Goal: Task Accomplishment & Management: Complete application form

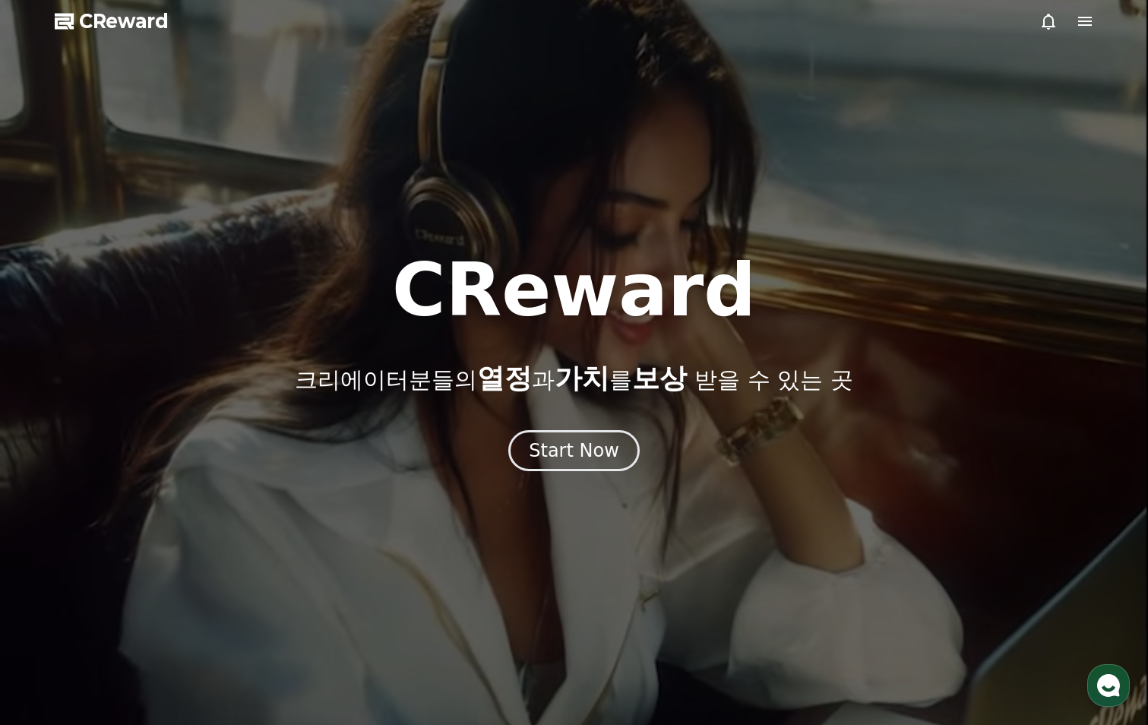
click at [564, 447] on div "Start Now" at bounding box center [574, 450] width 90 height 24
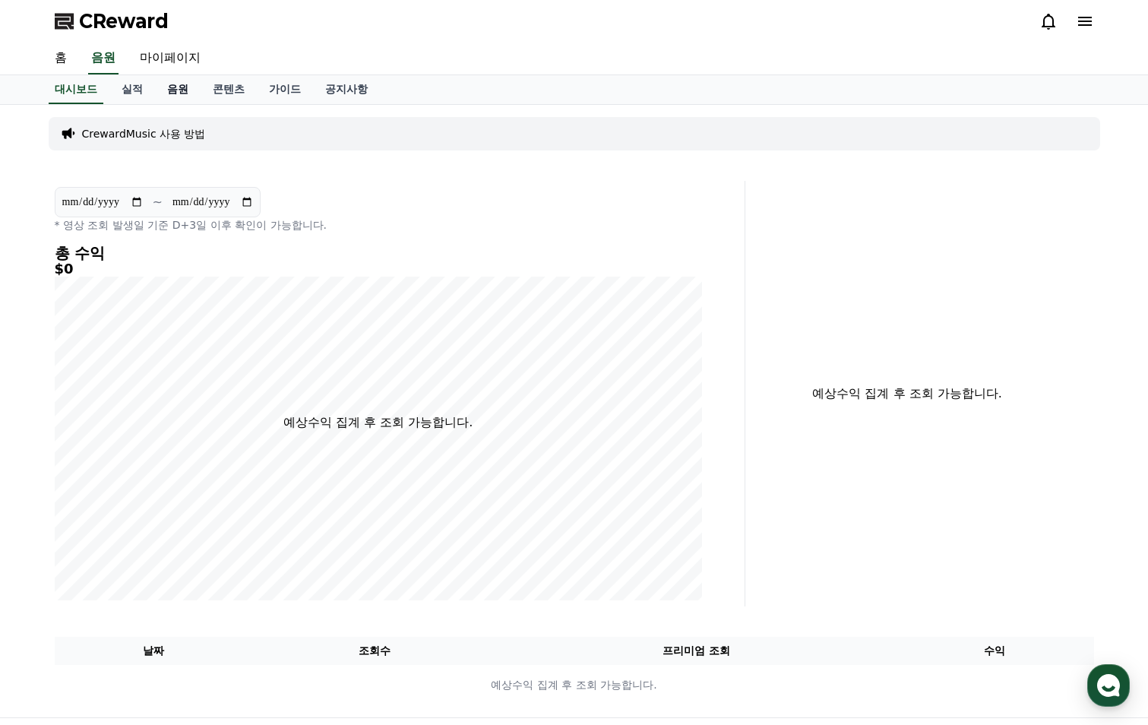
click at [181, 93] on link "음원" at bounding box center [178, 89] width 46 height 29
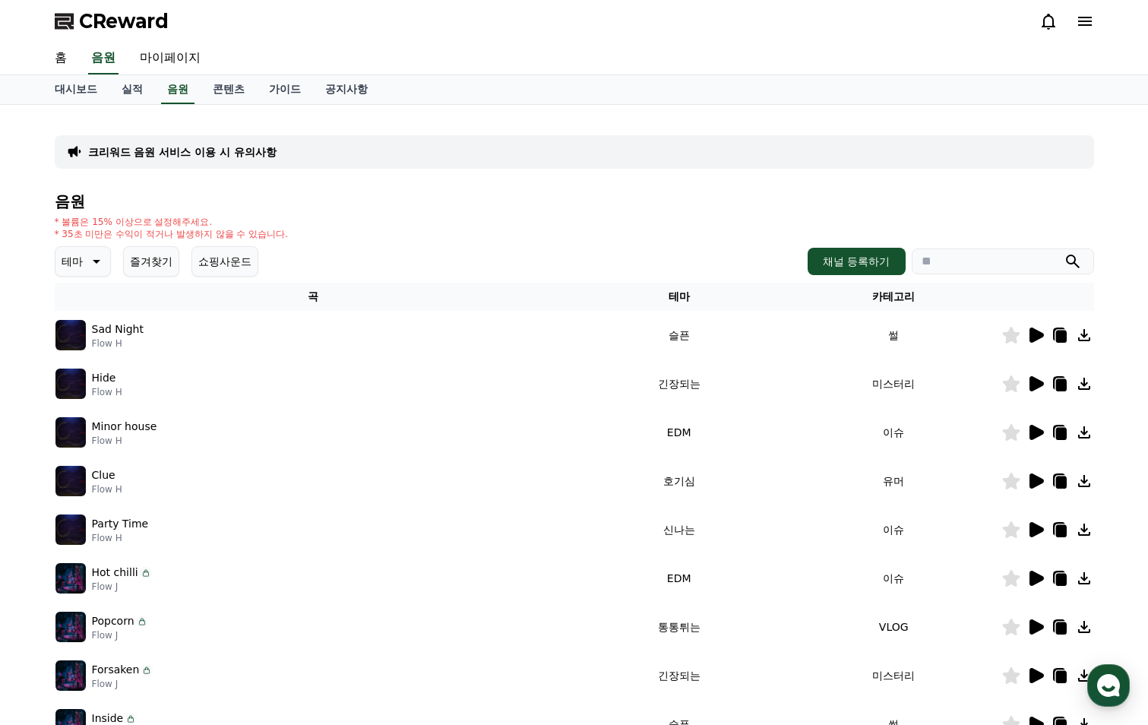
click at [1042, 332] on icon at bounding box center [1036, 335] width 18 height 18
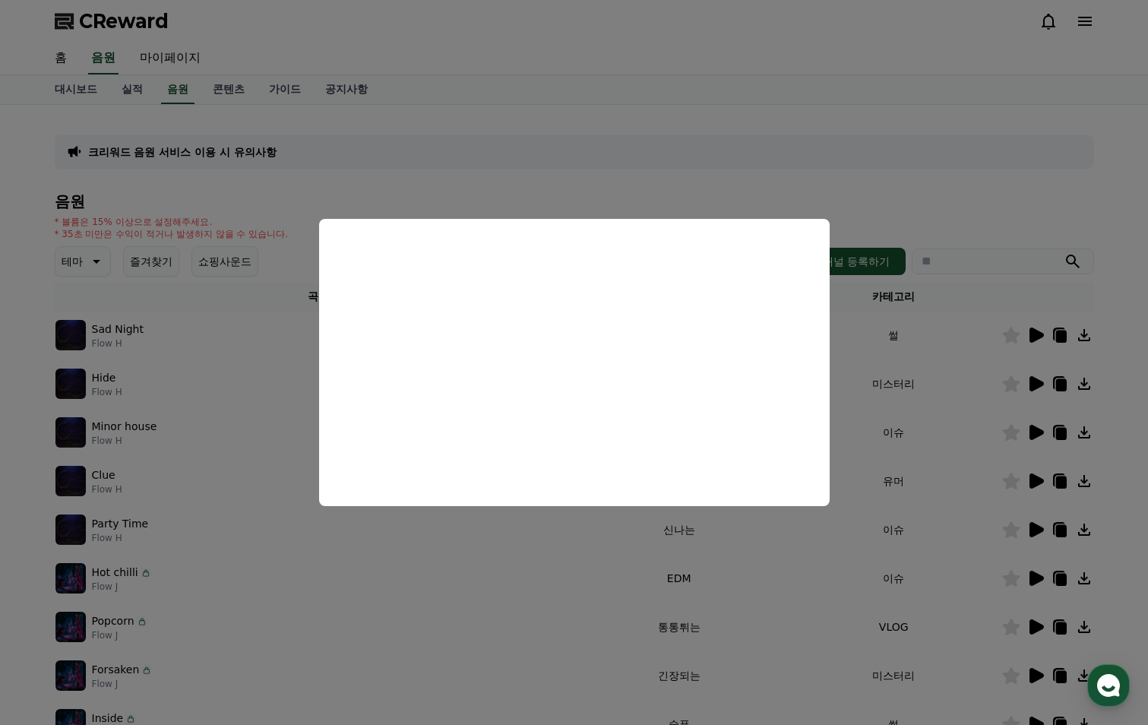
click at [943, 201] on button "close modal" at bounding box center [574, 362] width 1148 height 725
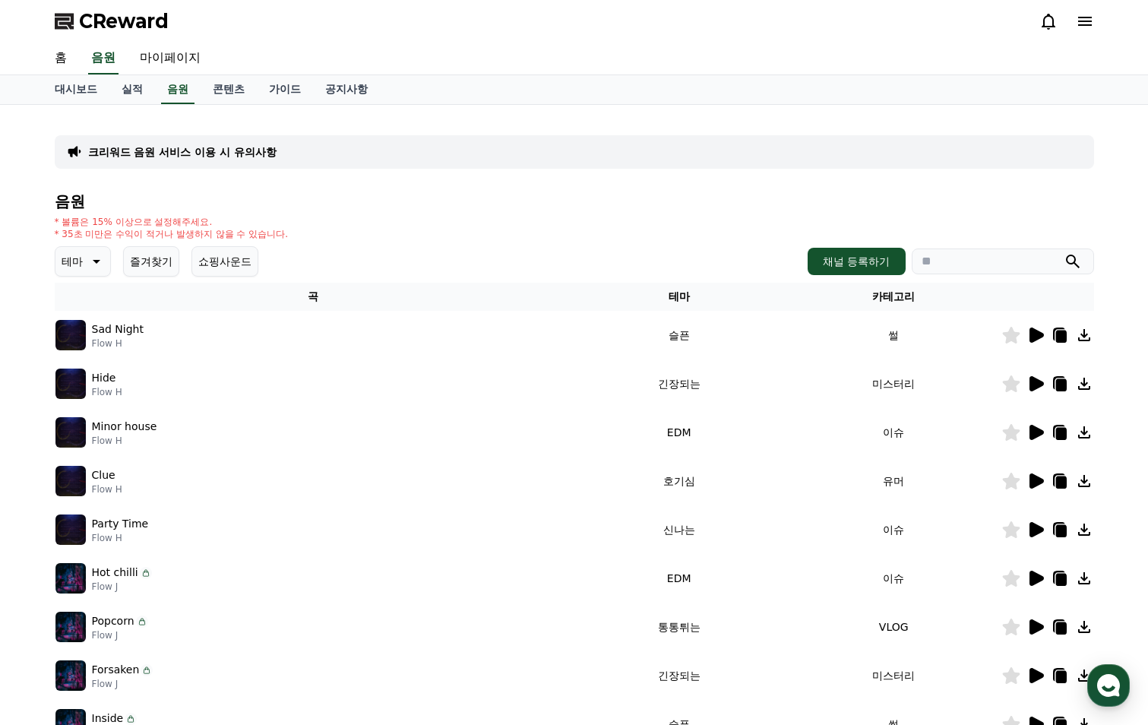
click at [1040, 387] on icon at bounding box center [1037, 383] width 14 height 15
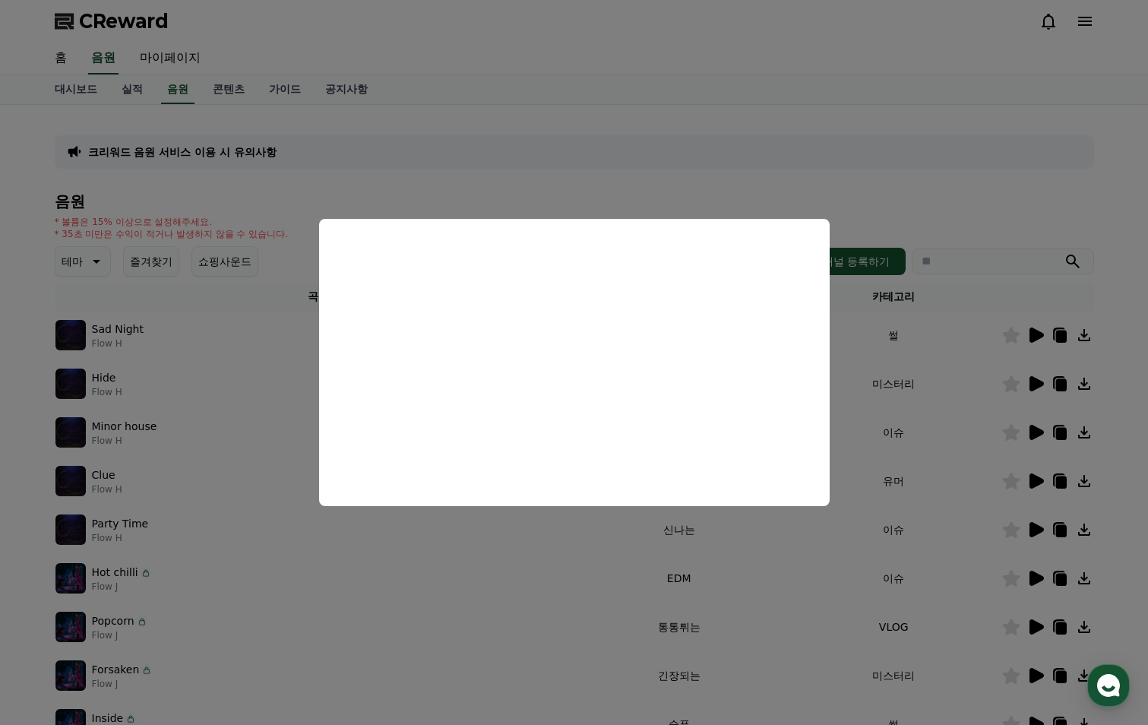
click at [932, 210] on button "close modal" at bounding box center [574, 362] width 1148 height 725
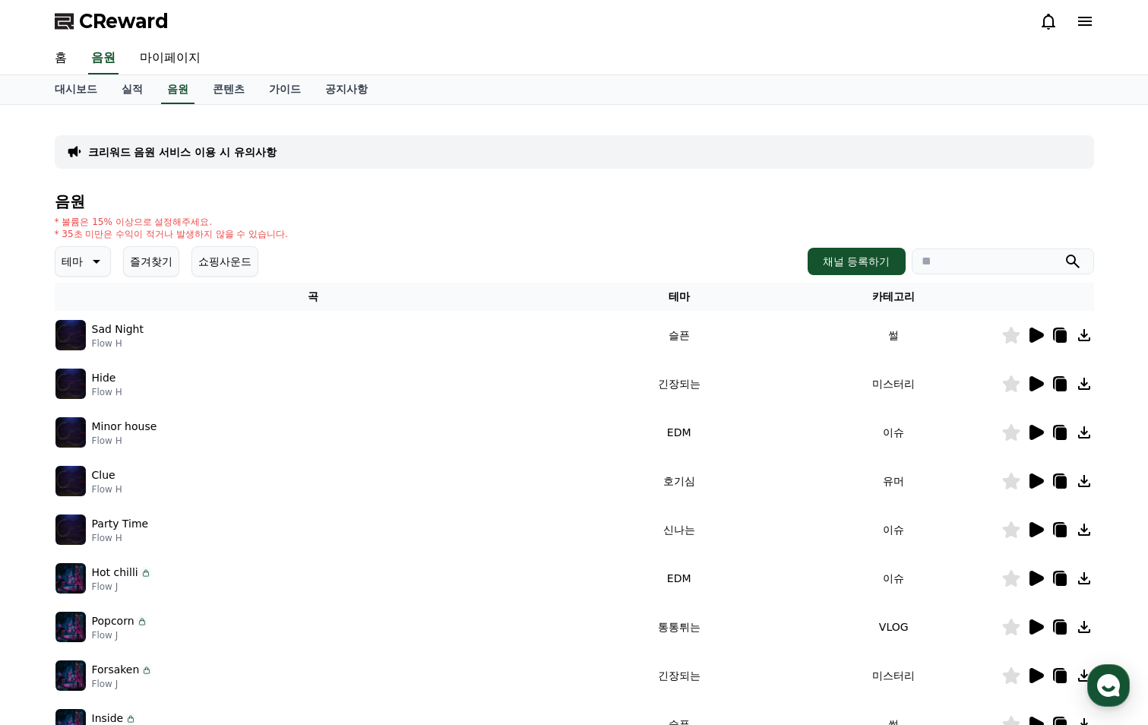
click at [1038, 435] on icon at bounding box center [1037, 432] width 14 height 15
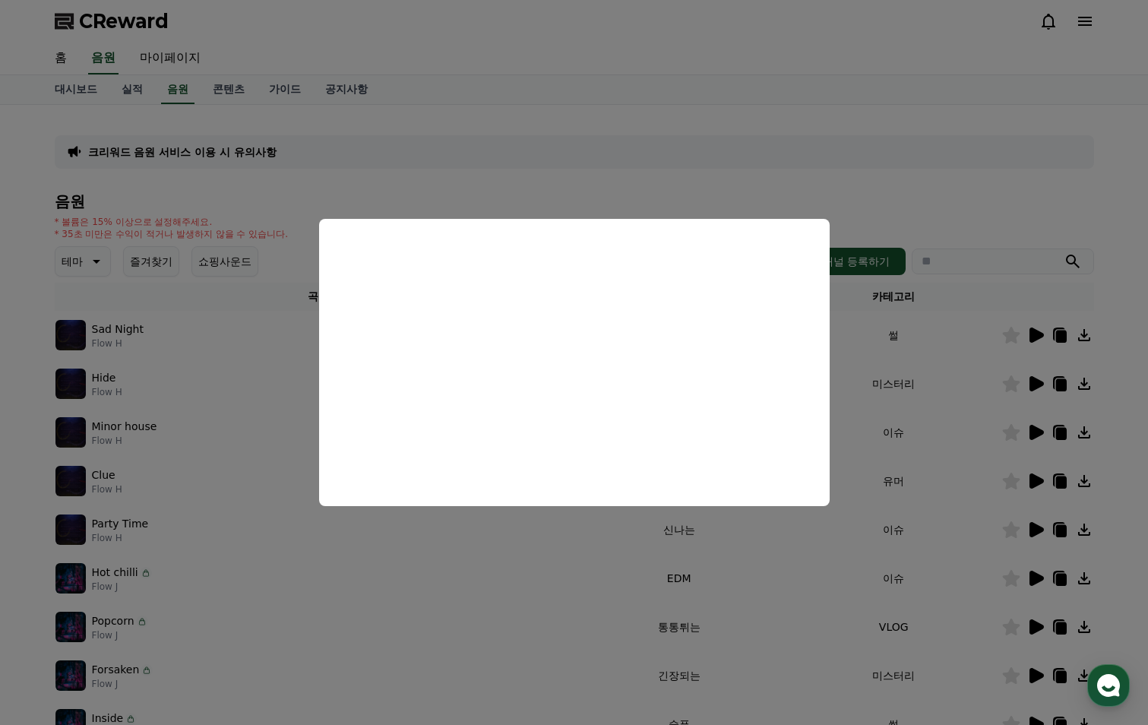
click at [907, 195] on button "close modal" at bounding box center [574, 362] width 1148 height 725
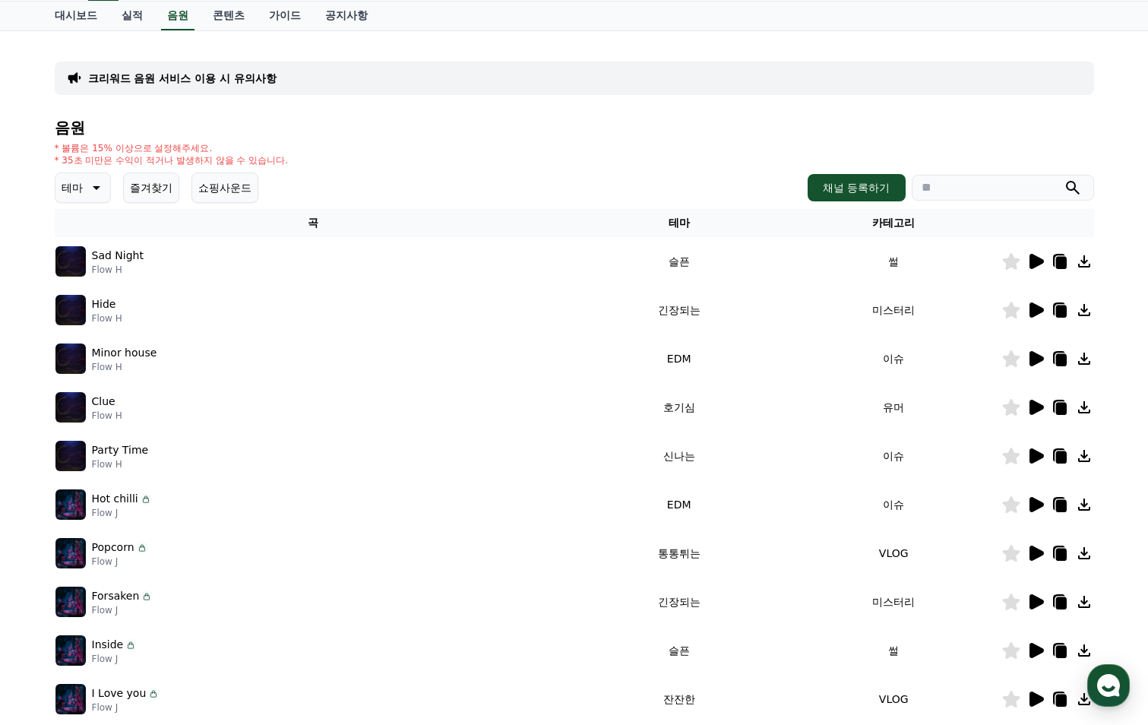
scroll to position [152, 0]
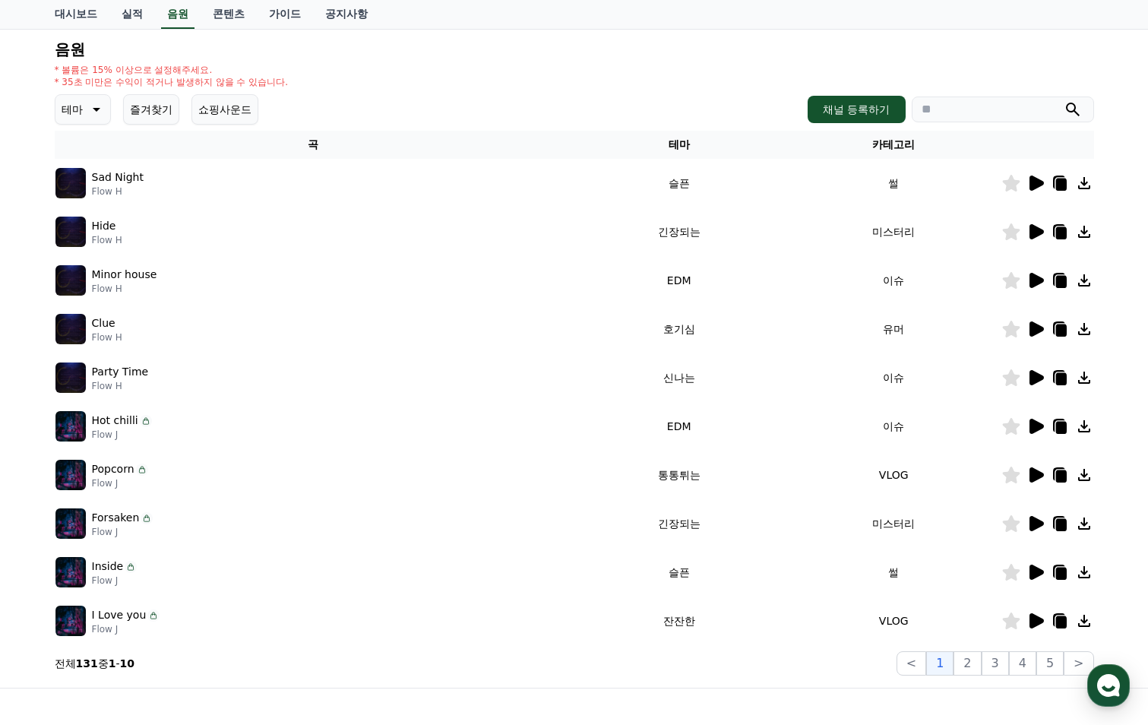
click at [1031, 381] on icon at bounding box center [1037, 377] width 14 height 15
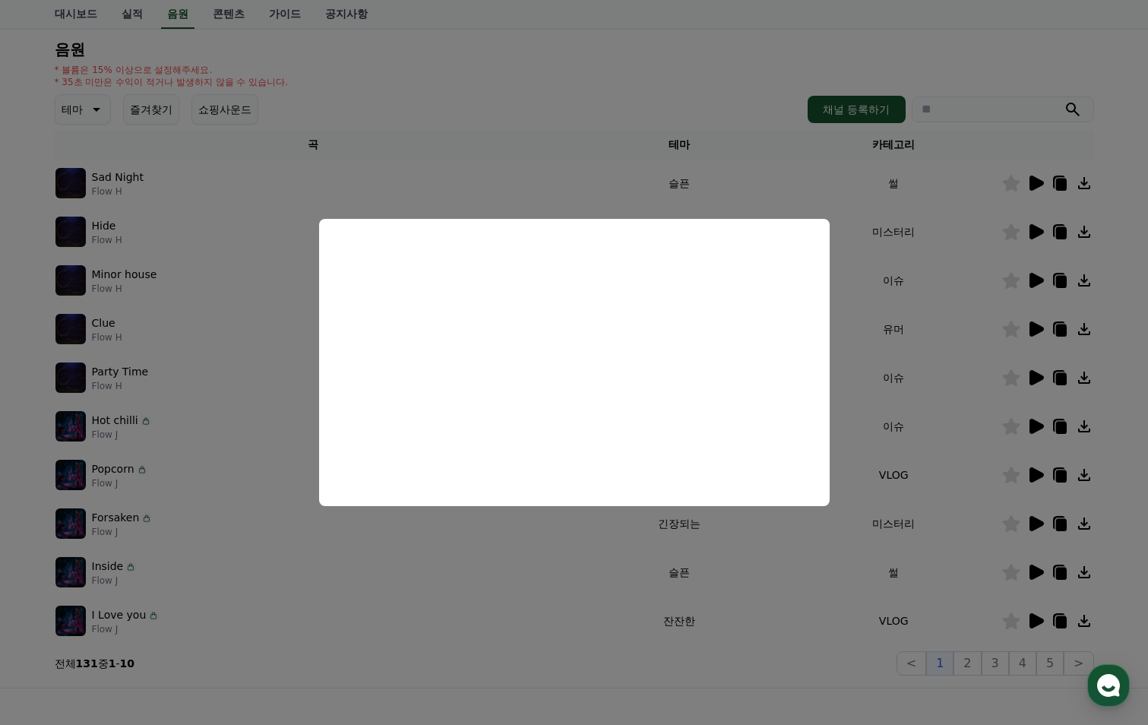
click at [738, 94] on button "close modal" at bounding box center [574, 362] width 1148 height 725
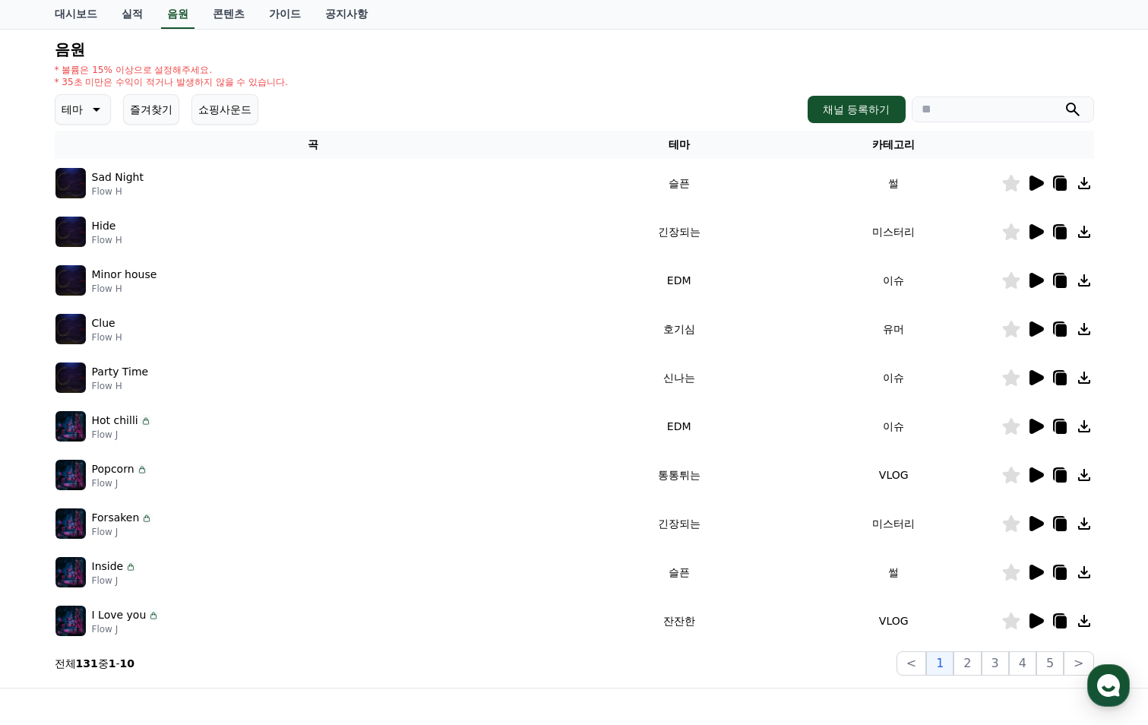
click at [1043, 429] on icon at bounding box center [1036, 426] width 18 height 18
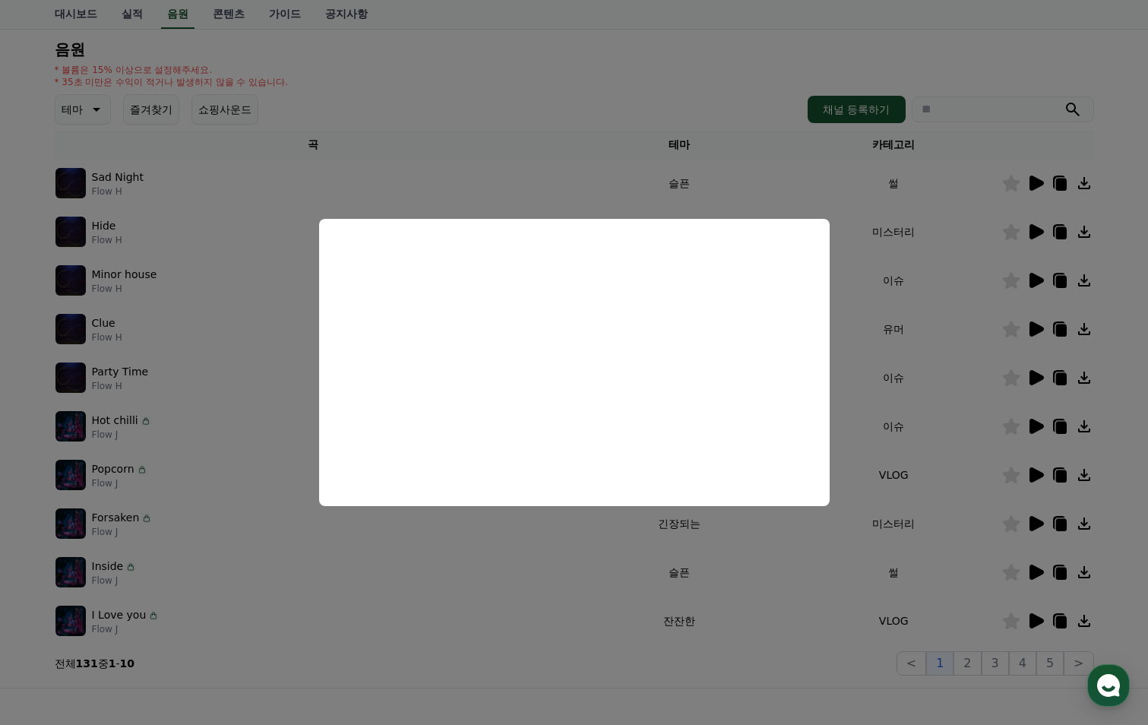
click at [460, 171] on button "close modal" at bounding box center [574, 362] width 1148 height 725
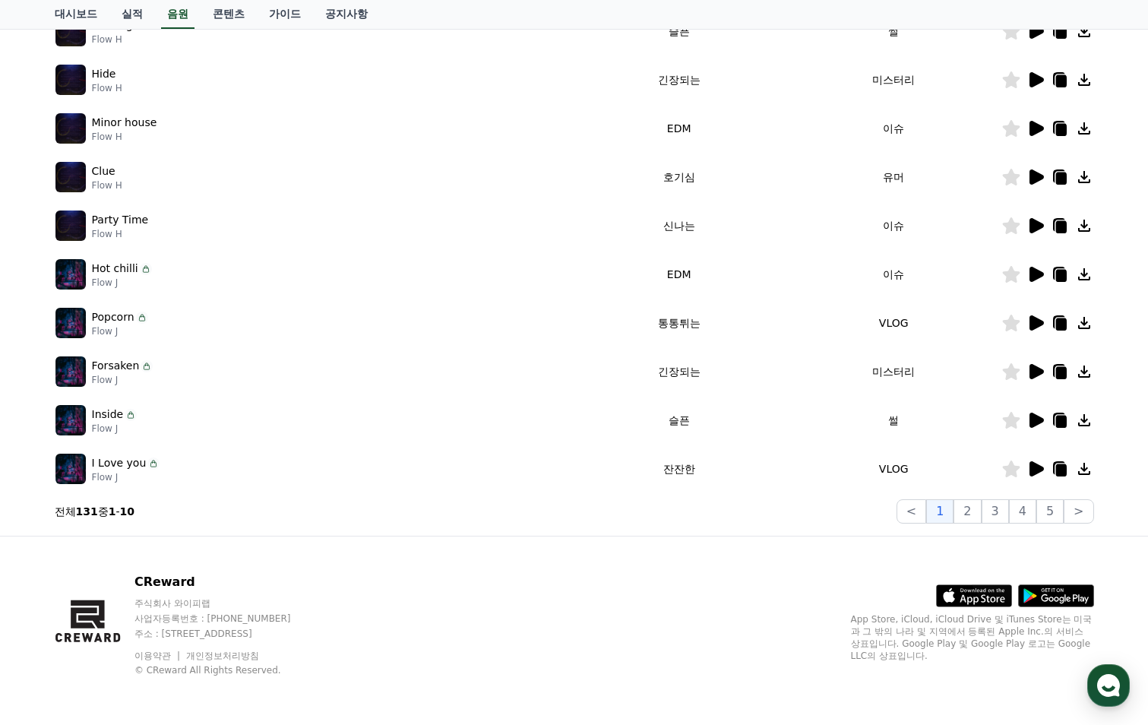
scroll to position [0, 0]
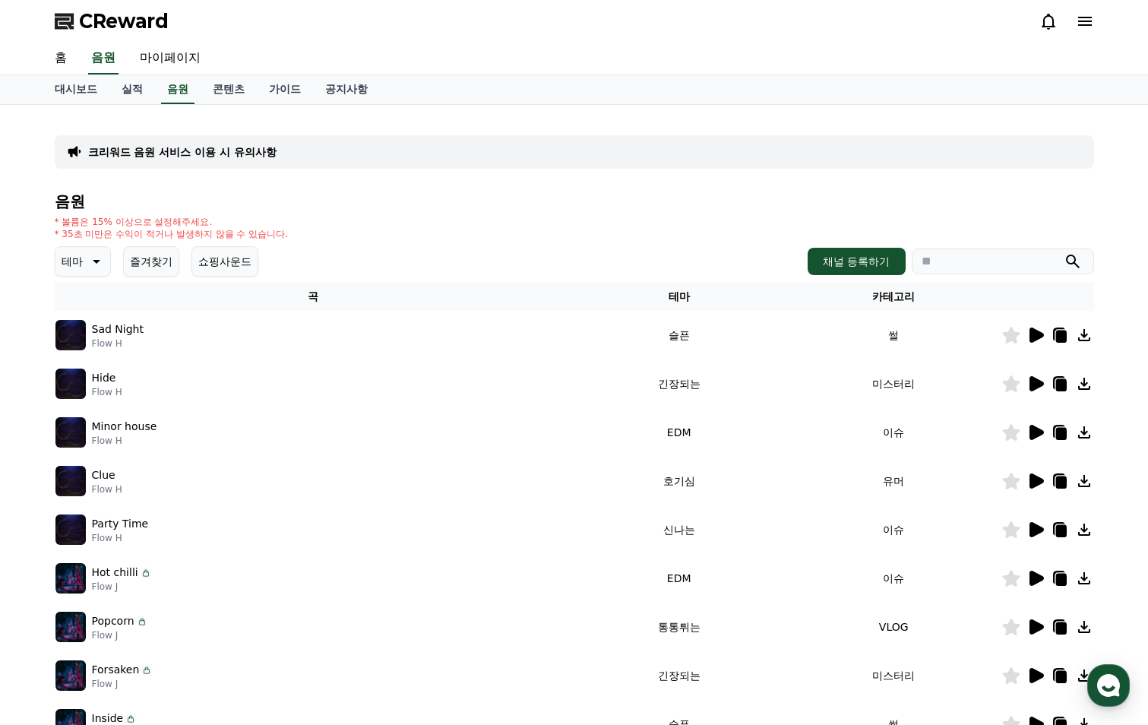
click at [218, 147] on p "크리워드 음원 서비스 이용 시 유의사항" at bounding box center [182, 151] width 188 height 15
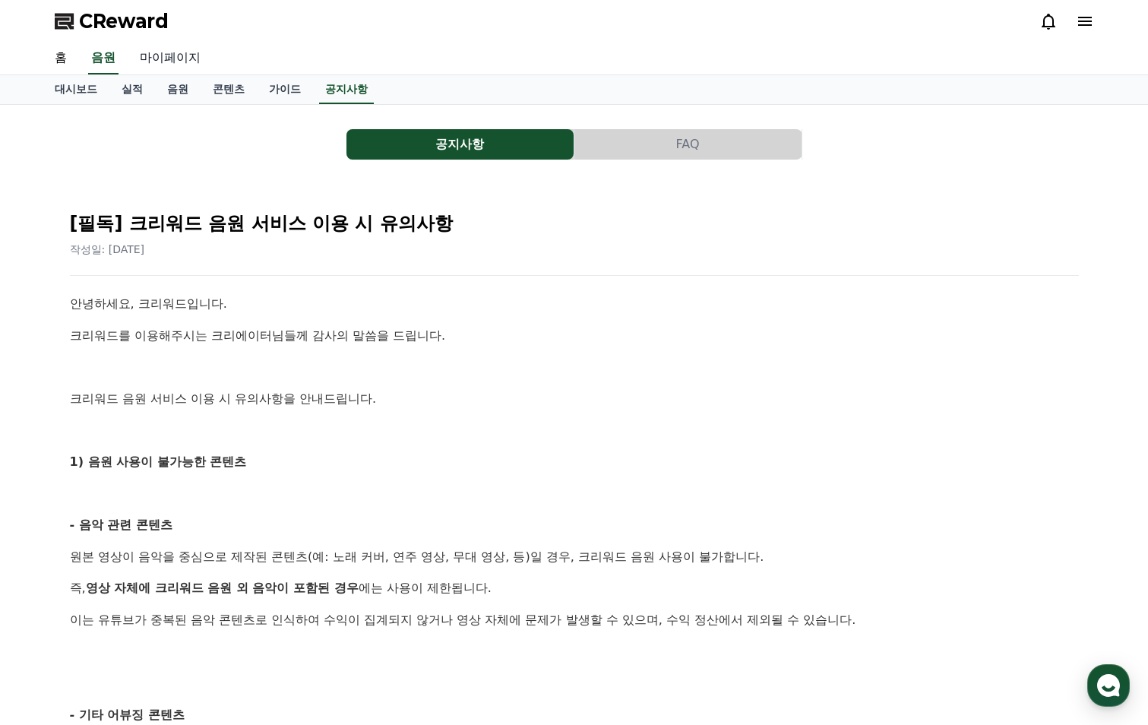
click at [164, 60] on link "마이페이지" at bounding box center [170, 59] width 85 height 32
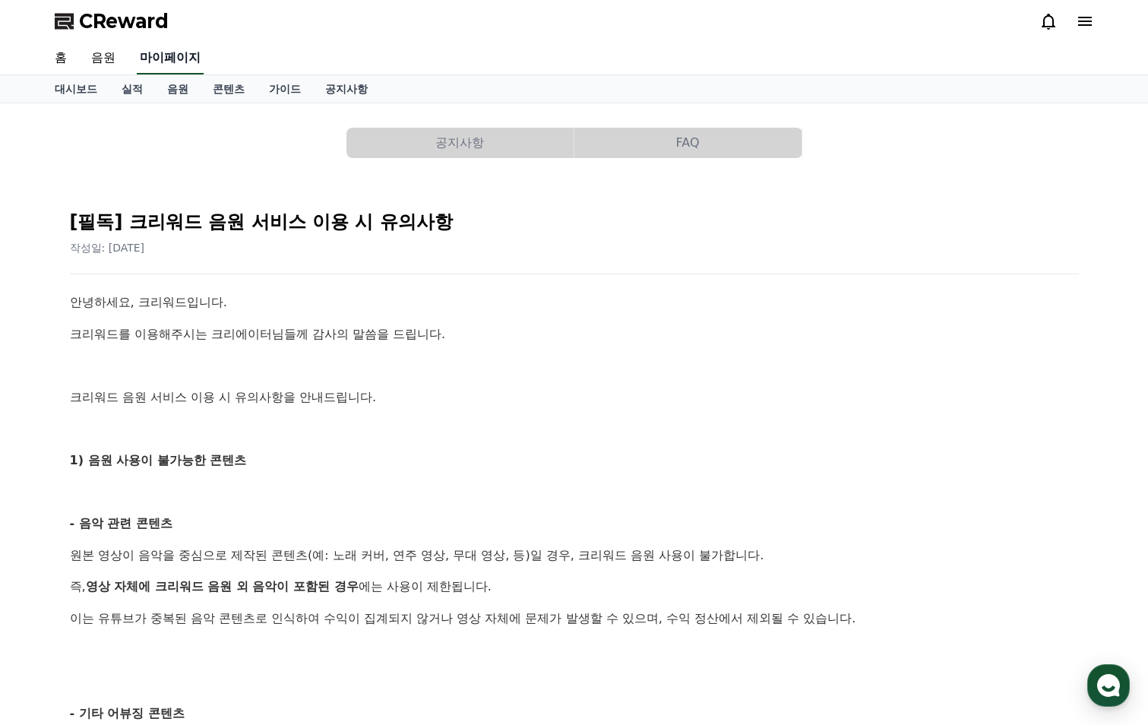
select select "**********"
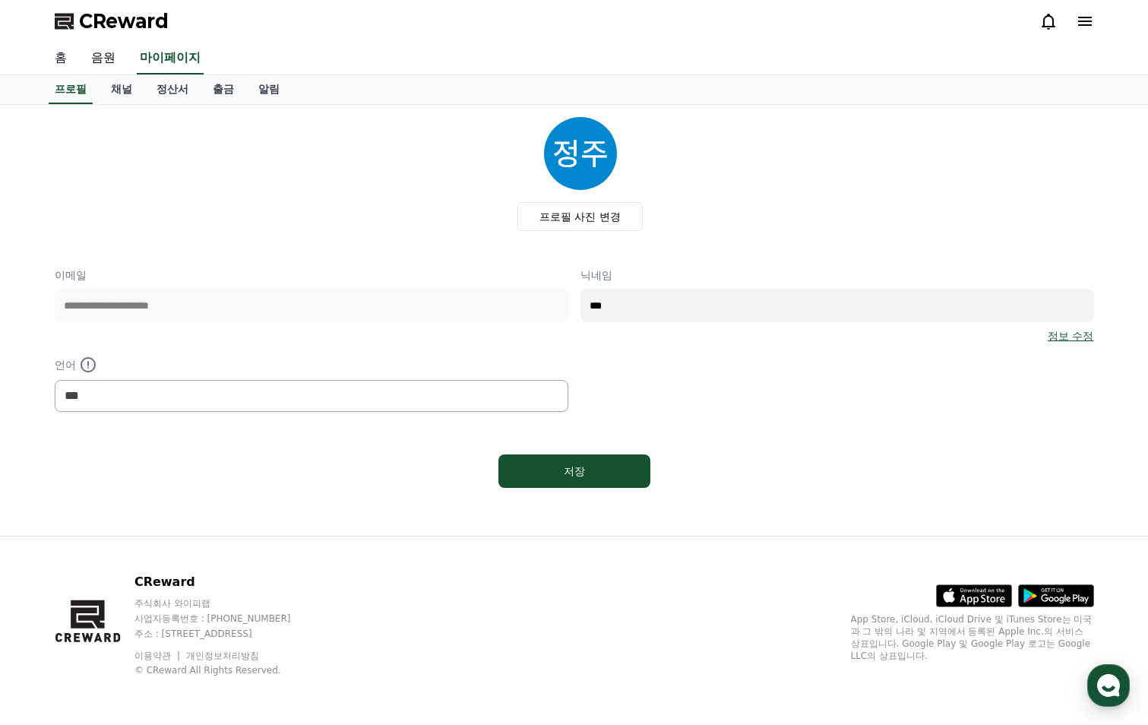
click at [62, 62] on link "홈" at bounding box center [61, 59] width 36 height 32
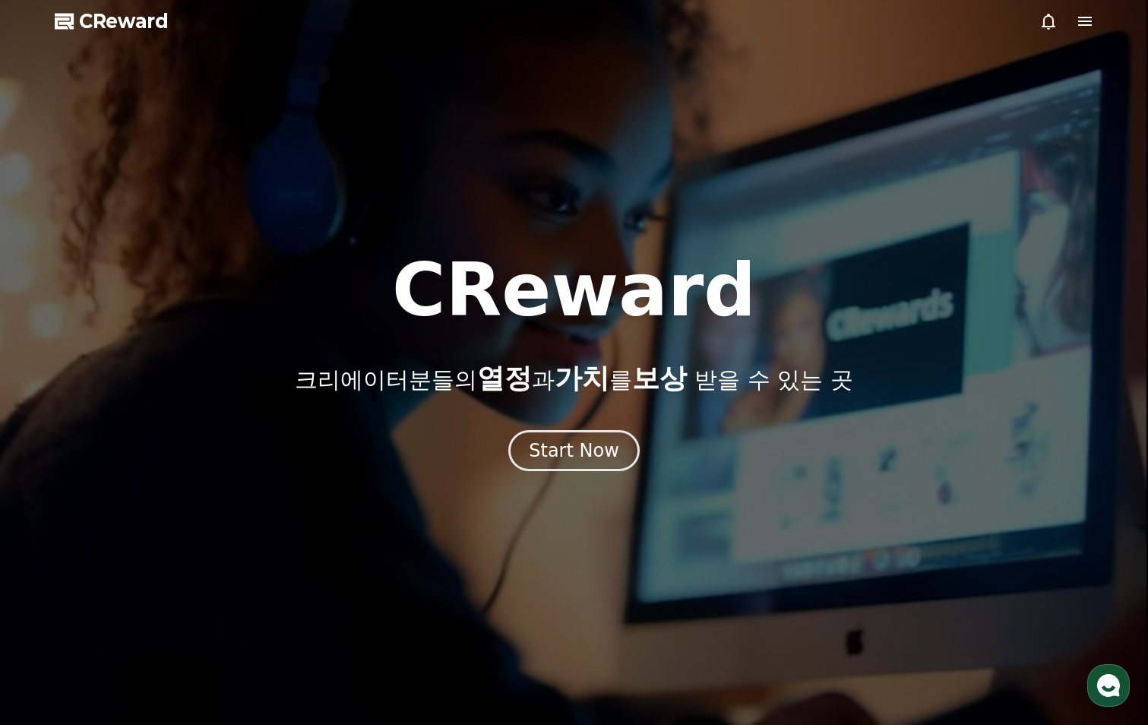
click at [1088, 14] on icon at bounding box center [1085, 21] width 18 height 18
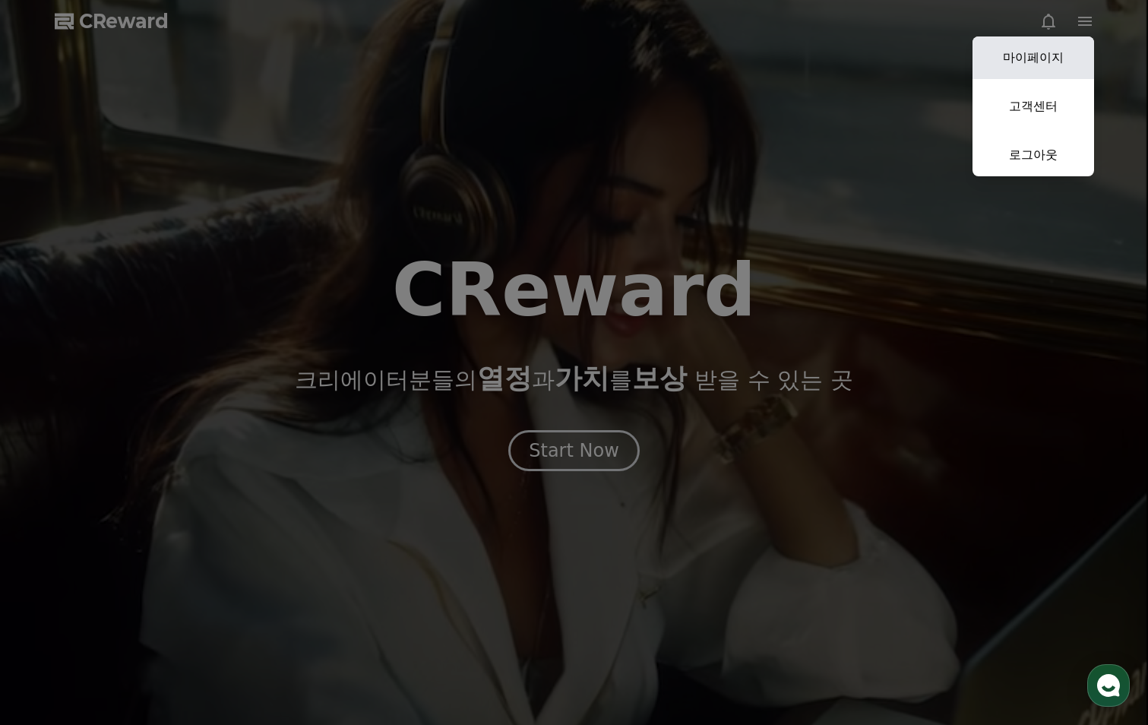
click at [1054, 59] on link "마이페이지" at bounding box center [1034, 57] width 122 height 43
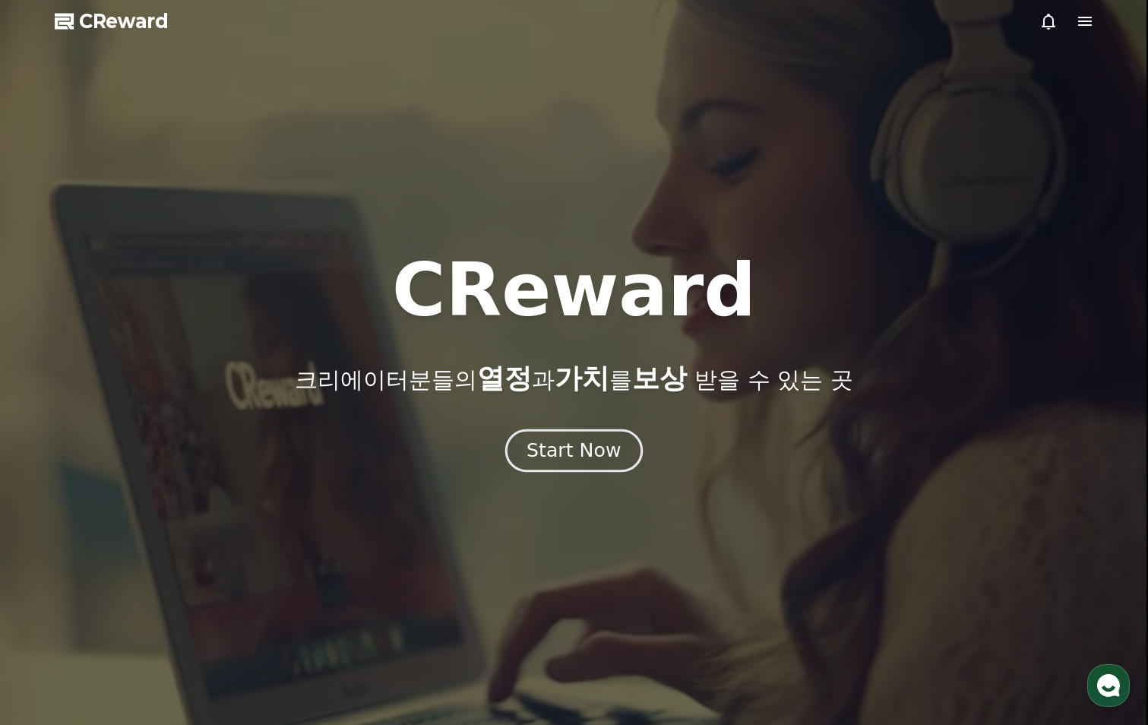
select select "**********"
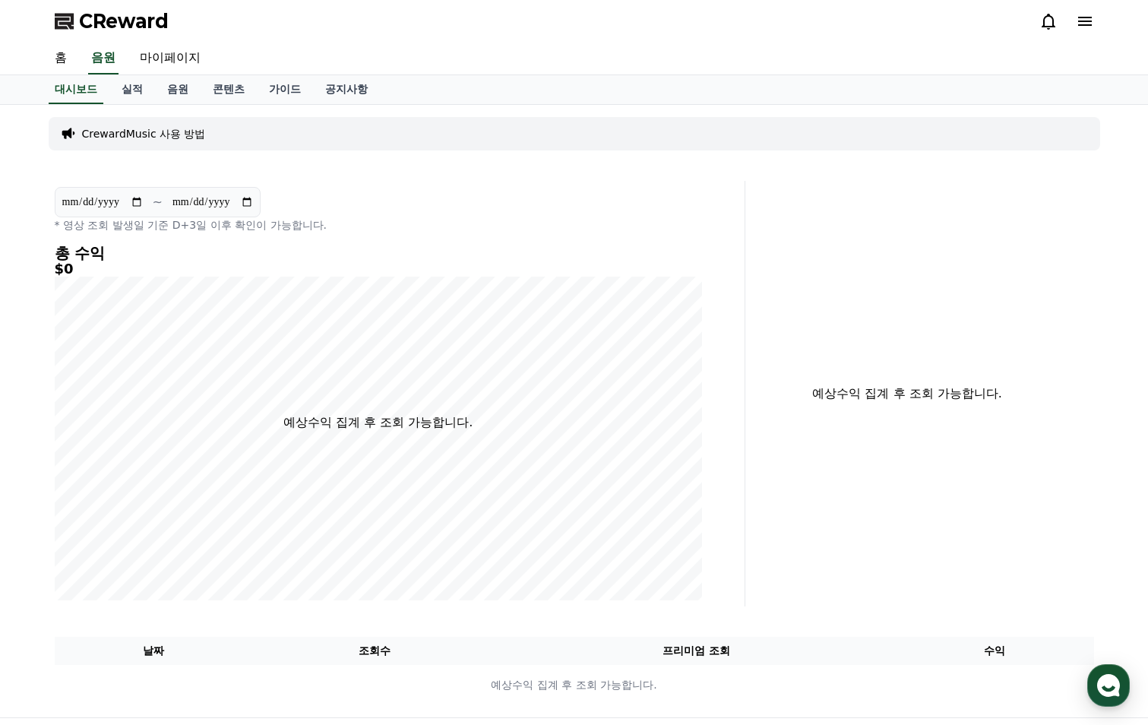
click at [185, 133] on p "CrewardMusic 사용 방법" at bounding box center [144, 133] width 124 height 15
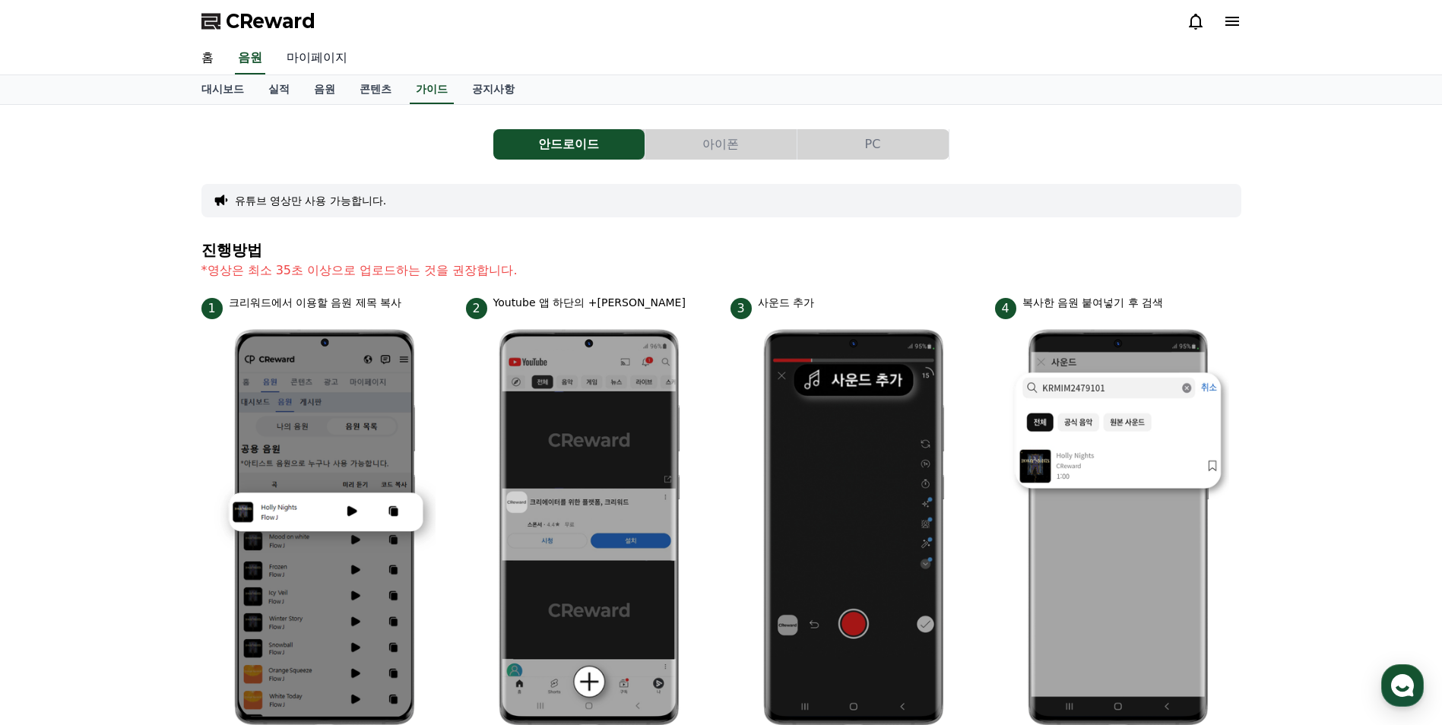
click at [348, 54] on link "마이페이지" at bounding box center [316, 59] width 85 height 32
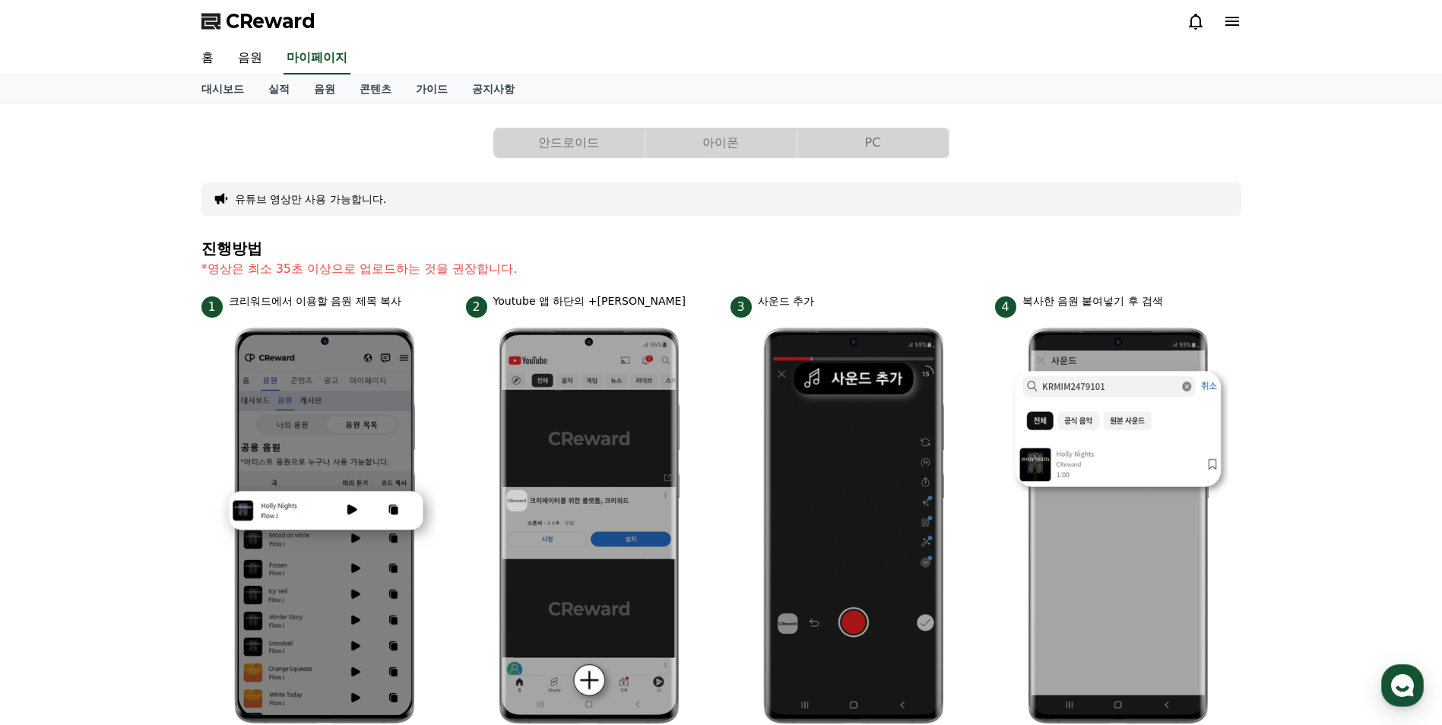
select select "**********"
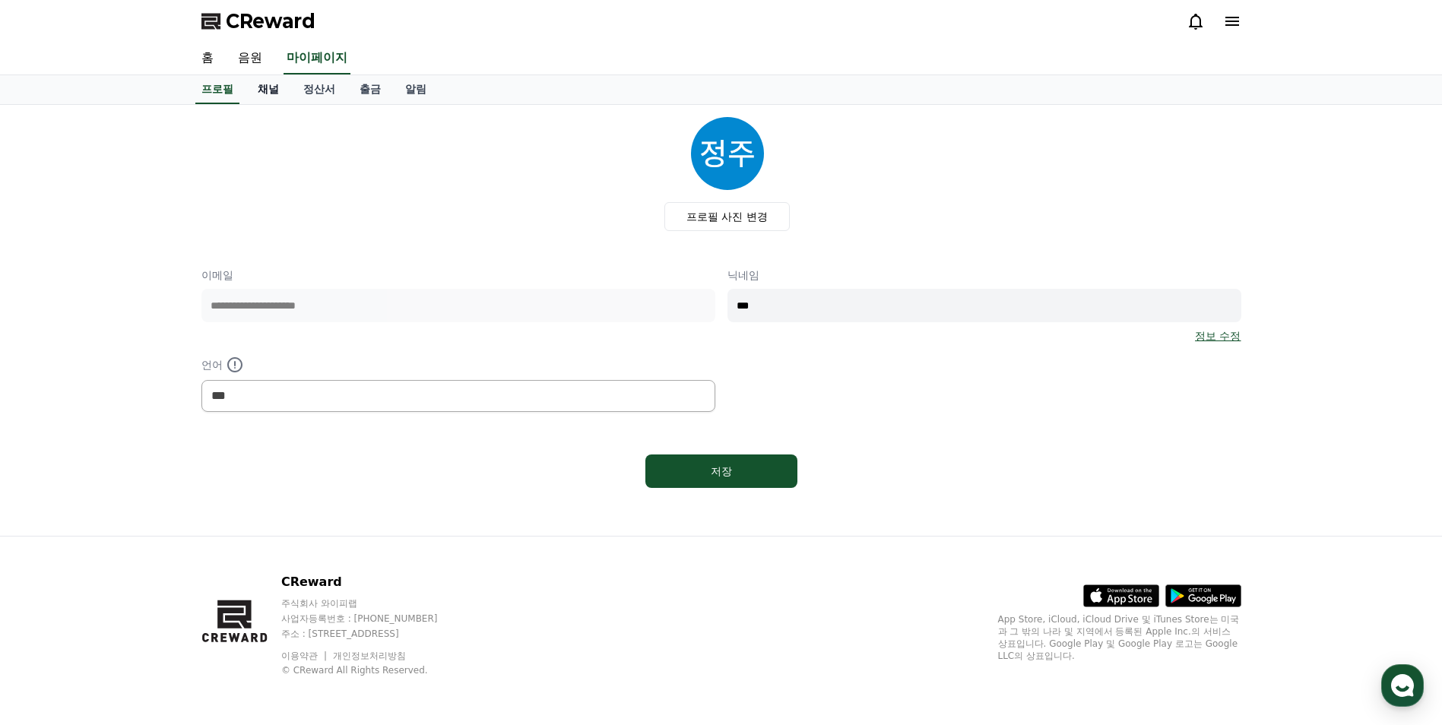
click at [271, 93] on link "채널" at bounding box center [268, 89] width 46 height 29
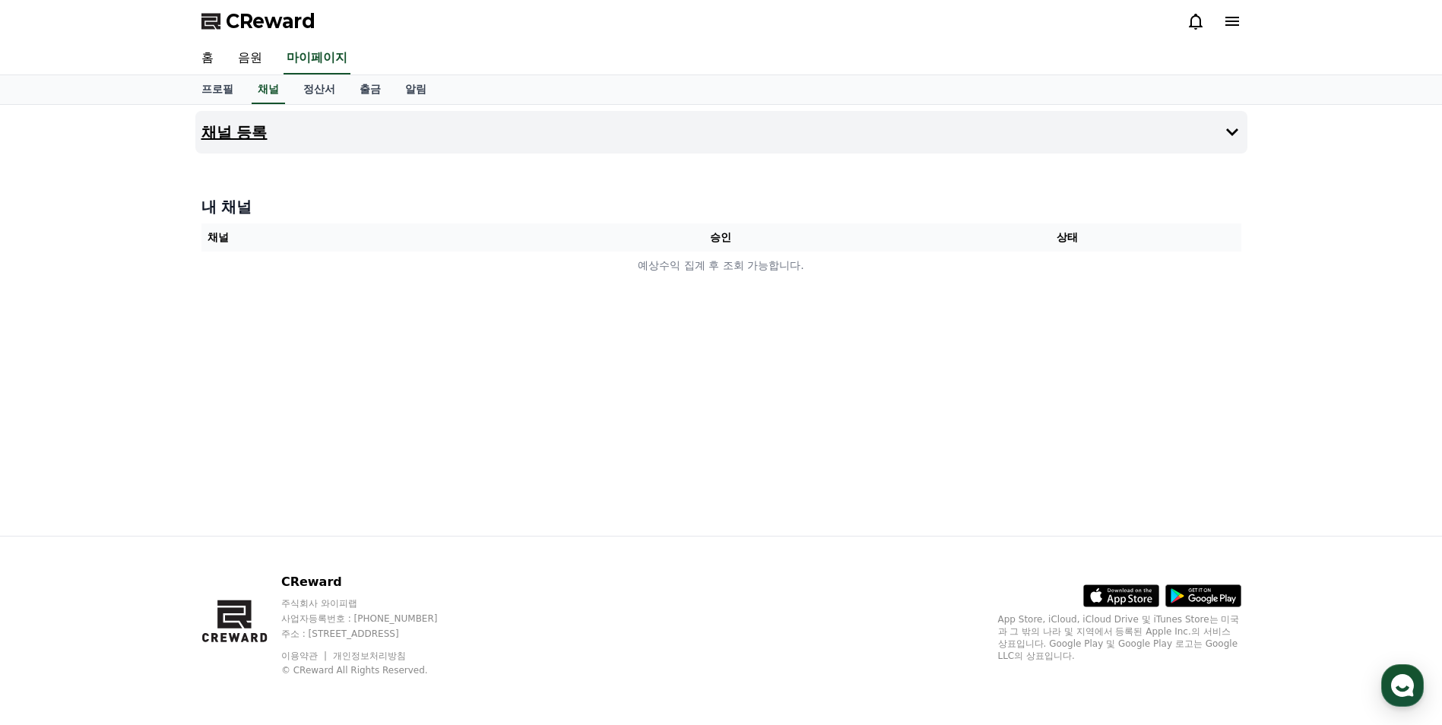
click at [969, 135] on button "채널 등록" at bounding box center [721, 132] width 1052 height 43
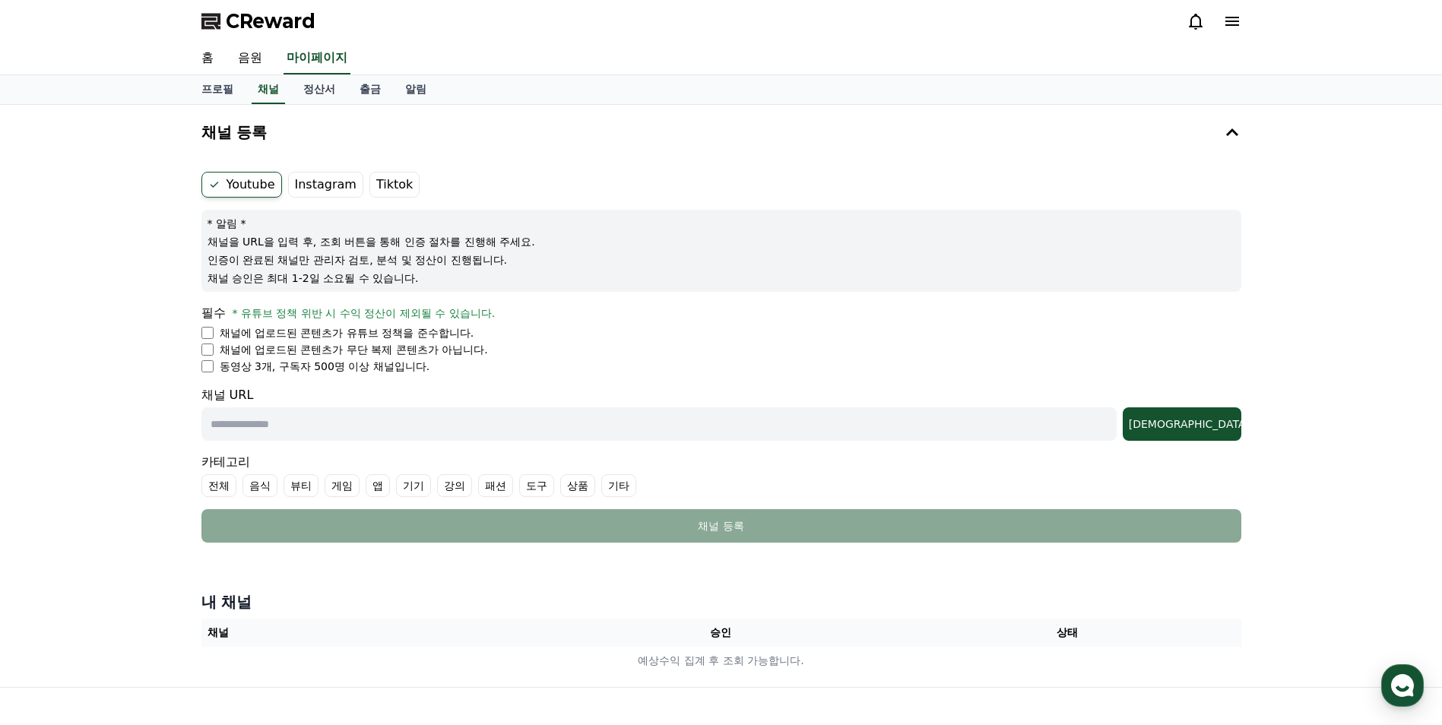
click at [205, 325] on li "채널에 업로드된 콘텐츠가 유튜브 정책을 준수합니다." at bounding box center [721, 332] width 1040 height 15
click at [293, 415] on input "text" at bounding box center [658, 423] width 915 height 33
paste input "**********"
click at [1148, 425] on div "[DEMOGRAPHIC_DATA]" at bounding box center [1182, 423] width 106 height 15
drag, startPoint x: 555, startPoint y: 428, endPoint x: 359, endPoint y: 415, distance: 195.7
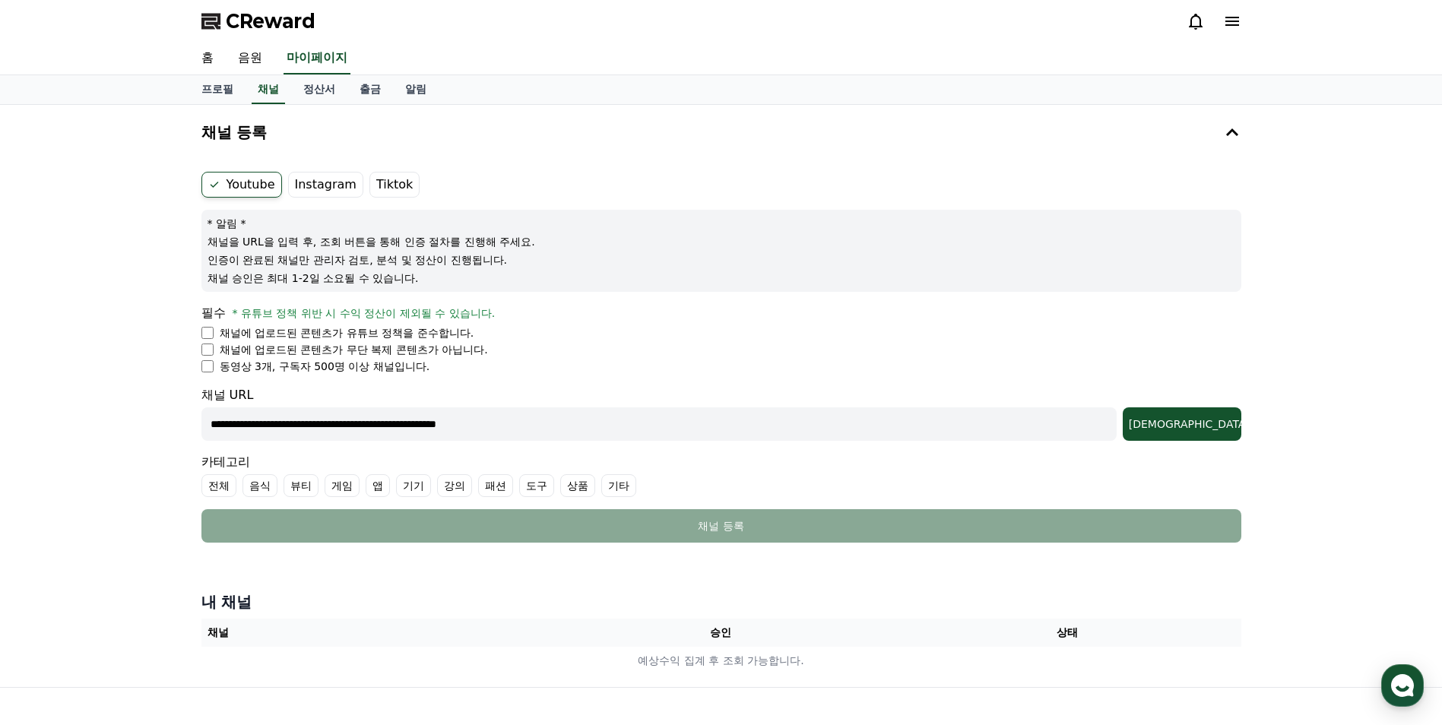
click at [0, 416] on html "**********" at bounding box center [721, 438] width 1442 height 876
paste input "text"
click at [1148, 426] on div "[DEMOGRAPHIC_DATA]" at bounding box center [1182, 423] width 106 height 15
drag, startPoint x: 131, startPoint y: 424, endPoint x: -21, endPoint y: 424, distance: 152.0
click at [0, 424] on html "**********" at bounding box center [721, 438] width 1442 height 876
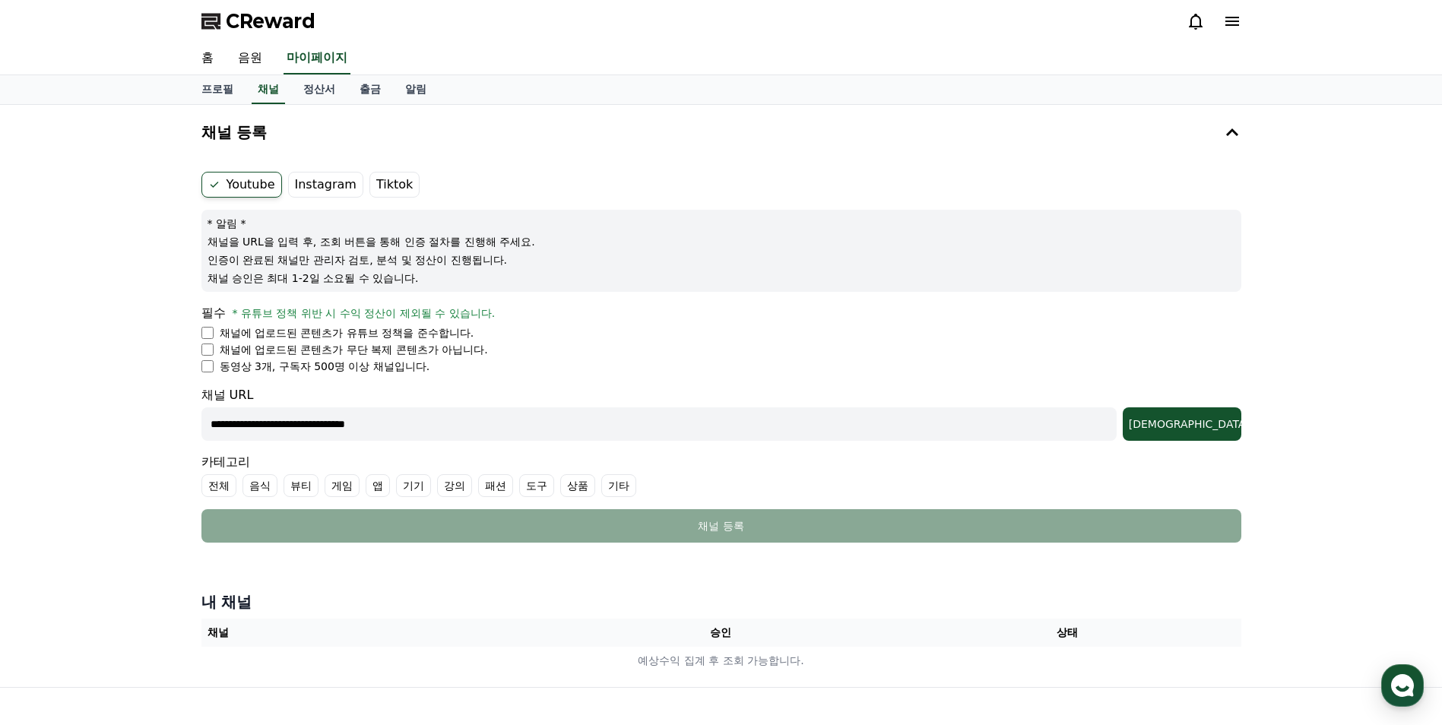
paste input "**********"
type input "**********"
click at [1148, 429] on div "[DEMOGRAPHIC_DATA]" at bounding box center [1182, 423] width 106 height 15
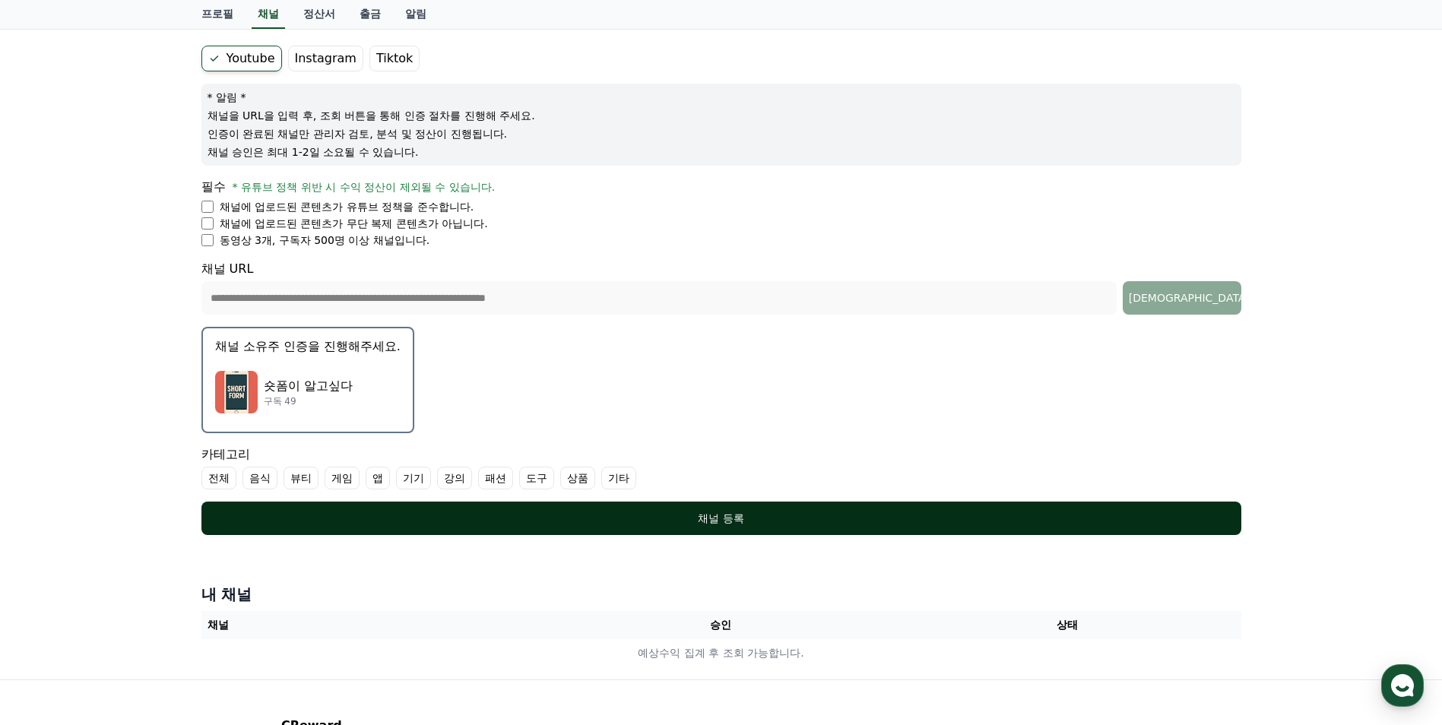
scroll to position [152, 0]
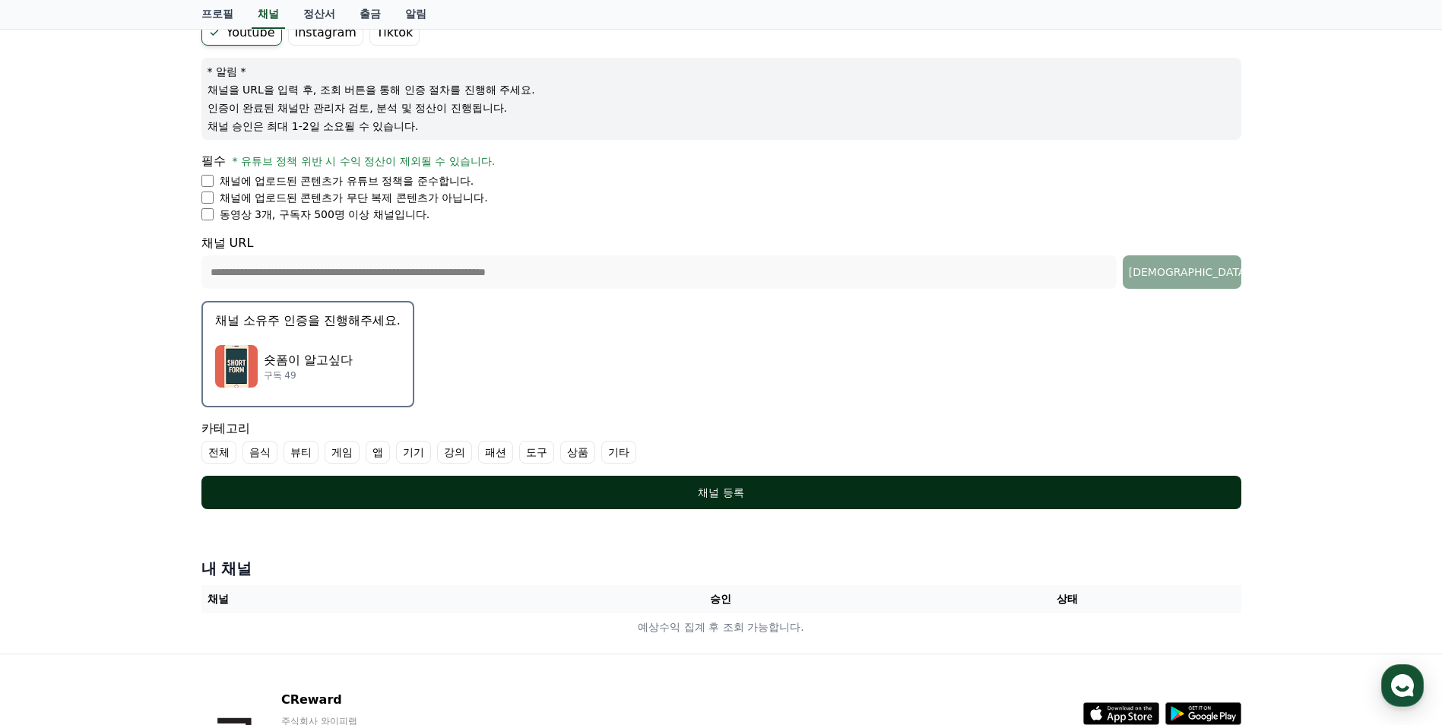
click at [731, 500] on button "채널 등록" at bounding box center [721, 492] width 1040 height 33
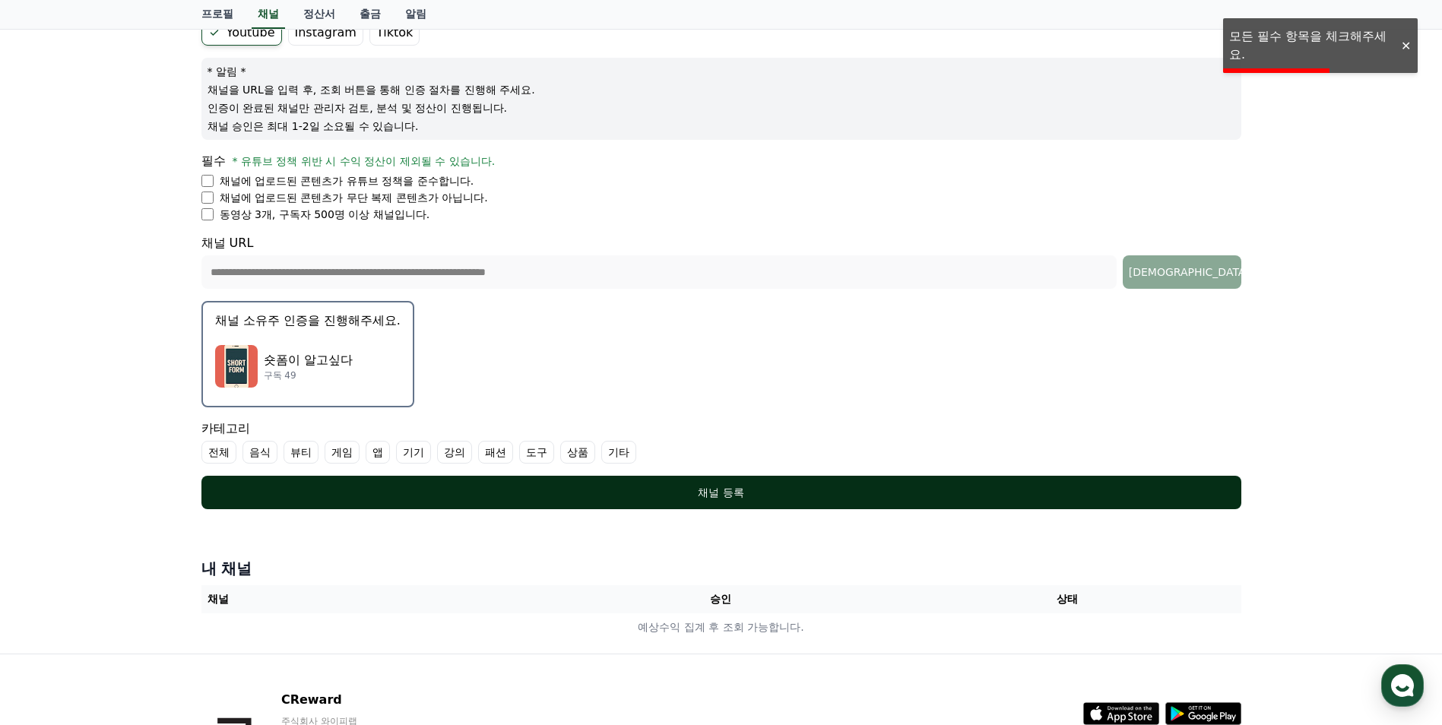
click at [722, 489] on div "채널 등록" at bounding box center [721, 492] width 979 height 15
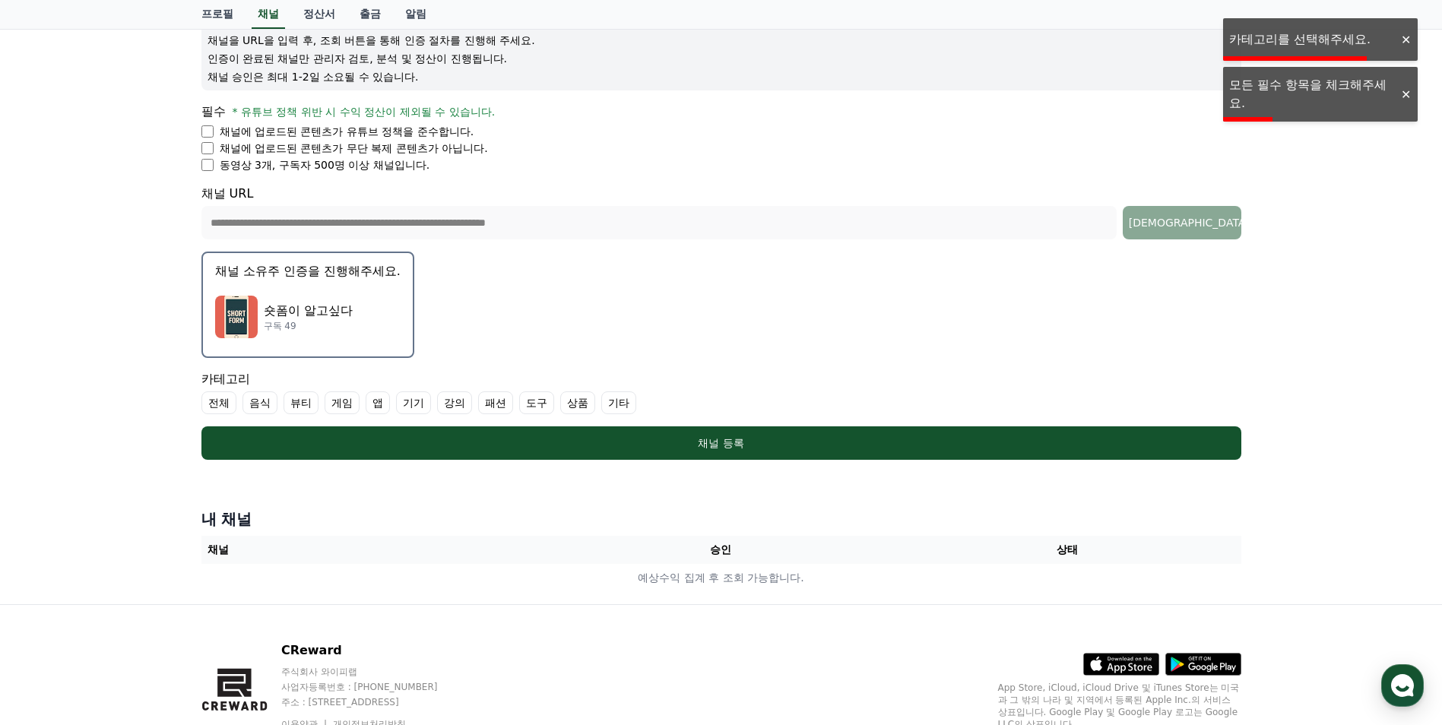
scroll to position [228, 0]
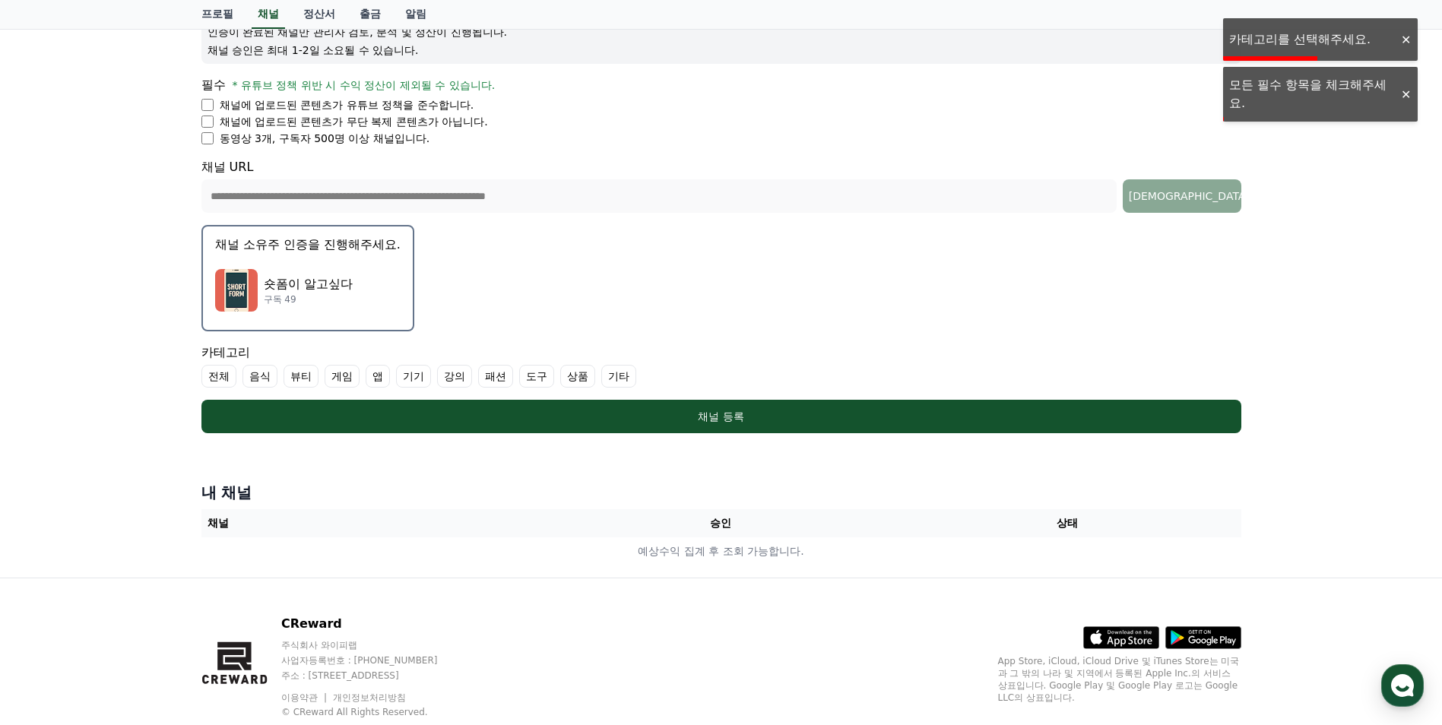
click at [619, 372] on label "기타" at bounding box center [618, 376] width 35 height 23
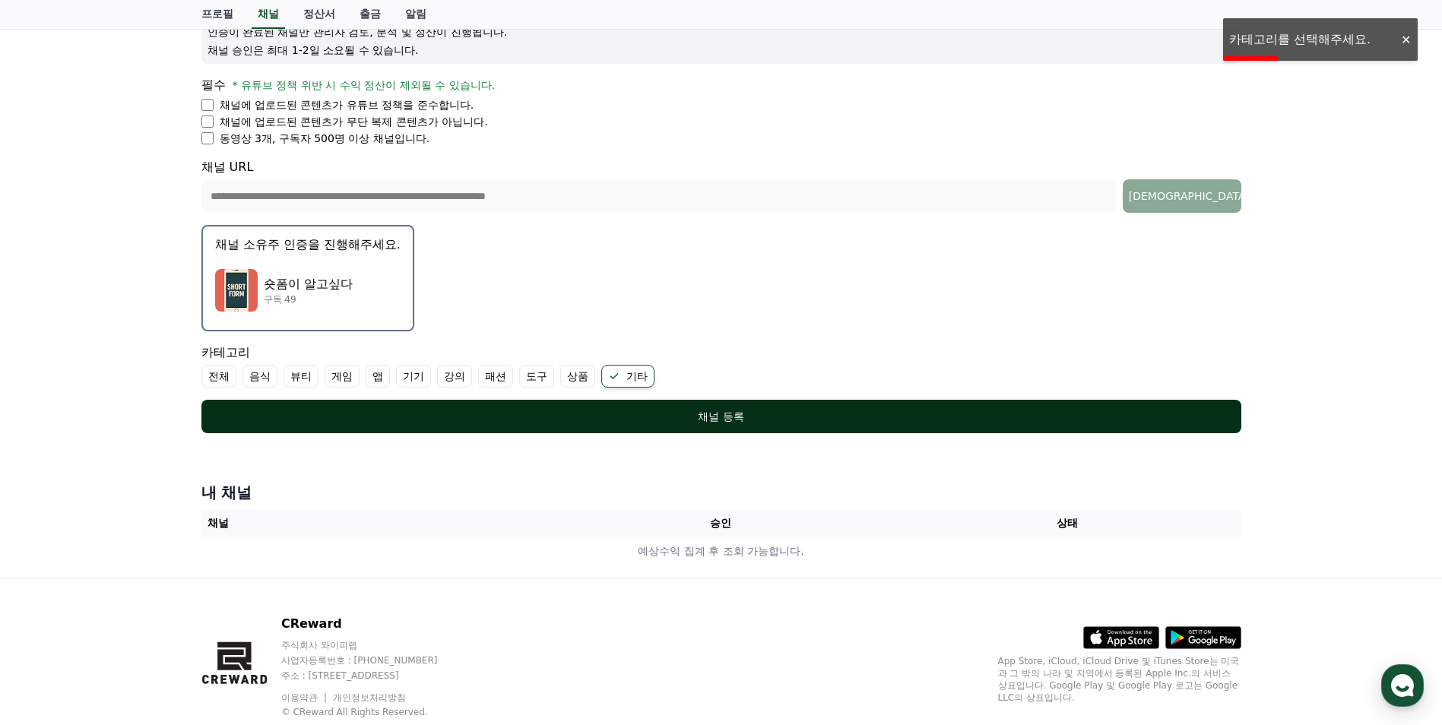
click at [692, 412] on div "채널 등록" at bounding box center [721, 416] width 979 height 15
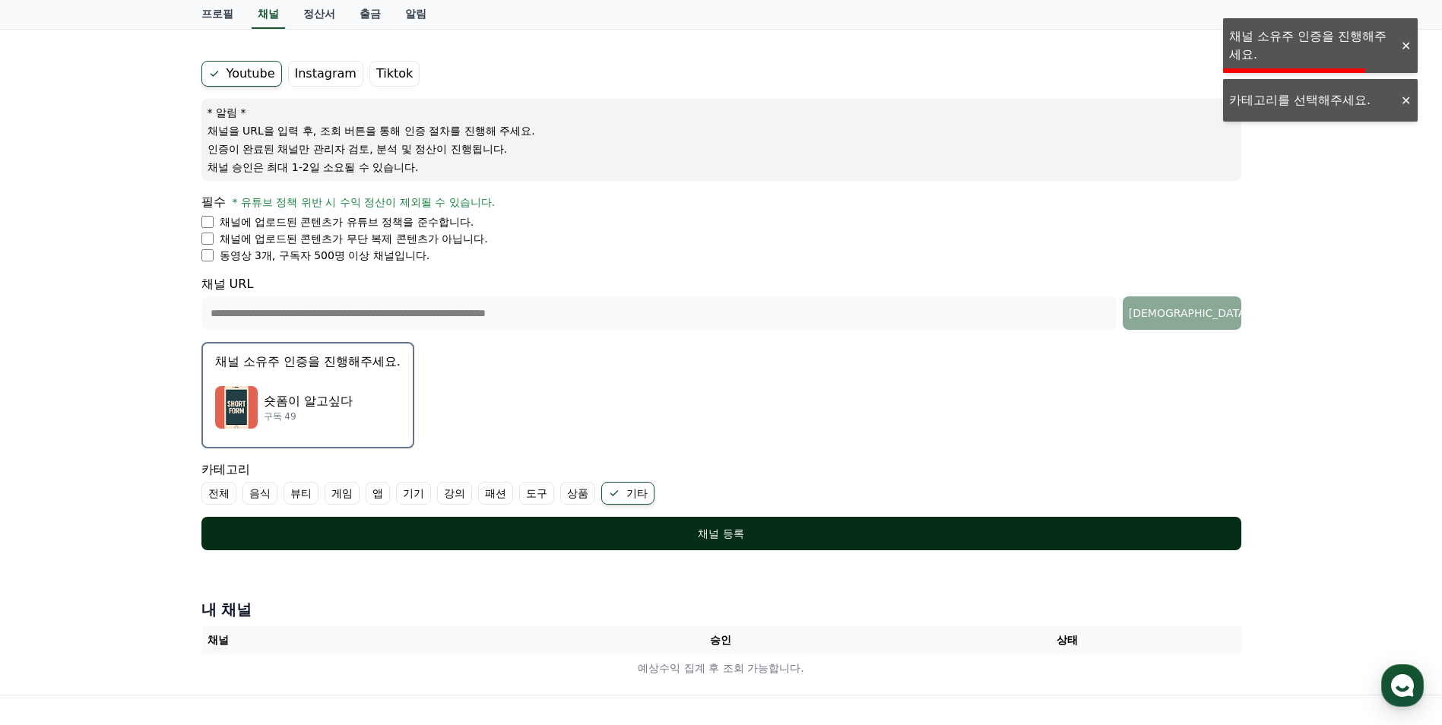
scroll to position [0, 0]
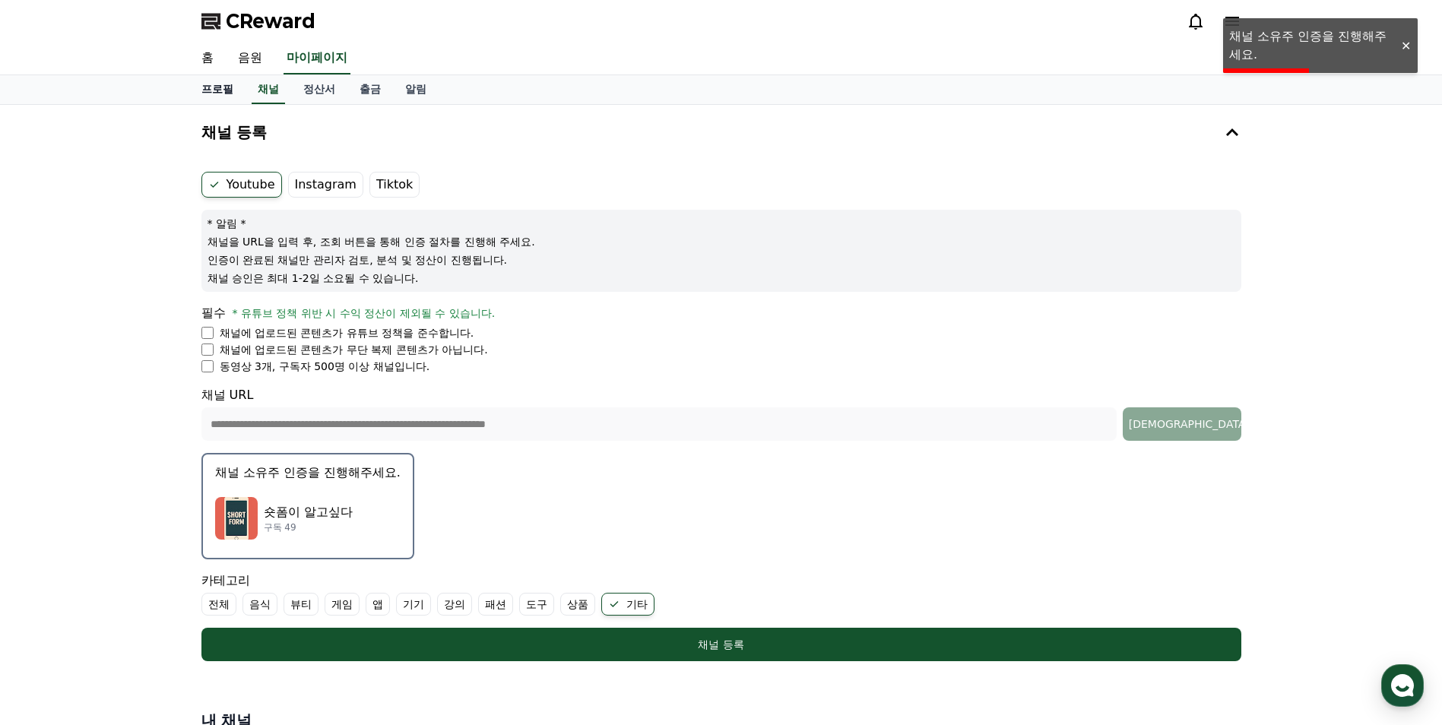
click at [224, 90] on link "프로필" at bounding box center [217, 89] width 56 height 29
select select "**********"
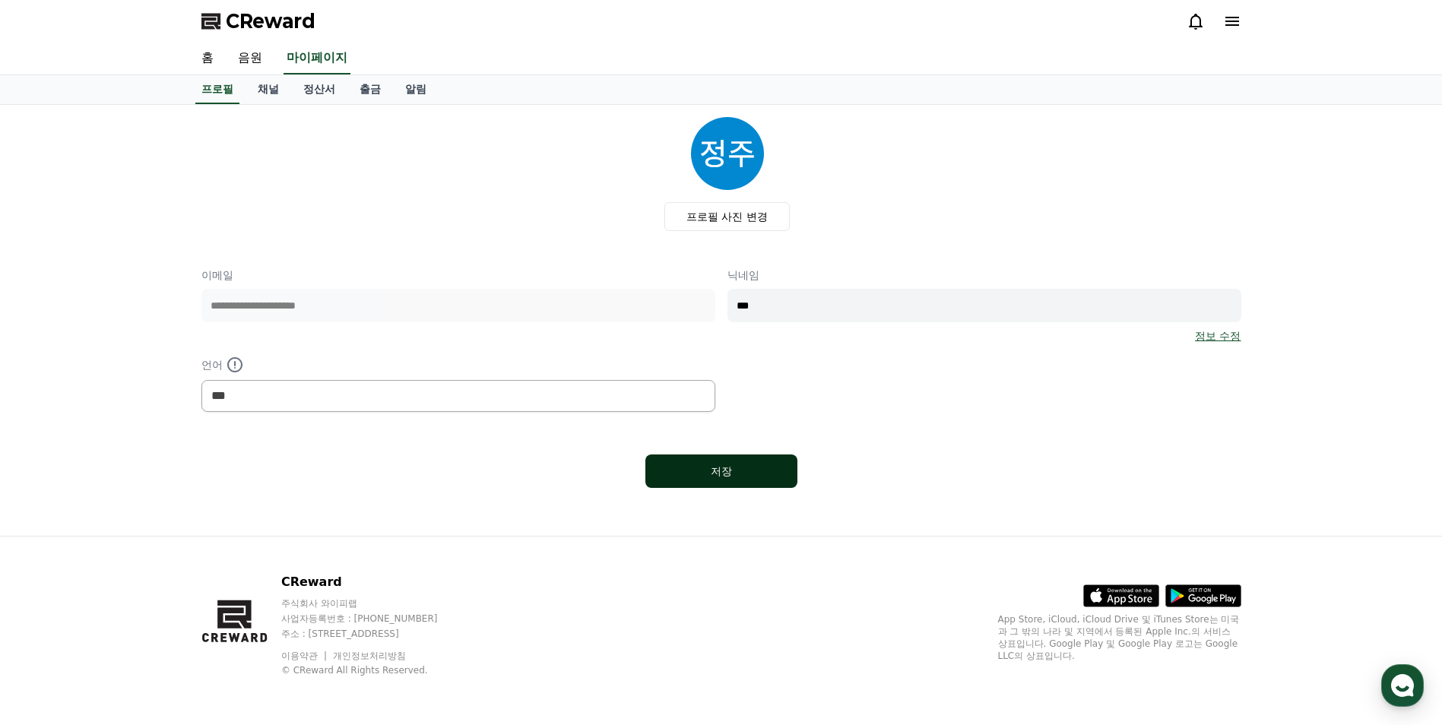
click at [739, 462] on button "저장" at bounding box center [721, 470] width 152 height 33
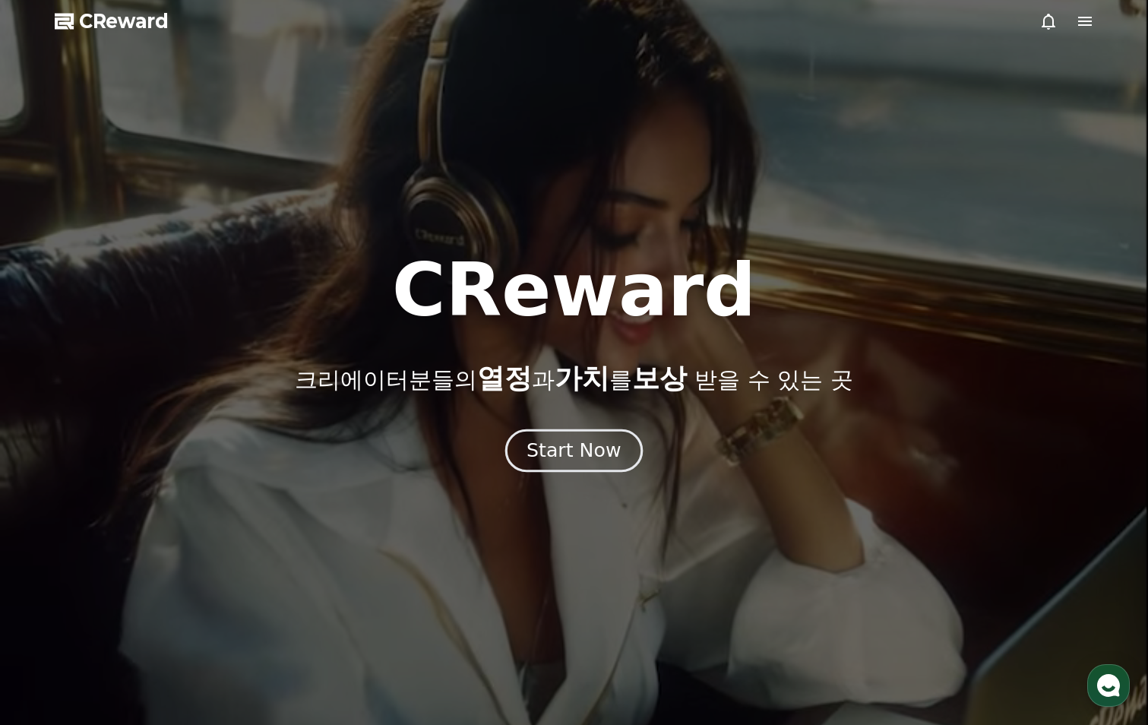
click at [587, 452] on div "Start Now" at bounding box center [574, 451] width 94 height 26
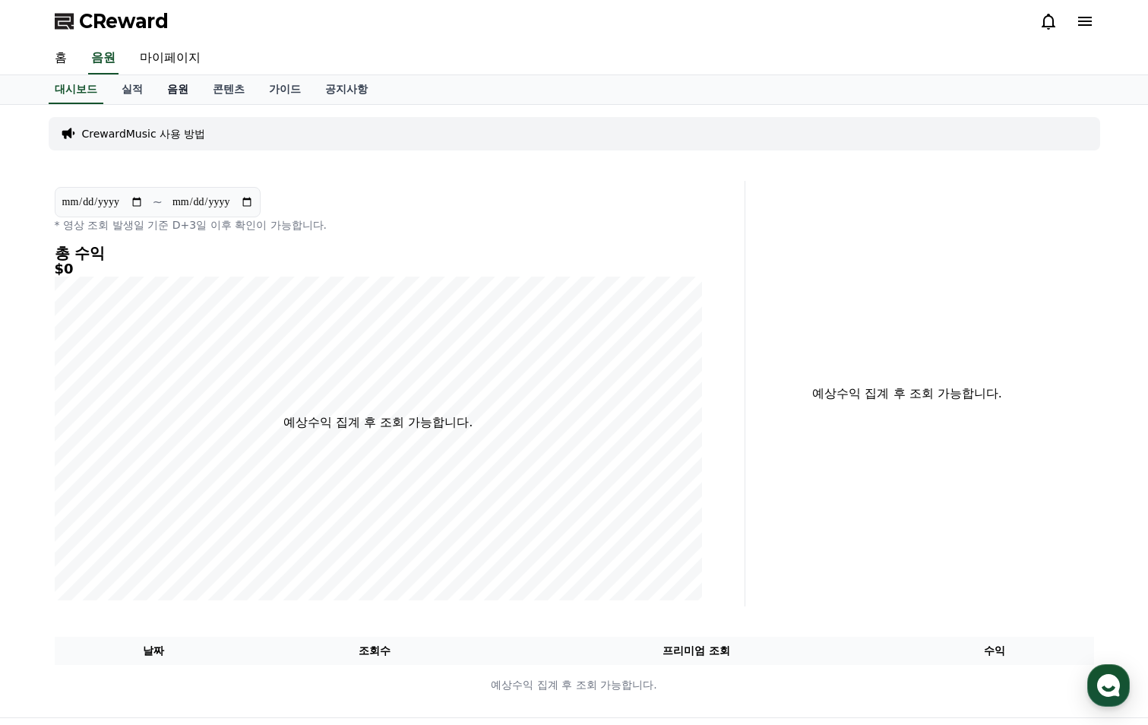
click at [184, 90] on link "음원" at bounding box center [178, 89] width 46 height 29
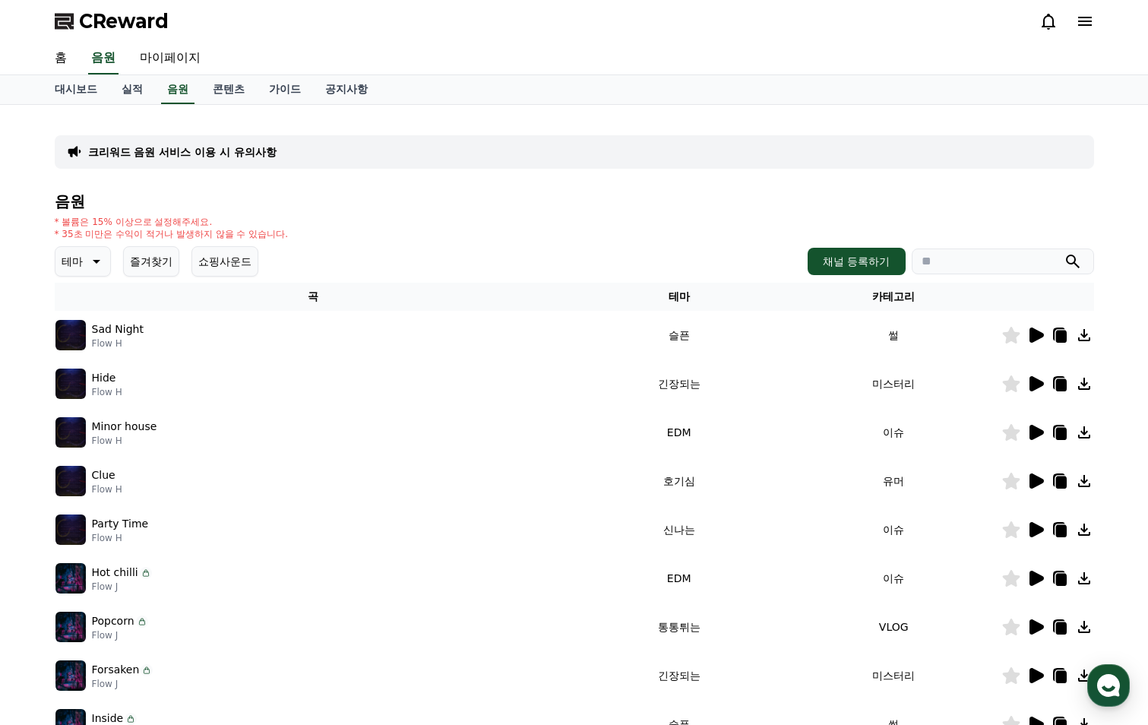
click at [1028, 332] on icon at bounding box center [1036, 335] width 18 height 18
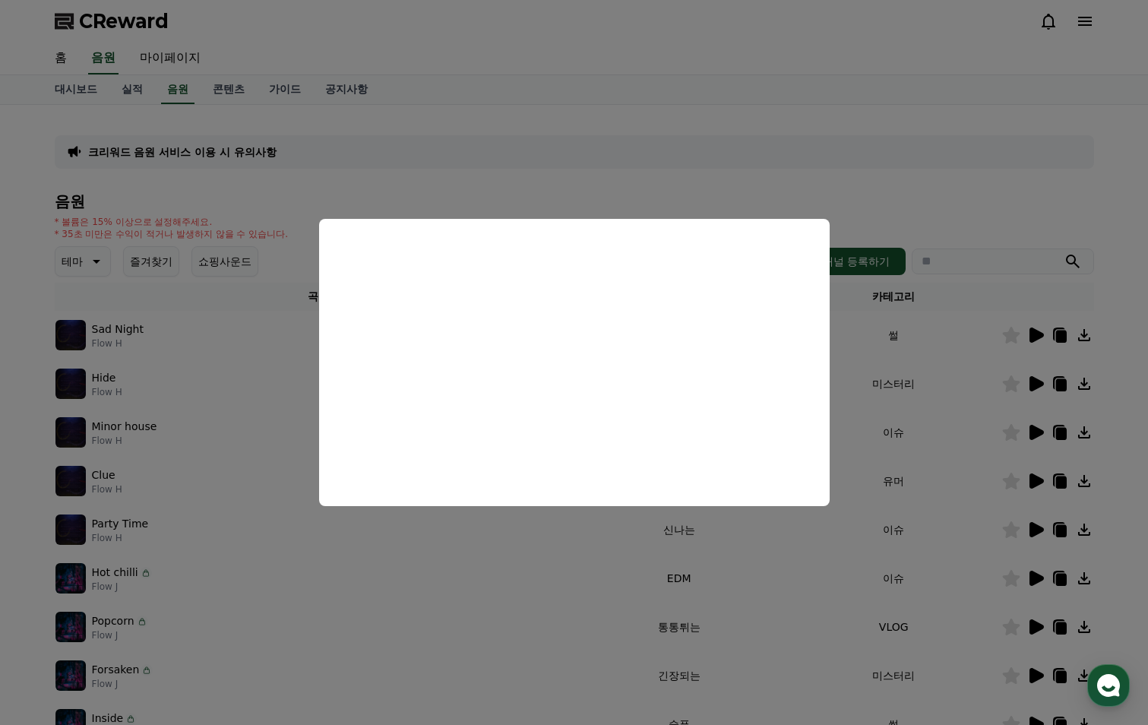
click at [975, 192] on button "close modal" at bounding box center [574, 362] width 1148 height 725
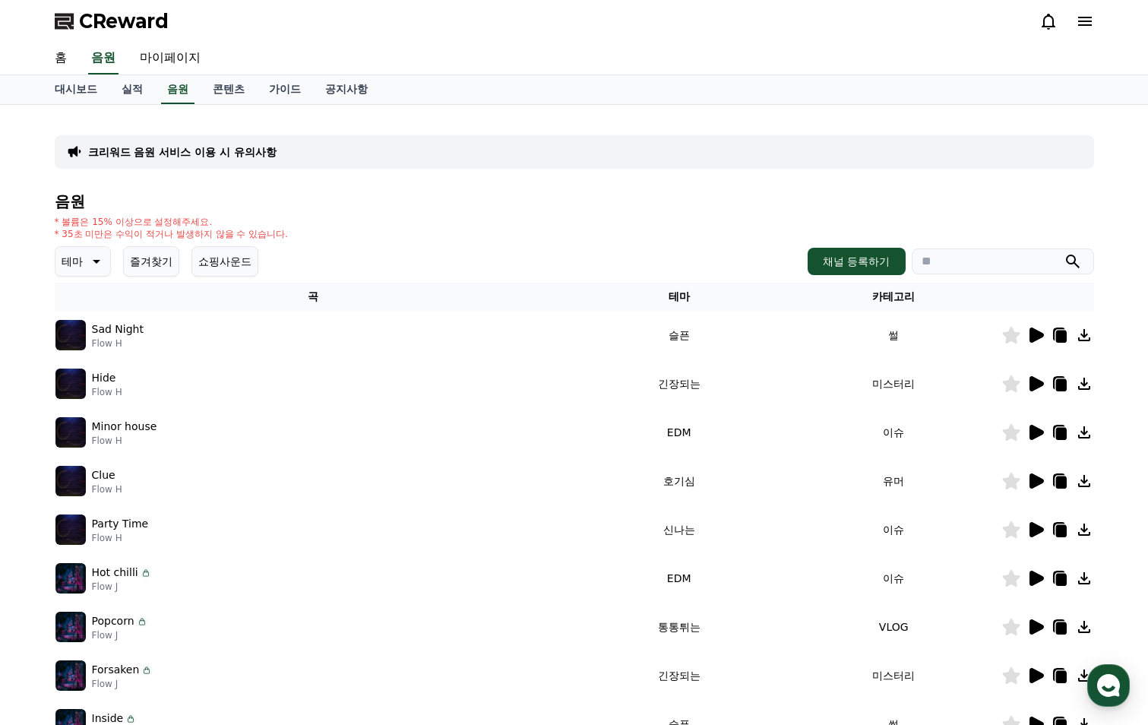
click at [1059, 334] on icon at bounding box center [1061, 337] width 11 height 12
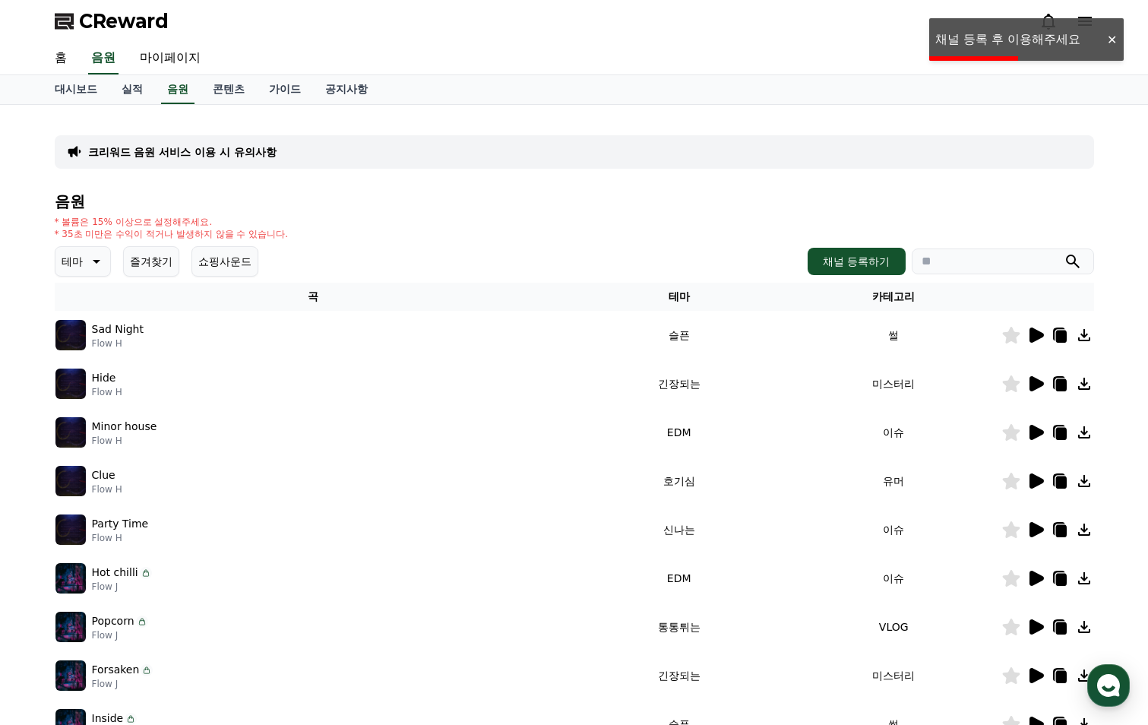
click at [1105, 43] on div at bounding box center [1112, 40] width 24 height 14
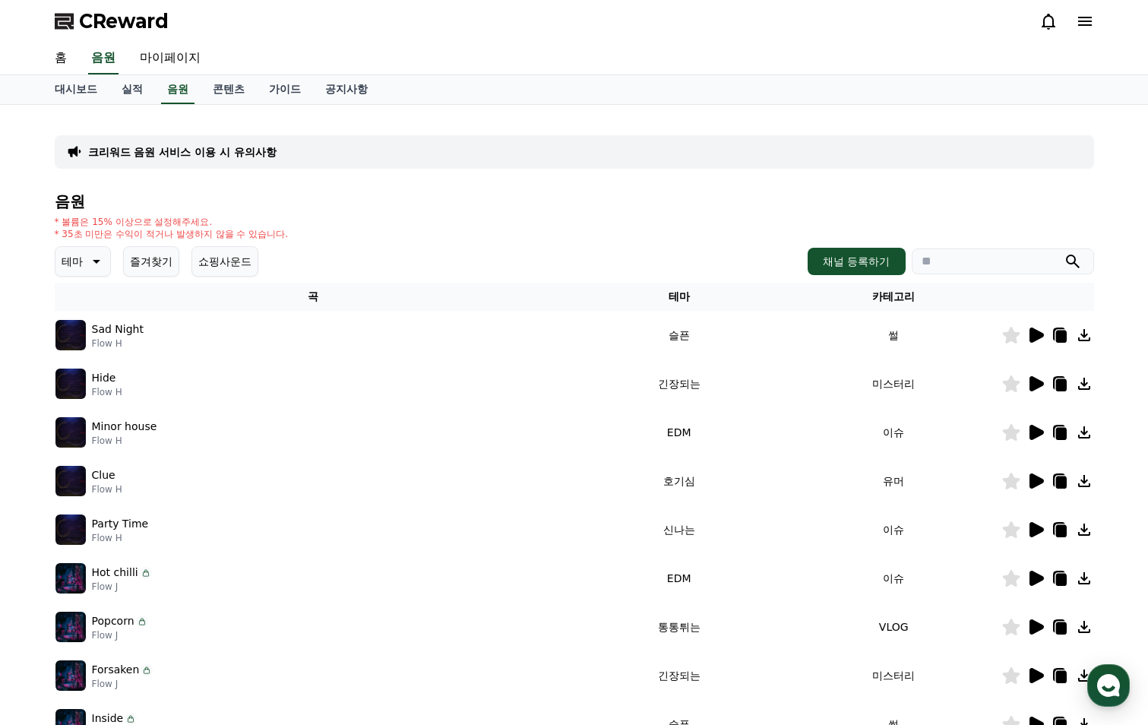
click at [1086, 24] on icon at bounding box center [1085, 21] width 18 height 18
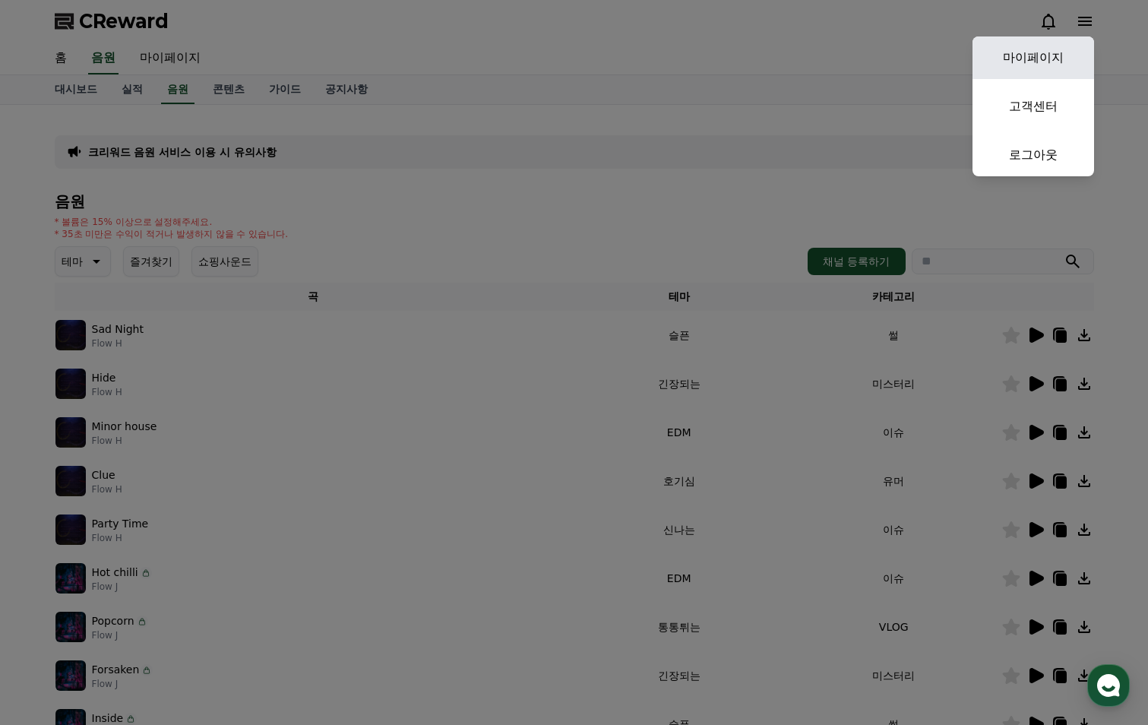
click at [1075, 51] on link "마이페이지" at bounding box center [1034, 57] width 122 height 43
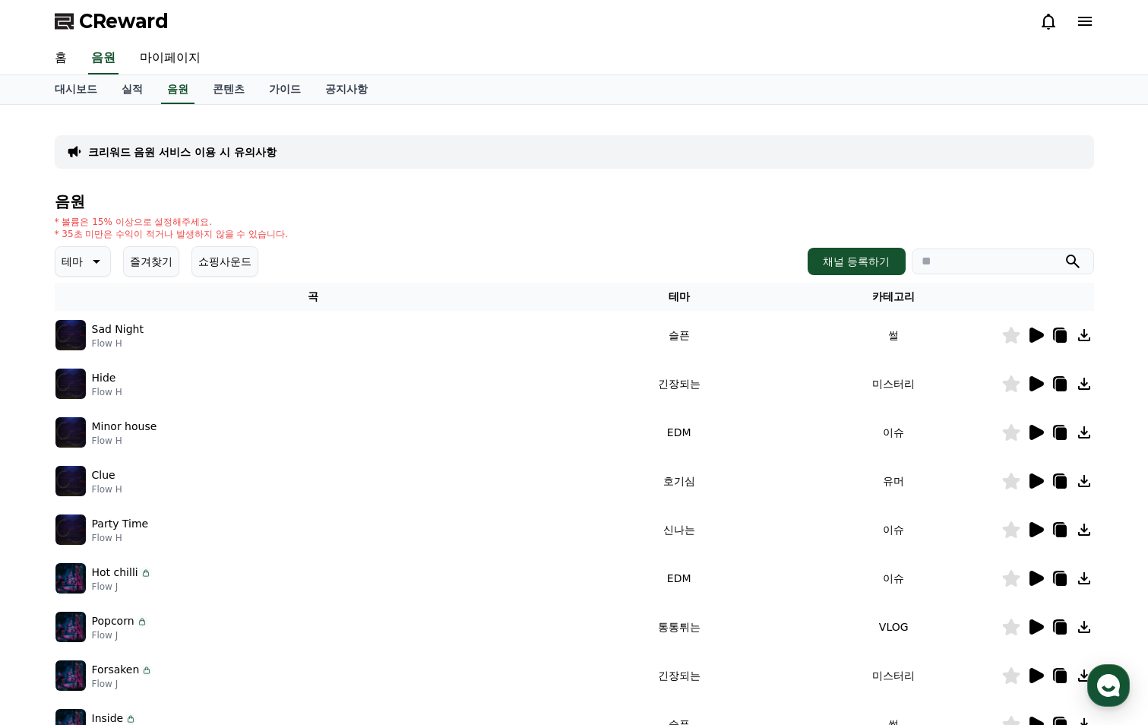
select select "**********"
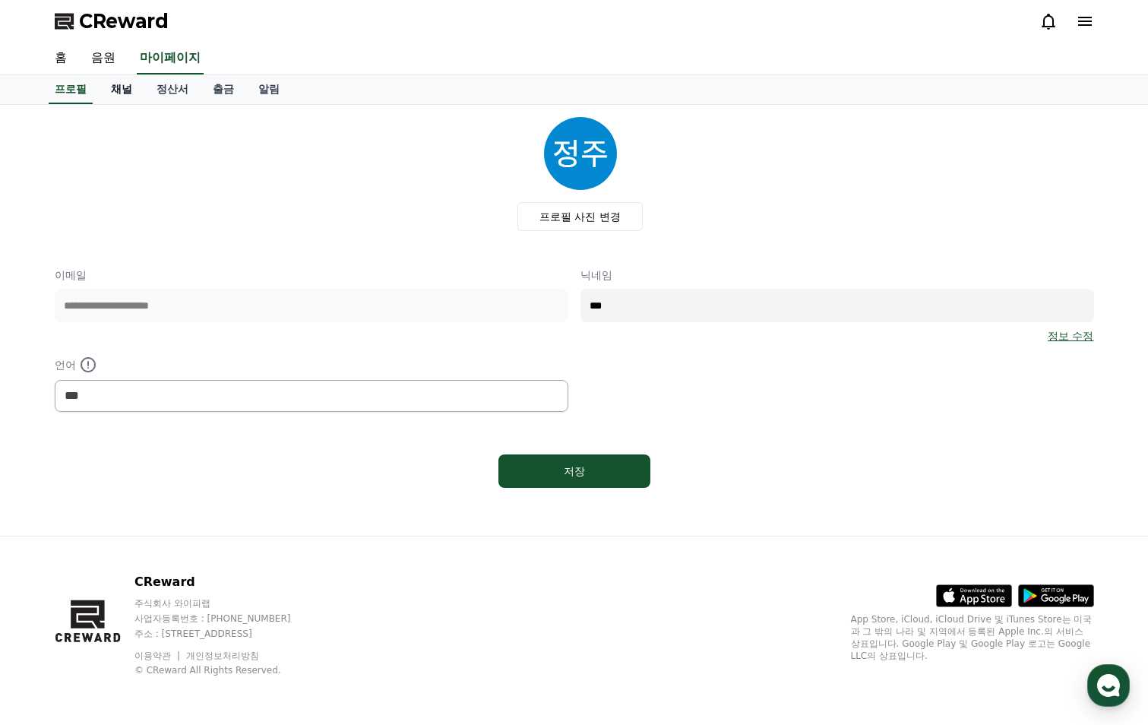
click at [125, 91] on link "채널" at bounding box center [122, 89] width 46 height 29
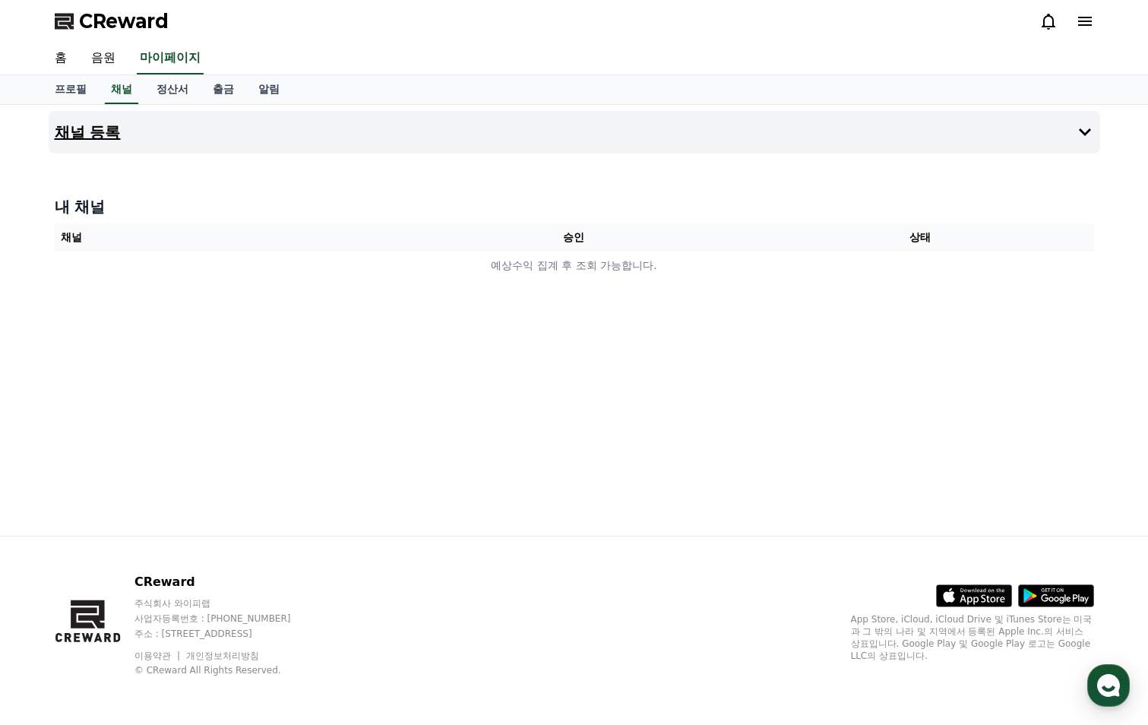
click at [116, 133] on h4 "채널 등록" at bounding box center [88, 132] width 66 height 17
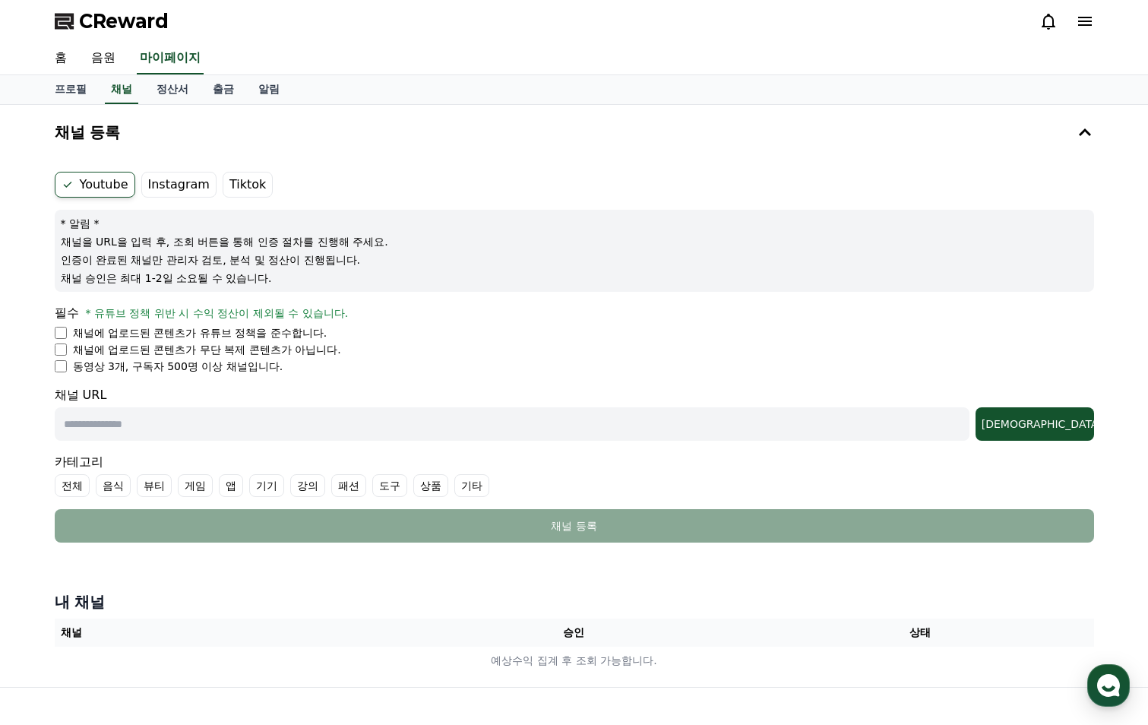
click at [482, 487] on label "기타" at bounding box center [471, 485] width 35 height 23
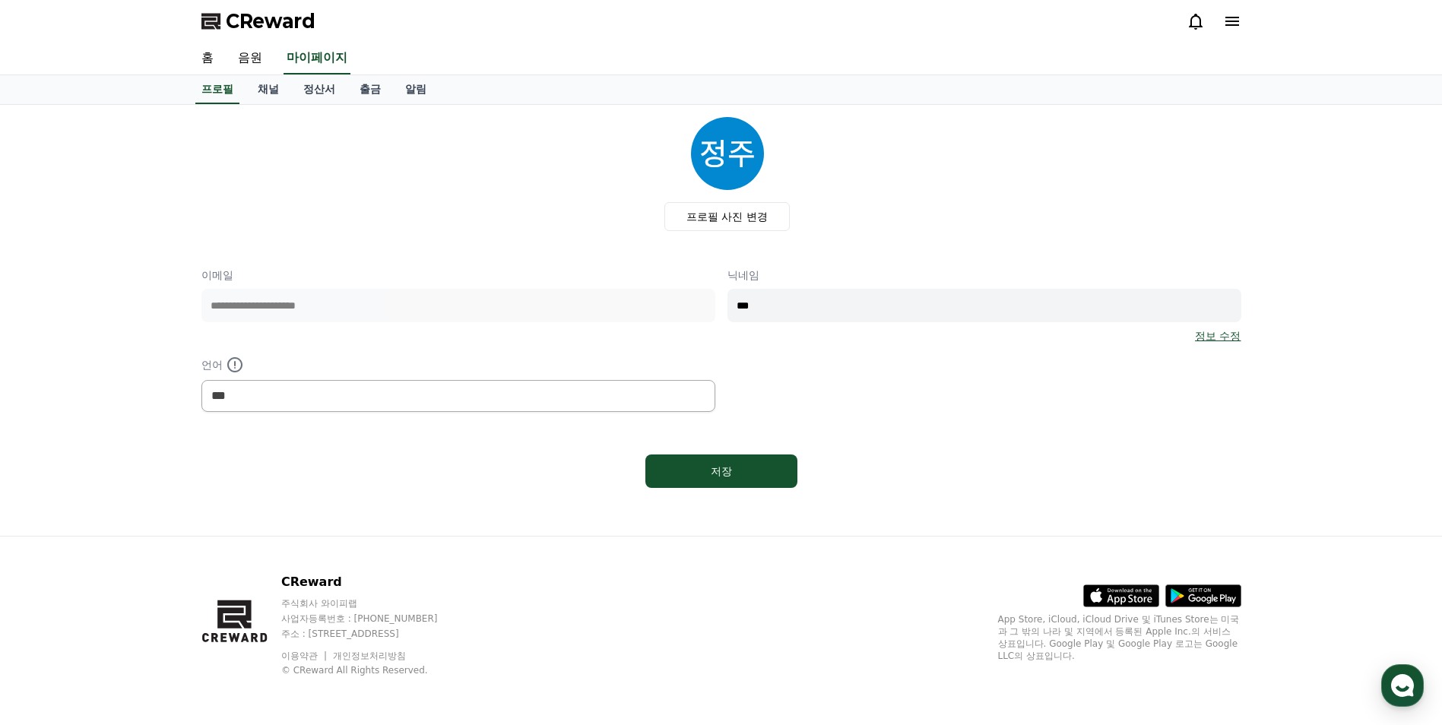
select select "**********"
click at [266, 96] on link "채널" at bounding box center [268, 89] width 46 height 29
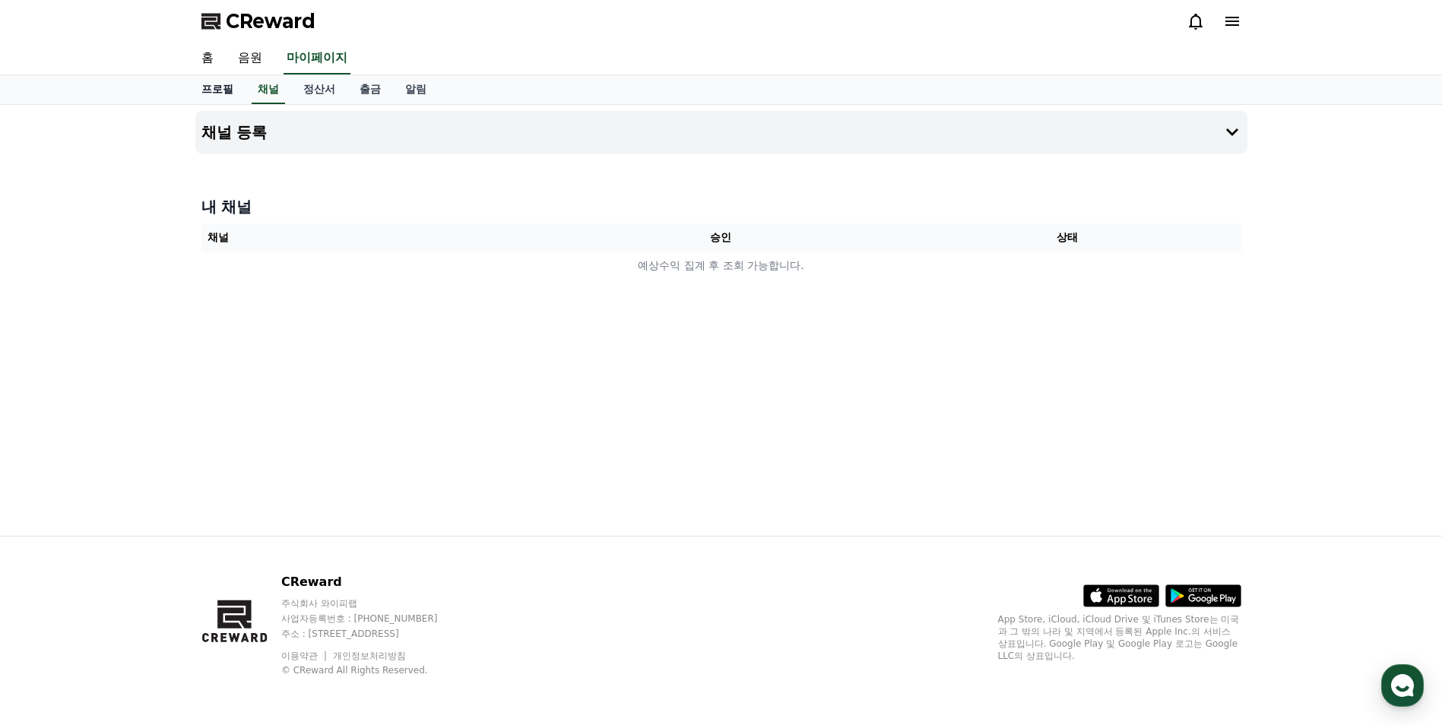
click at [220, 95] on link "프로필" at bounding box center [217, 89] width 56 height 29
select select "**********"
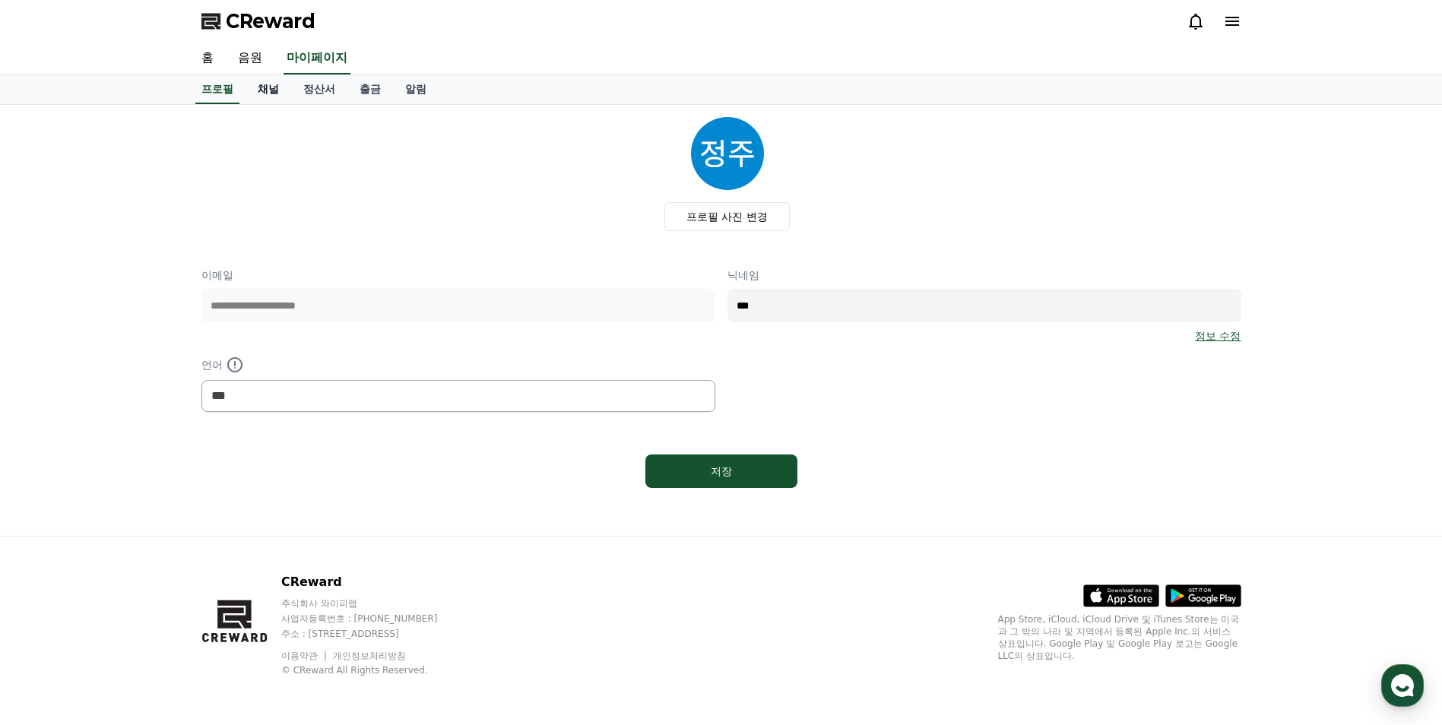
click at [261, 101] on link "채널" at bounding box center [268, 89] width 46 height 29
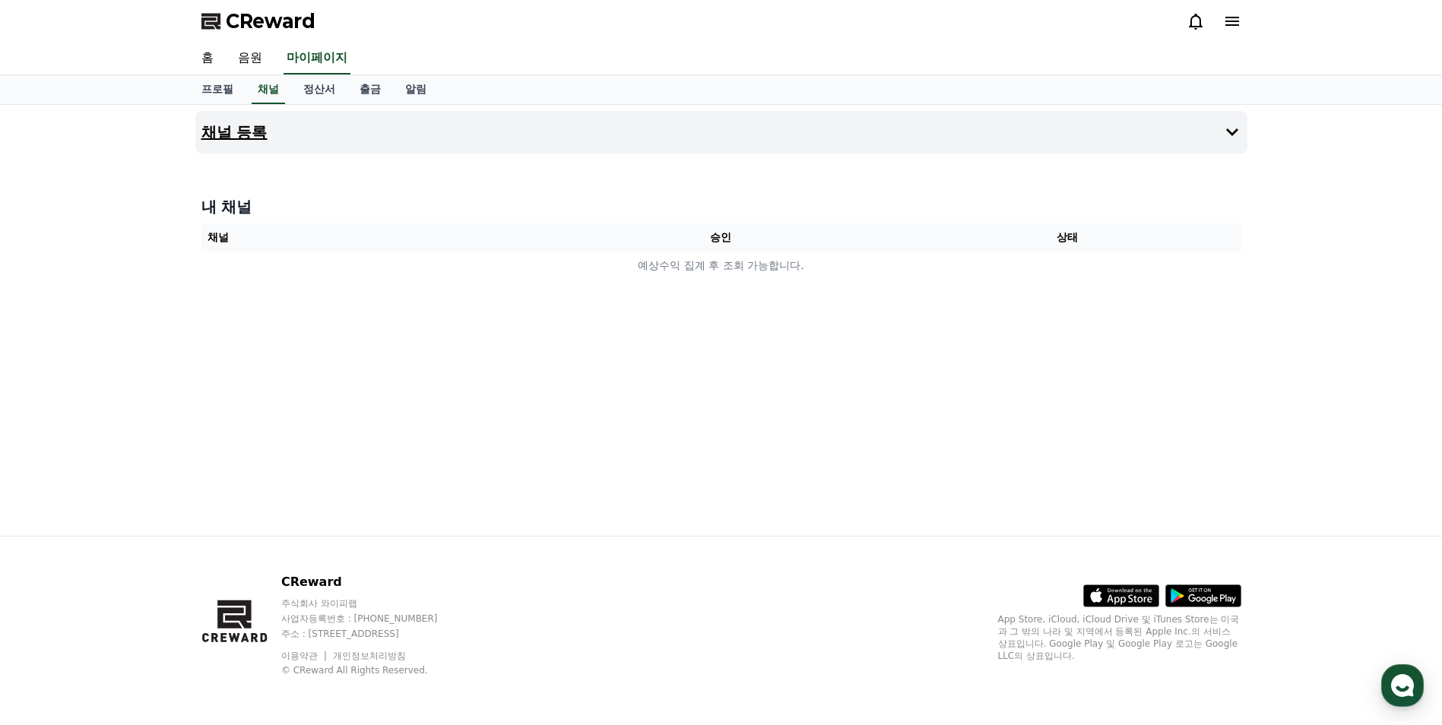
click at [1186, 128] on button "채널 등록" at bounding box center [721, 132] width 1052 height 43
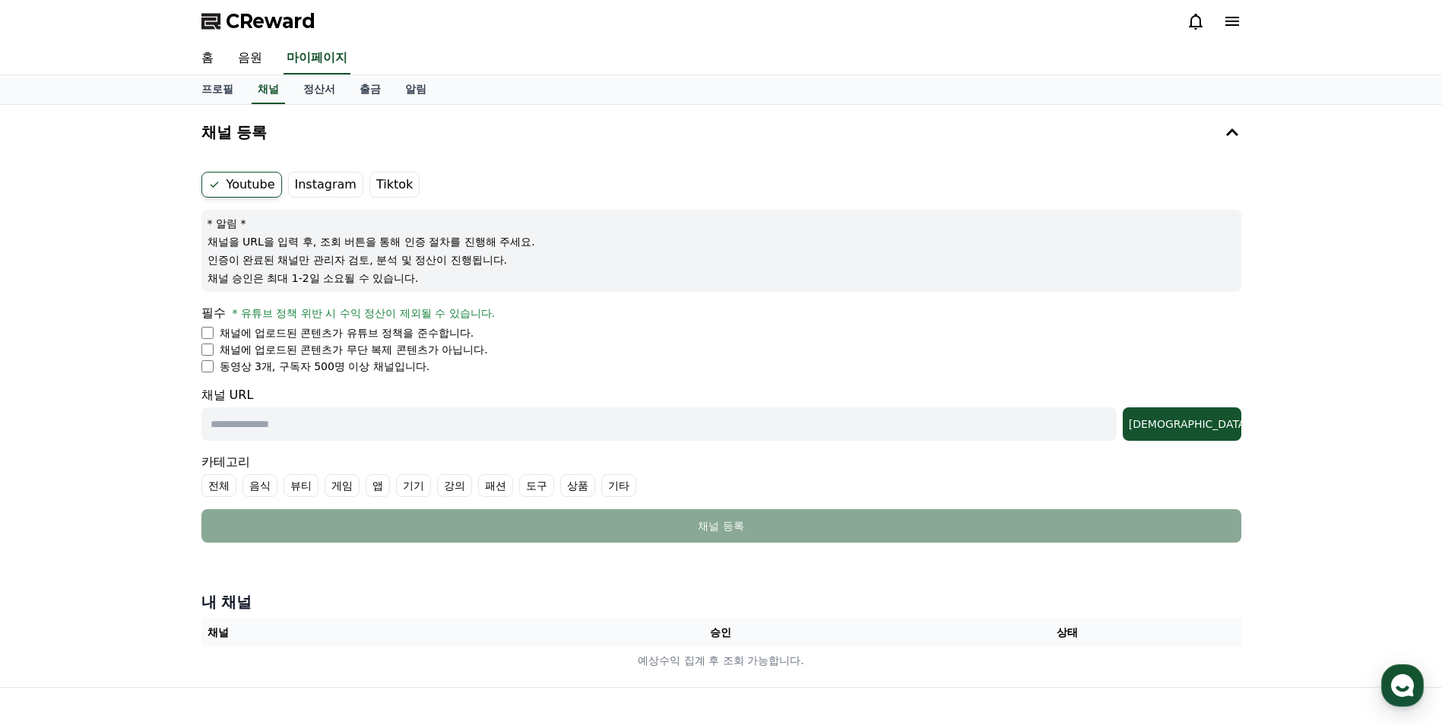
click at [241, 337] on p "채널에 업로드된 콘텐츠가 유튜브 정책을 준수합니다." at bounding box center [347, 332] width 255 height 15
drag, startPoint x: 394, startPoint y: 413, endPoint x: 440, endPoint y: 419, distance: 46.7
click at [394, 414] on input "text" at bounding box center [658, 423] width 915 height 33
paste input "**********"
type input "**********"
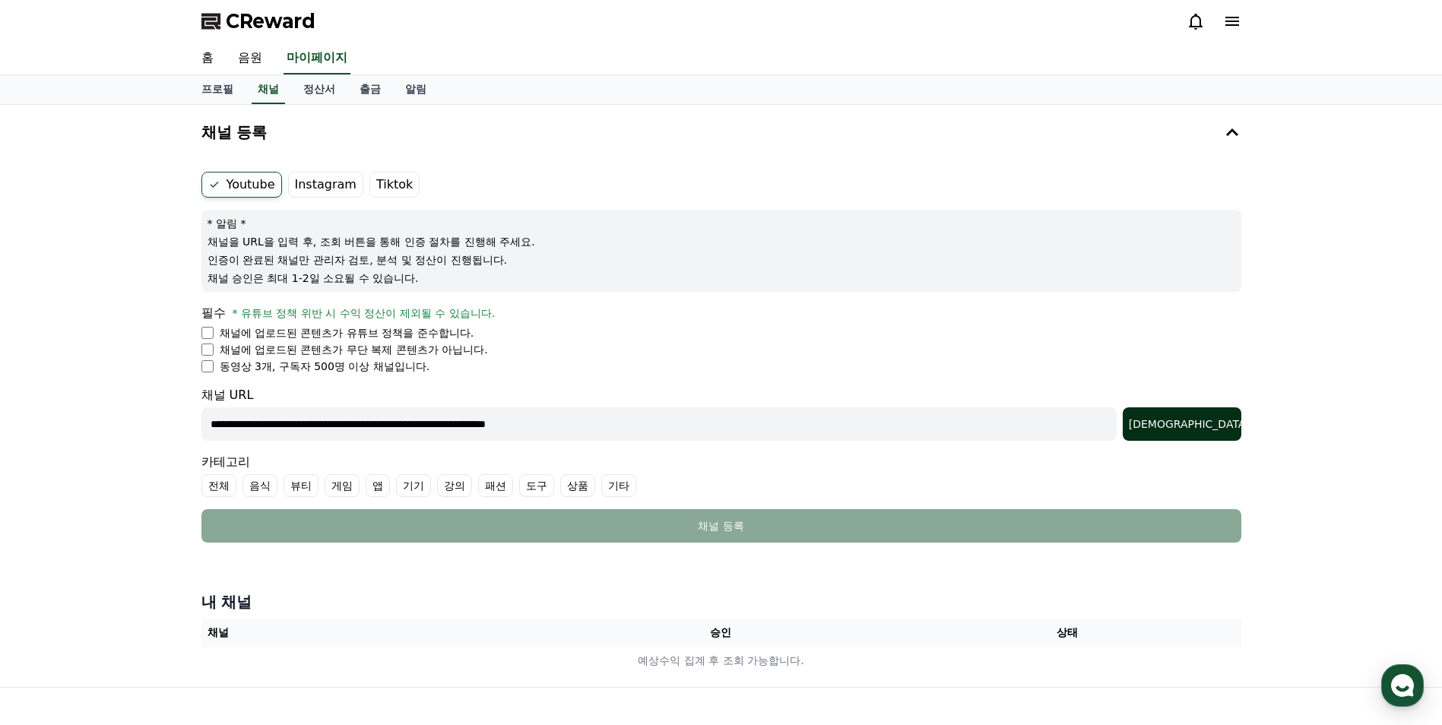
click at [1235, 418] on button "[DEMOGRAPHIC_DATA]" at bounding box center [1181, 423] width 119 height 33
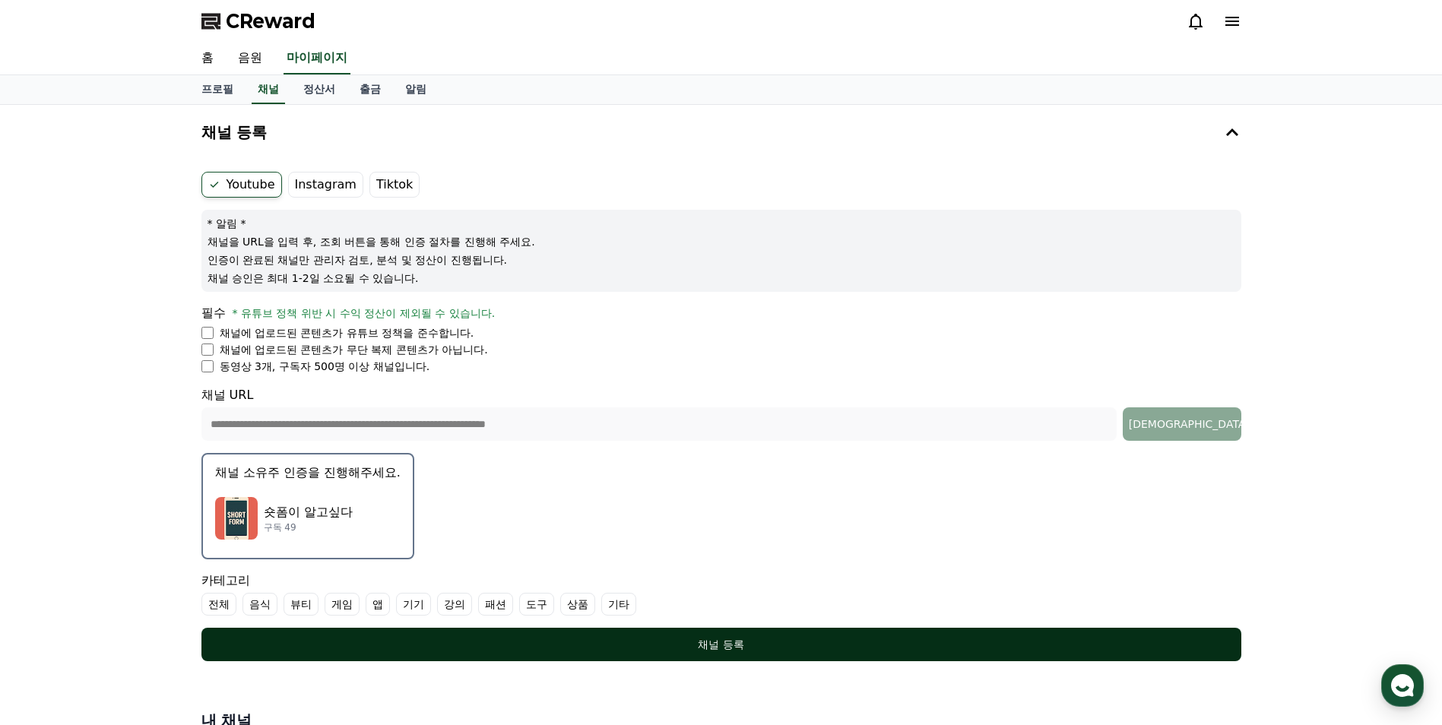
click at [750, 644] on div "채널 등록" at bounding box center [721, 644] width 979 height 15
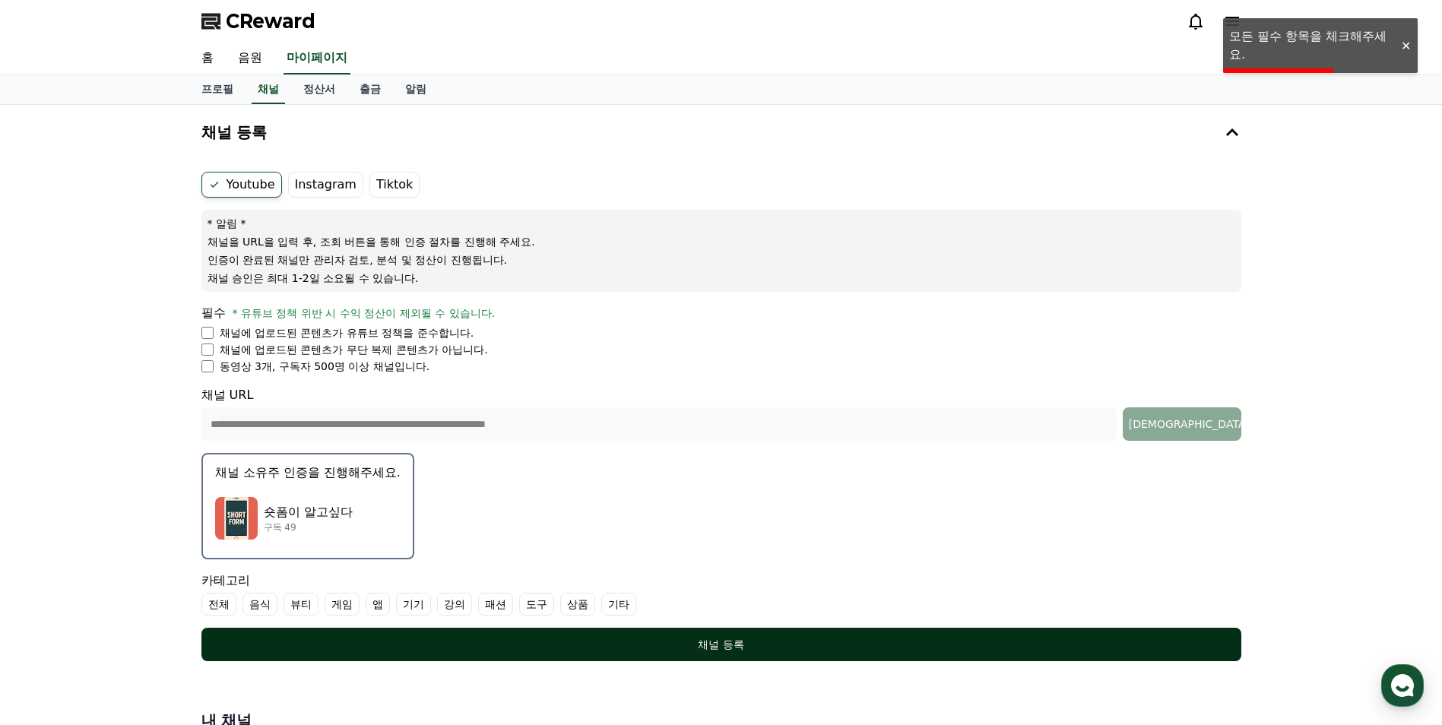
click at [714, 650] on div "채널 등록" at bounding box center [721, 644] width 979 height 15
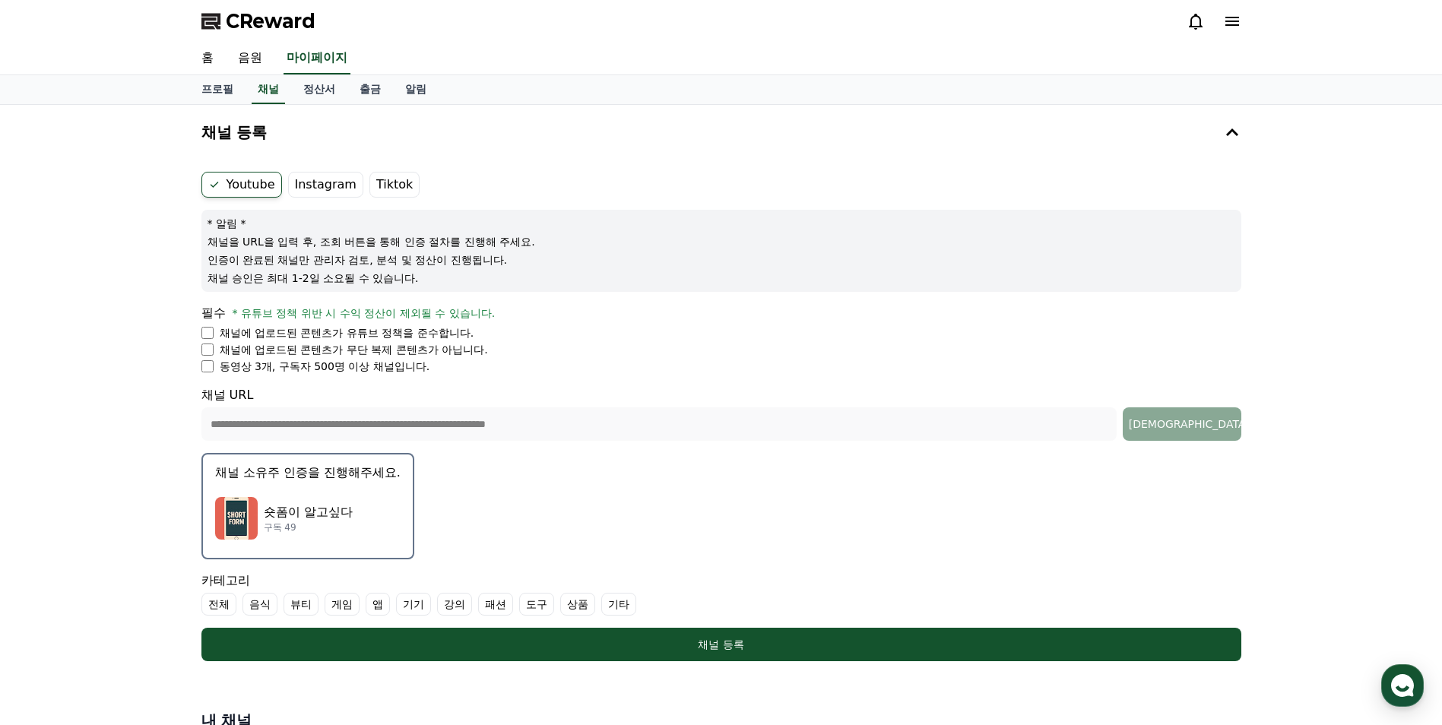
drag, startPoint x: 217, startPoint y: 594, endPoint x: 232, endPoint y: 603, distance: 17.3
click at [217, 594] on label "전체" at bounding box center [218, 604] width 35 height 23
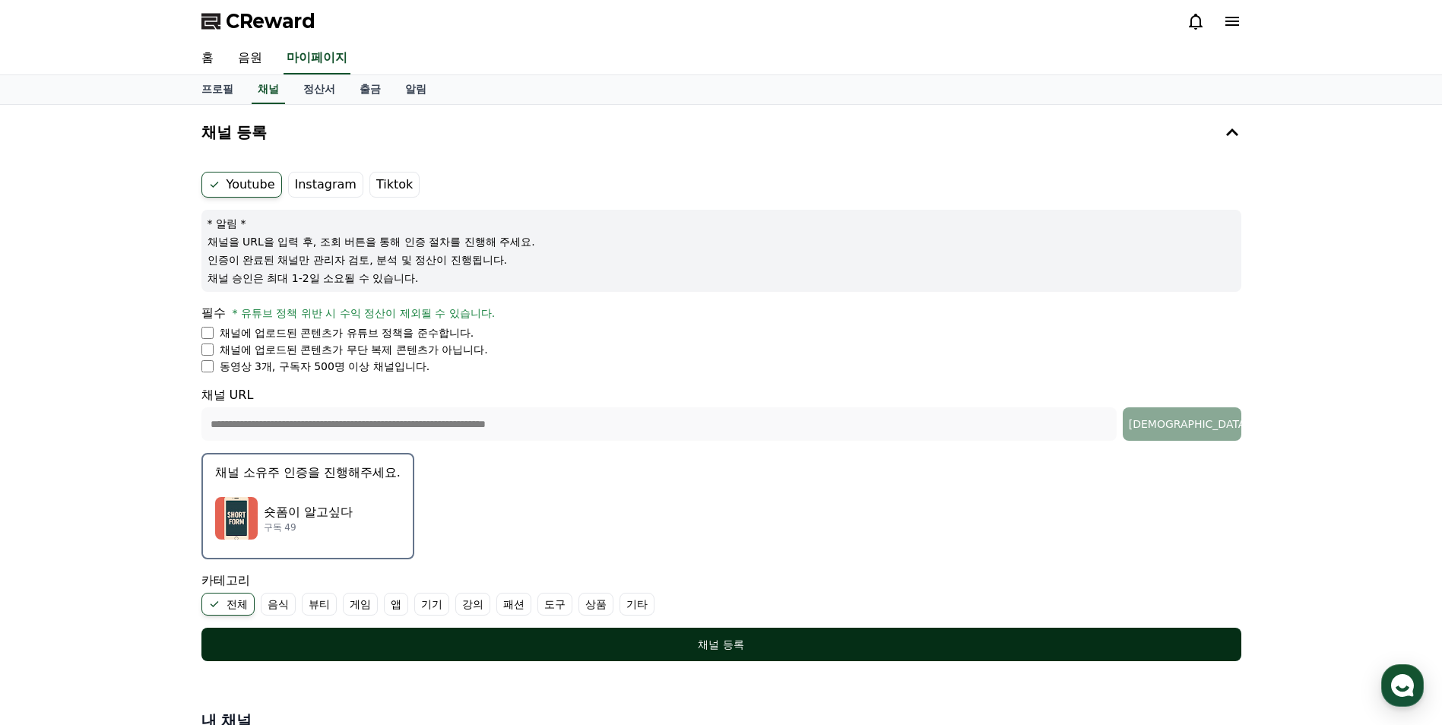
click at [726, 647] on div "채널 등록" at bounding box center [721, 644] width 979 height 15
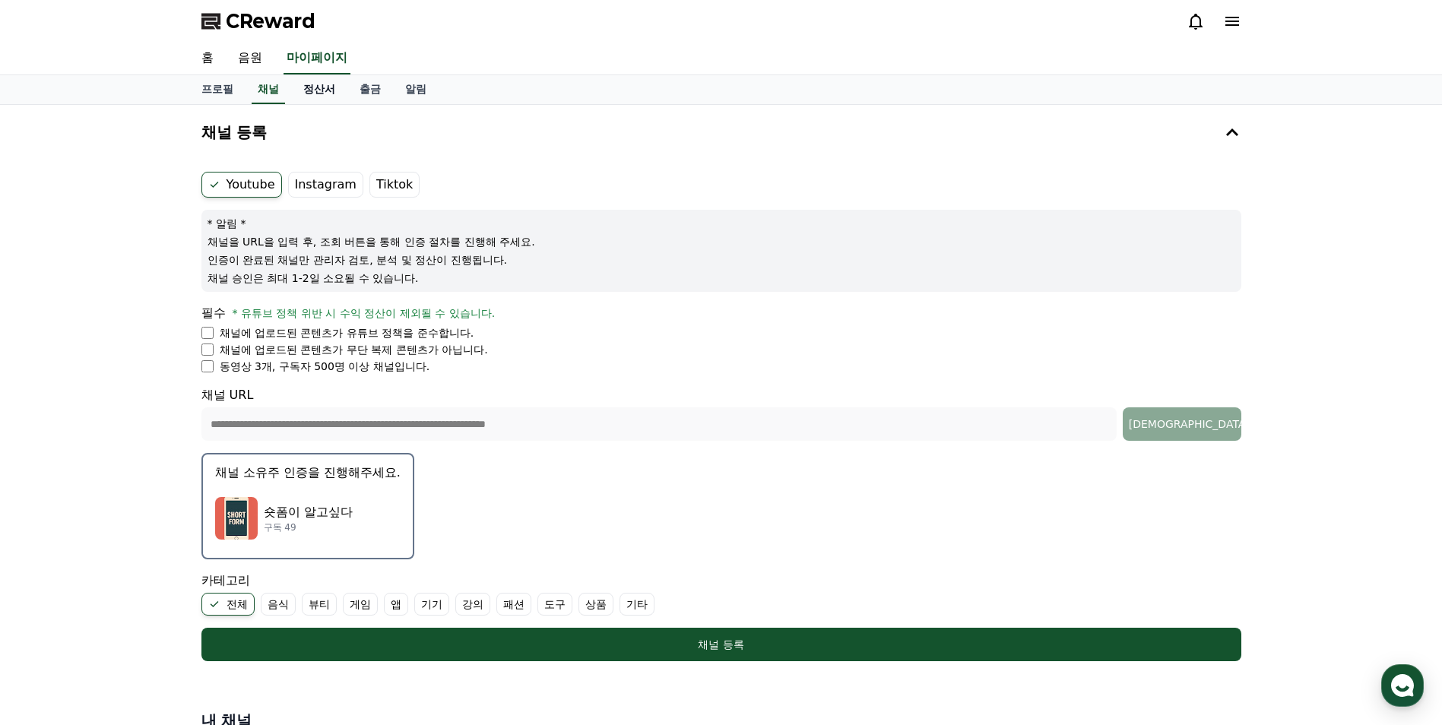
click at [313, 97] on link "정산서" at bounding box center [319, 89] width 56 height 29
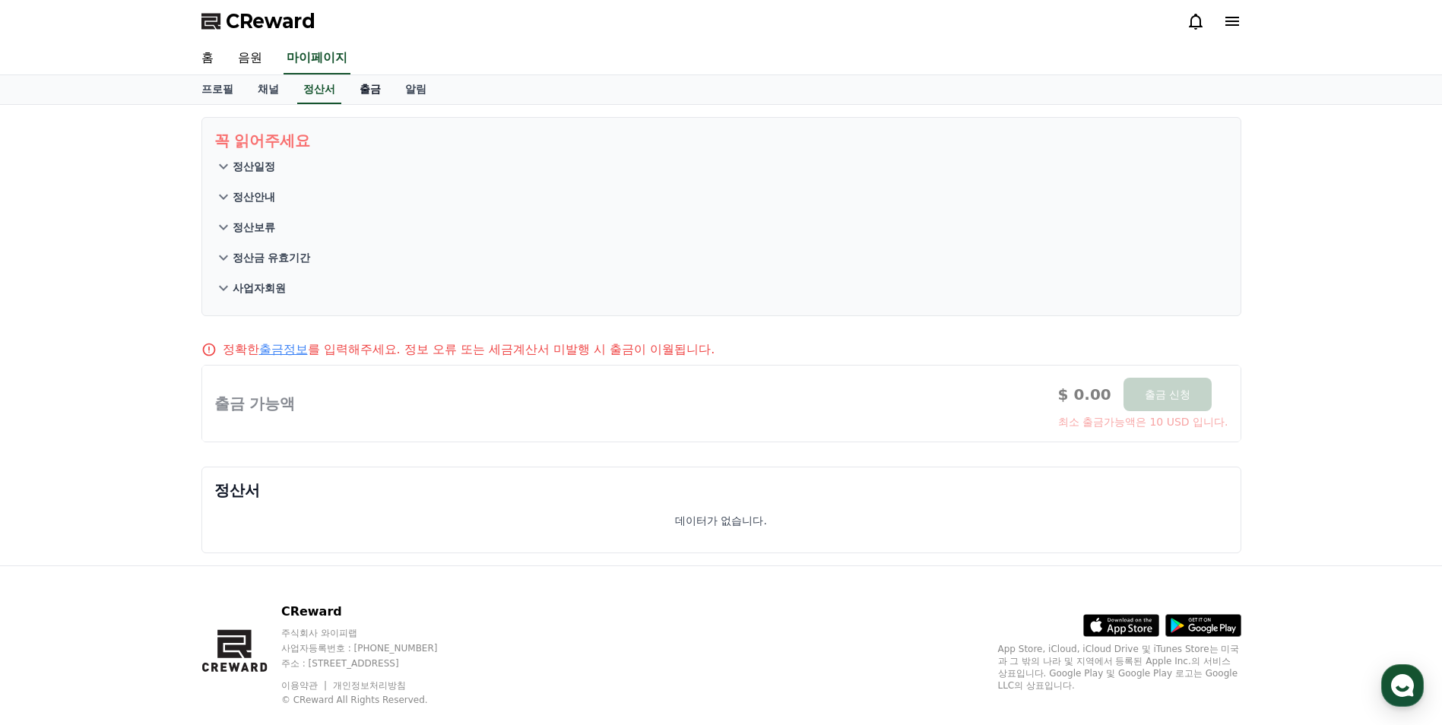
click at [367, 93] on link "출금" at bounding box center [370, 89] width 46 height 29
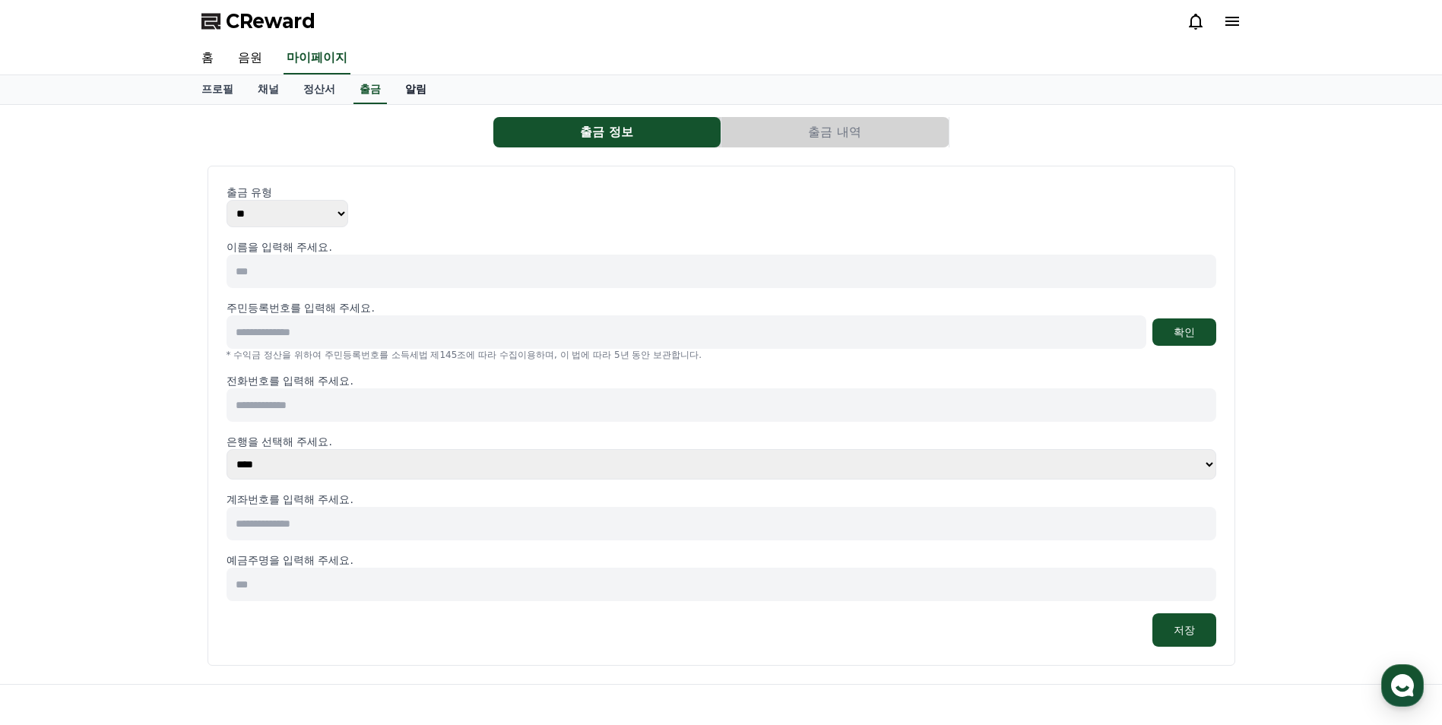
click at [419, 93] on link "알림" at bounding box center [416, 89] width 46 height 29
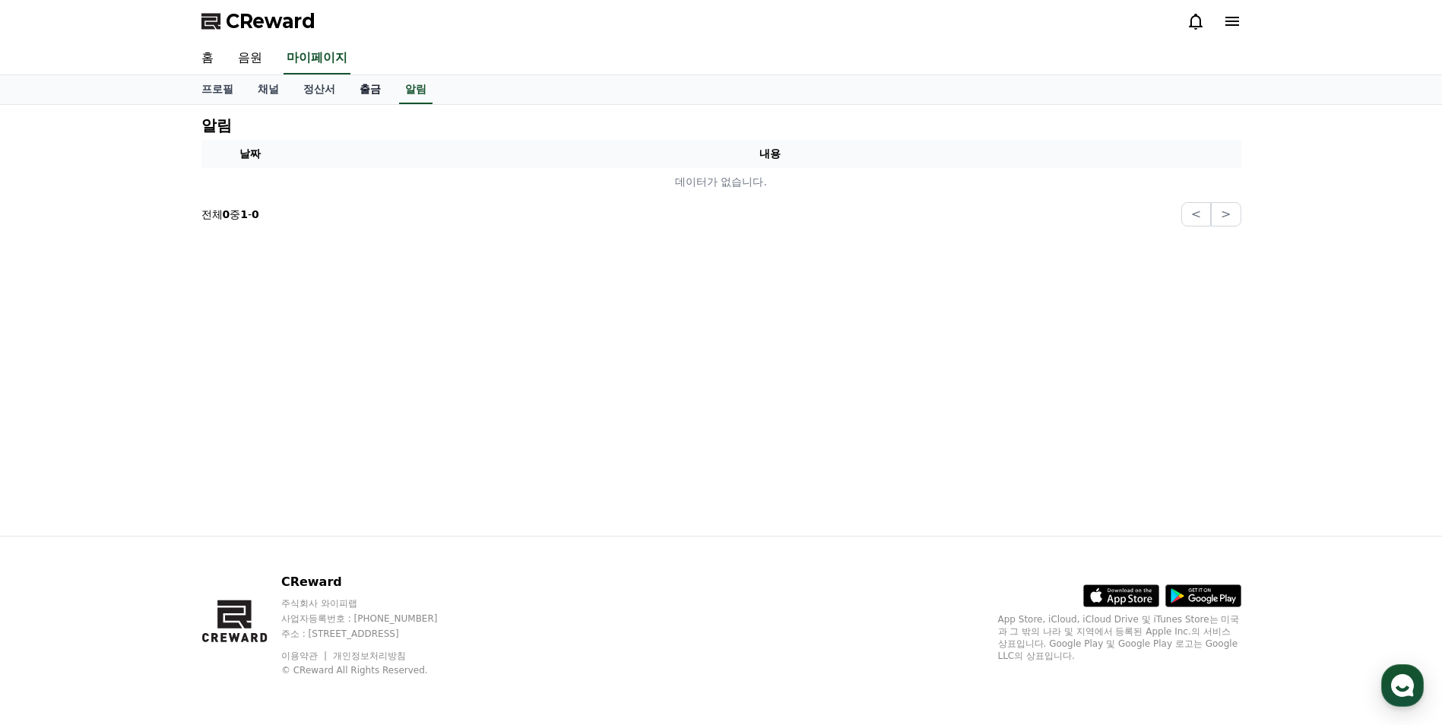
click at [372, 92] on link "출금" at bounding box center [370, 89] width 46 height 29
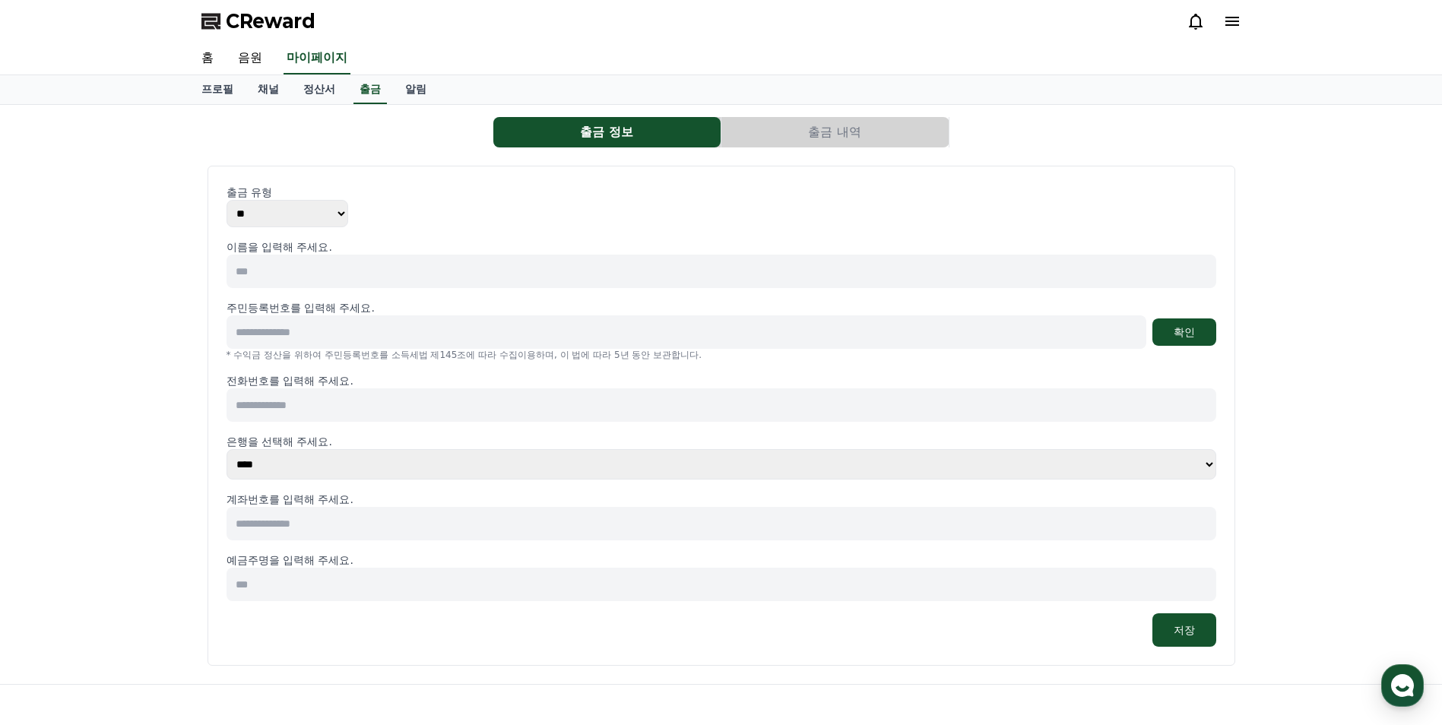
click at [260, 204] on select "** ***" at bounding box center [287, 213] width 122 height 27
click at [300, 271] on input at bounding box center [720, 271] width 989 height 33
type input "*"
type input "***"
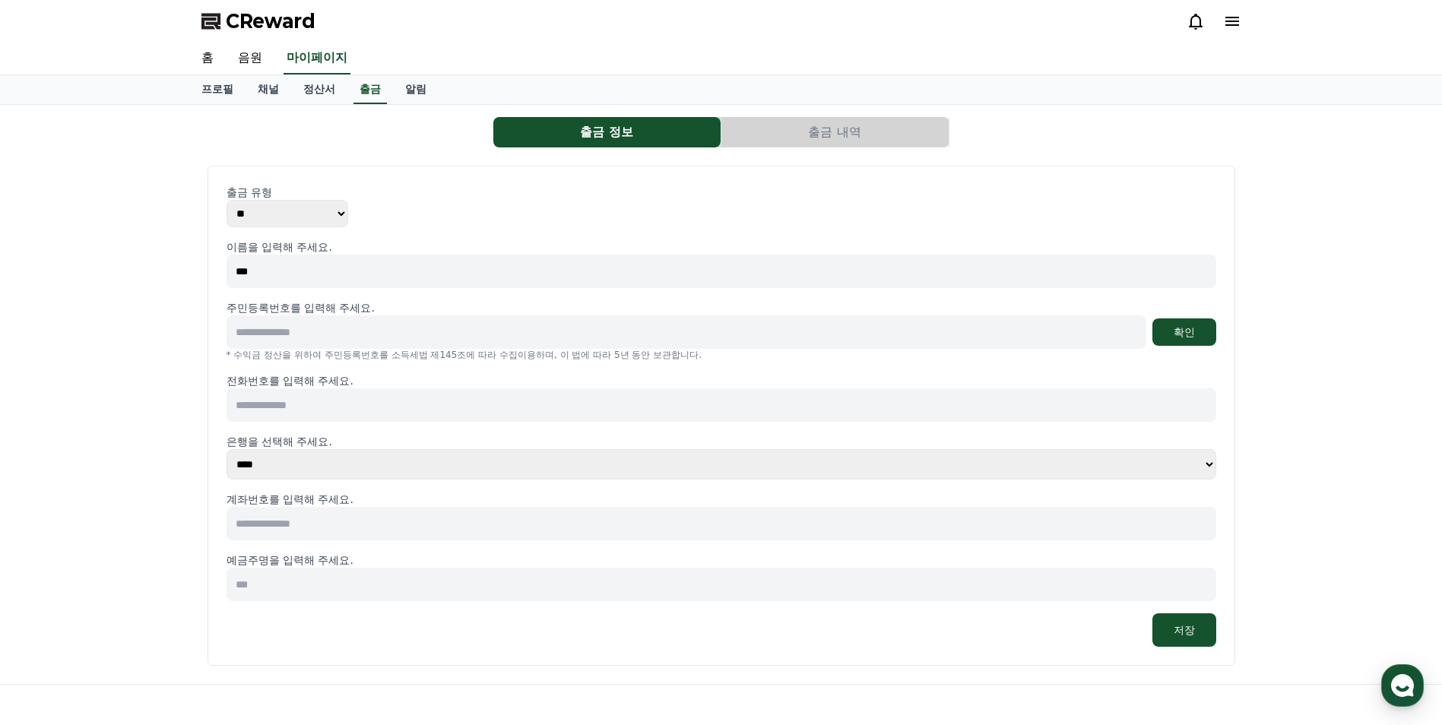
click at [343, 331] on input at bounding box center [686, 331] width 920 height 33
type input "**********"
click at [1174, 338] on button "확인" at bounding box center [1184, 331] width 64 height 27
click at [372, 410] on input at bounding box center [720, 404] width 989 height 33
type input "**********"
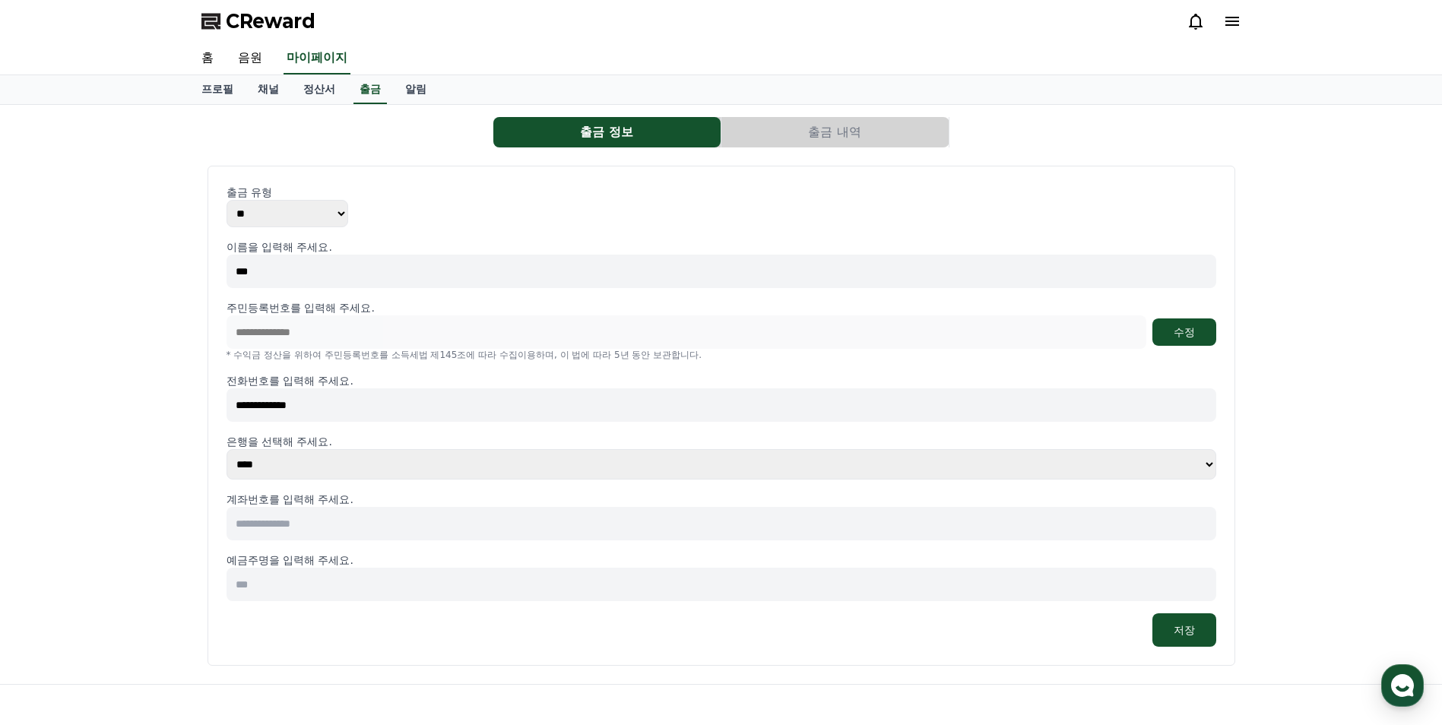
click at [400, 534] on input at bounding box center [720, 523] width 989 height 33
type input "**********"
click at [404, 598] on input at bounding box center [720, 584] width 989 height 33
type input "***"
click at [1182, 627] on button "저장" at bounding box center [1184, 629] width 64 height 33
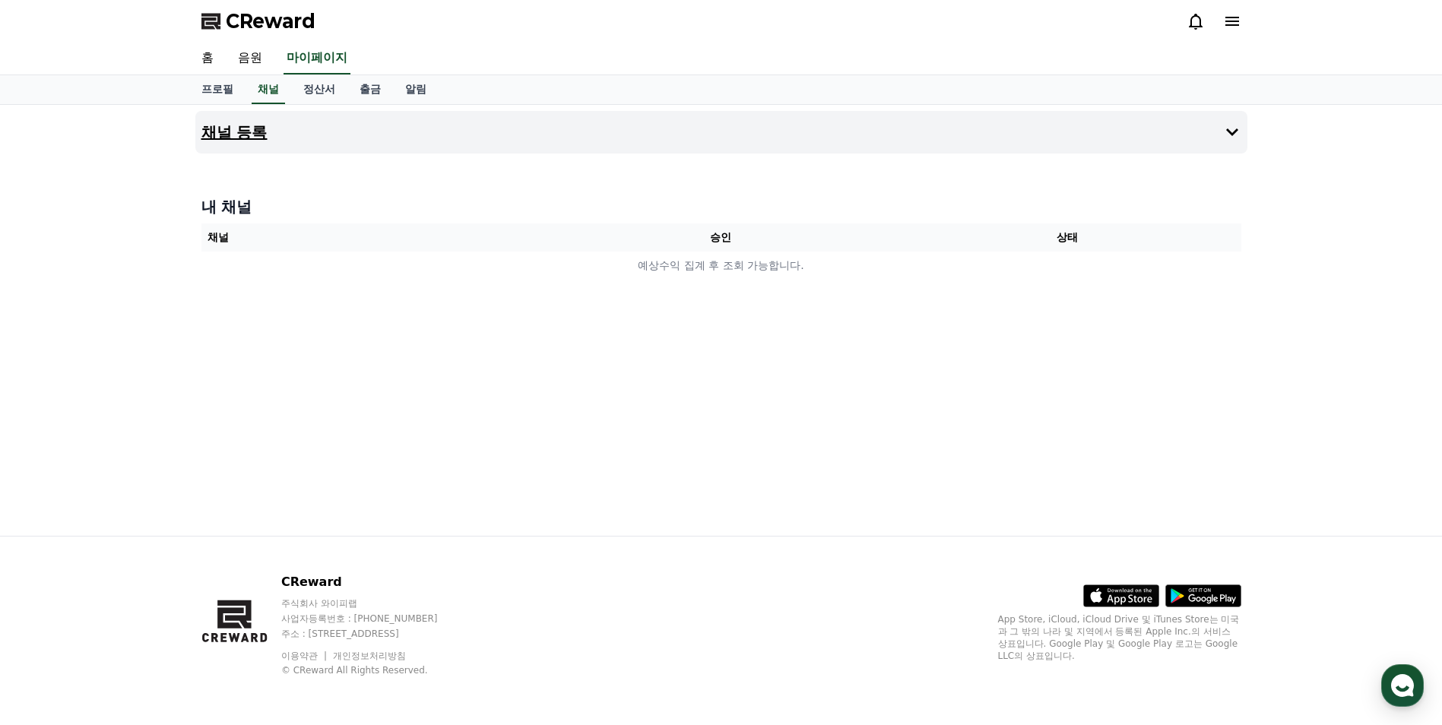
click at [306, 124] on button "채널 등록" at bounding box center [721, 132] width 1052 height 43
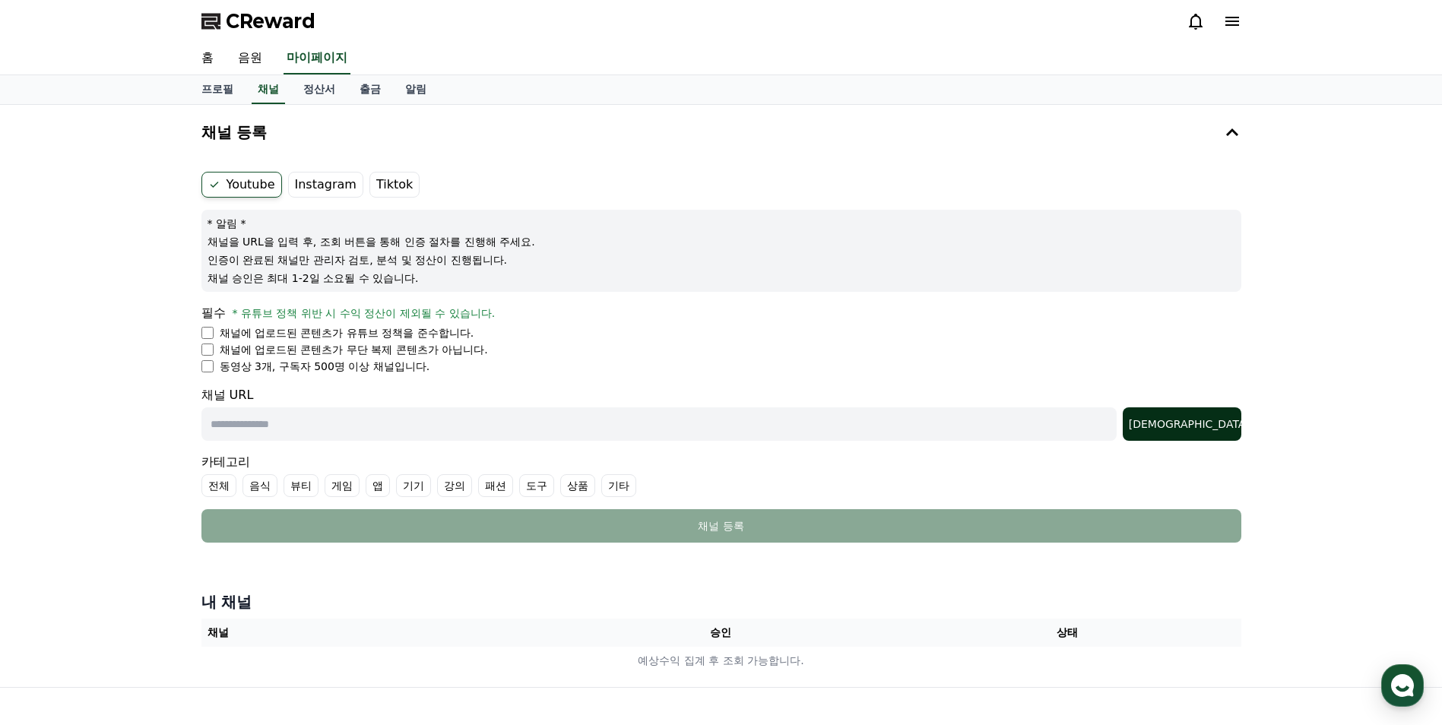
click at [1214, 435] on button "[DEMOGRAPHIC_DATA]" at bounding box center [1181, 423] width 119 height 33
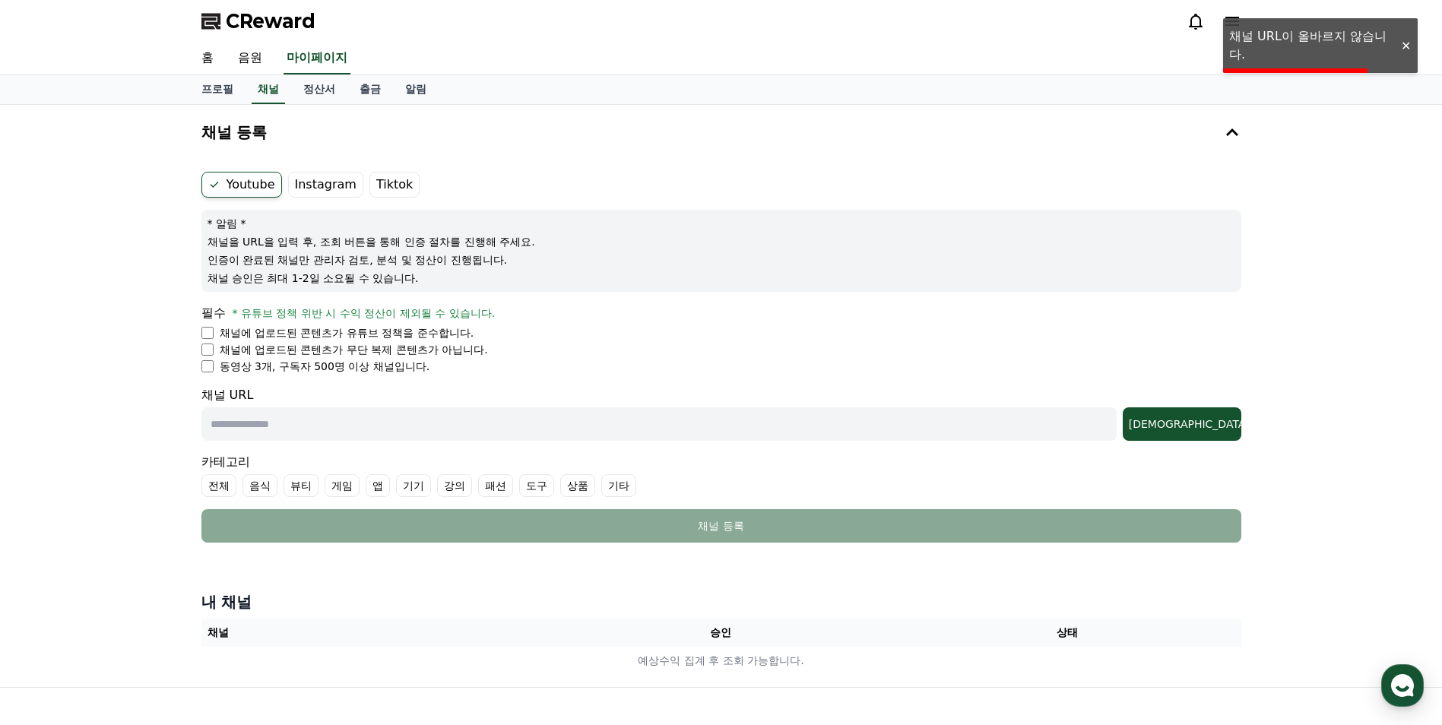
click at [270, 432] on input "text" at bounding box center [658, 423] width 915 height 33
paste input "**********"
type input "**********"
click at [1220, 425] on div "[DEMOGRAPHIC_DATA]" at bounding box center [1182, 423] width 106 height 15
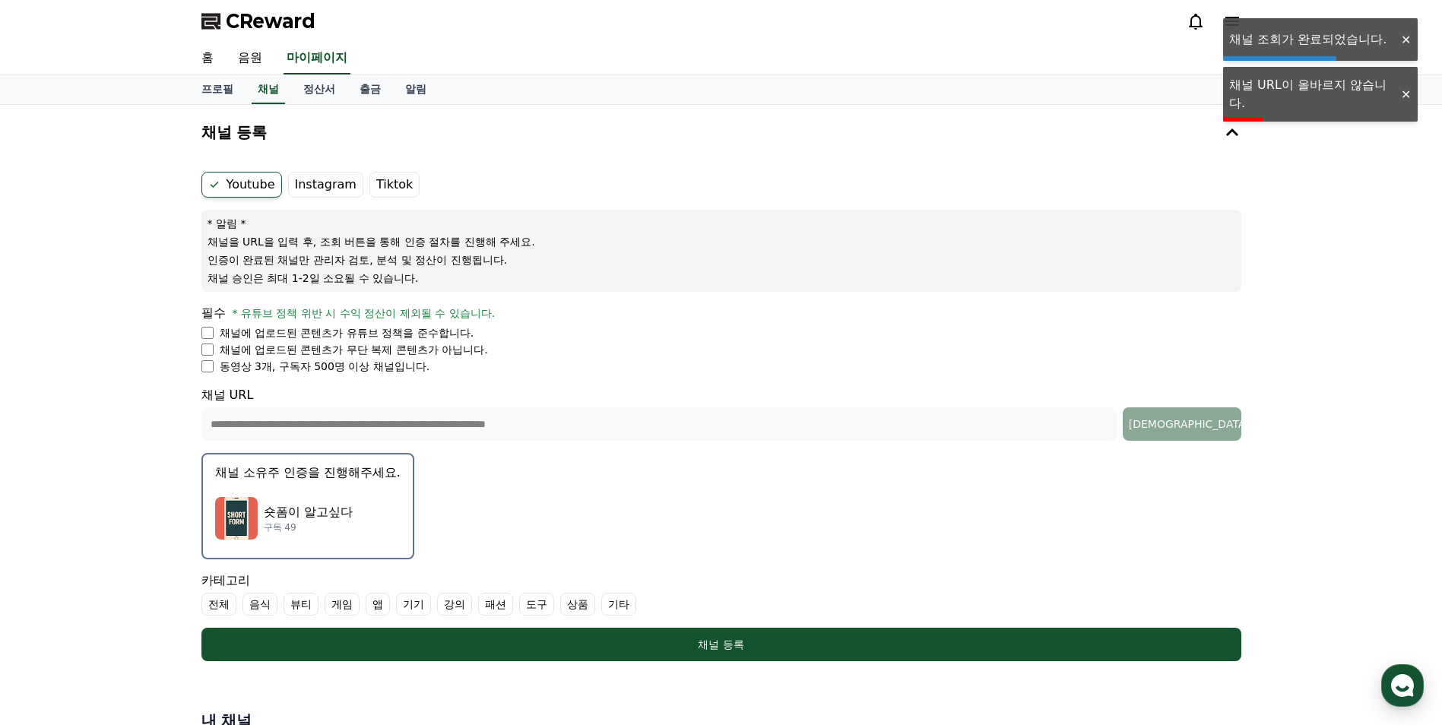
click at [227, 604] on label "전체" at bounding box center [218, 604] width 35 height 23
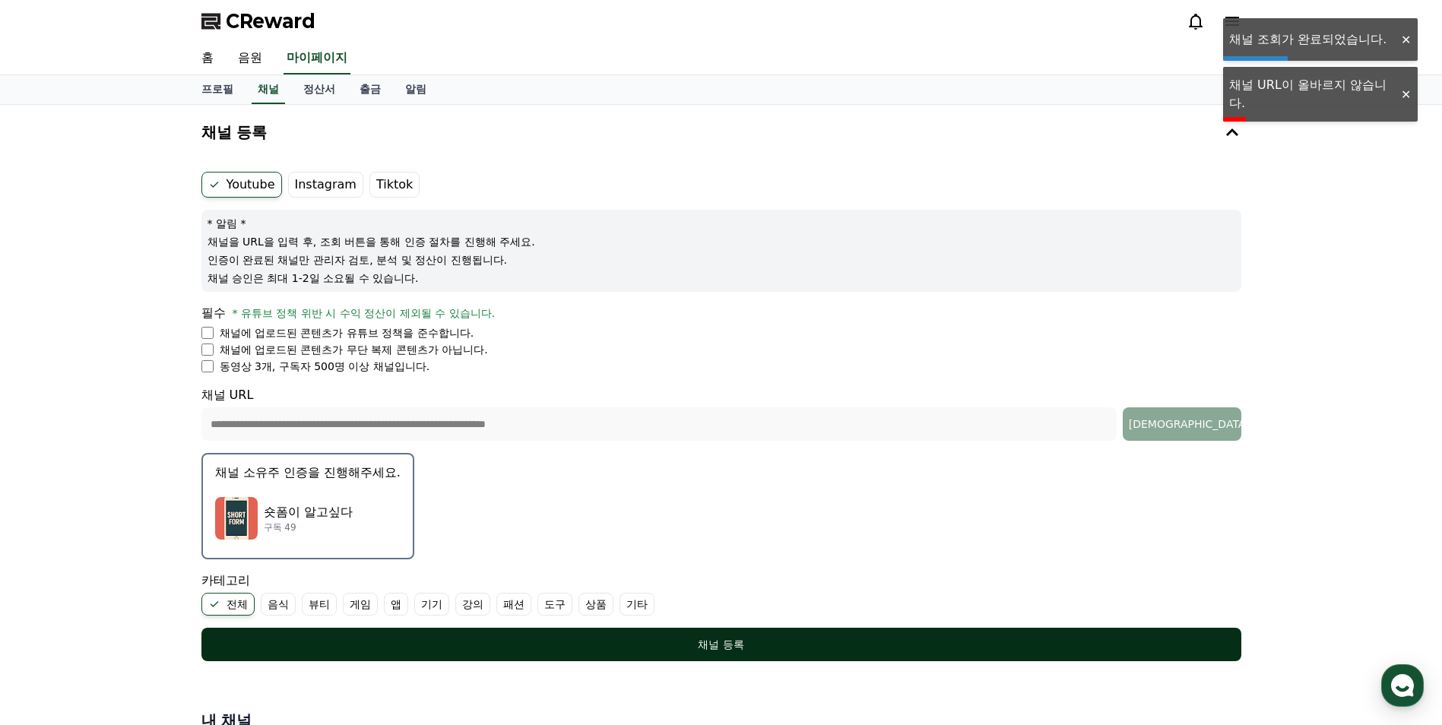
click at [533, 660] on button "채널 등록" at bounding box center [721, 644] width 1040 height 33
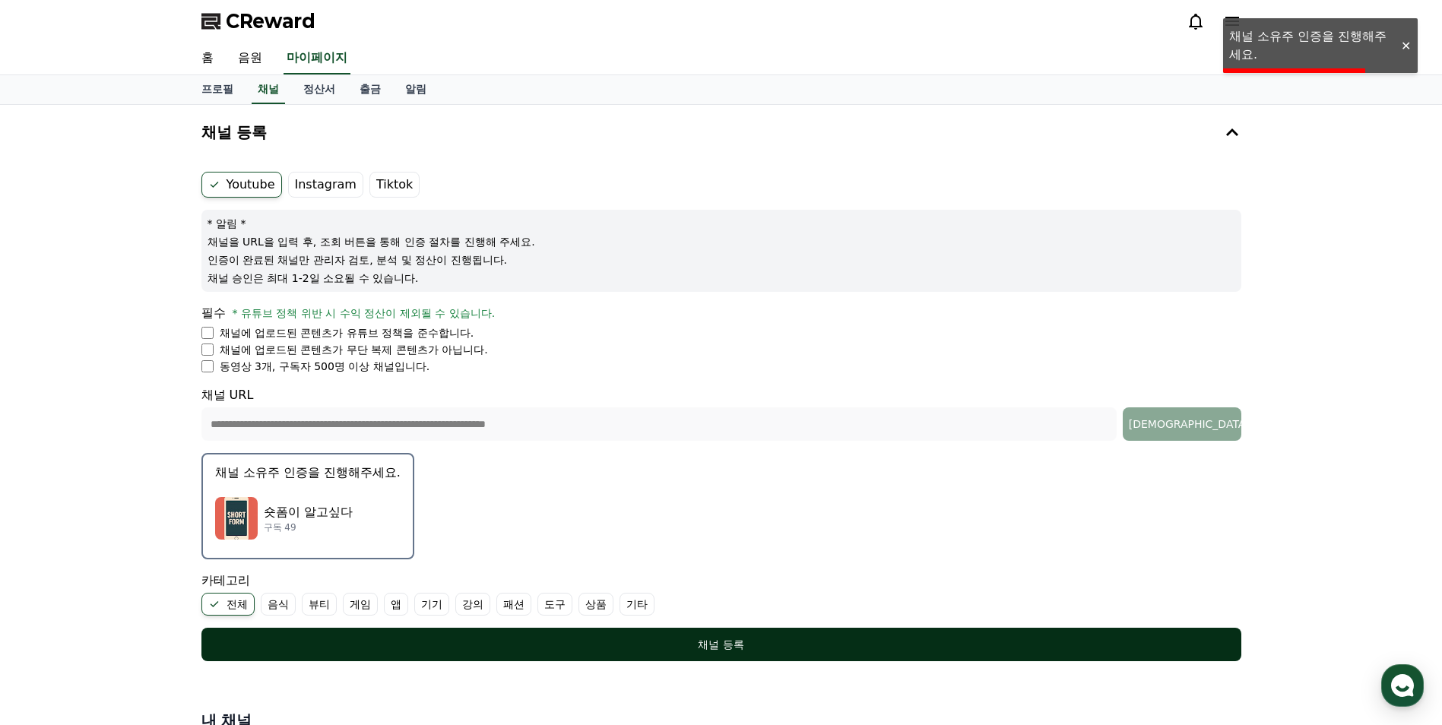
scroll to position [228, 0]
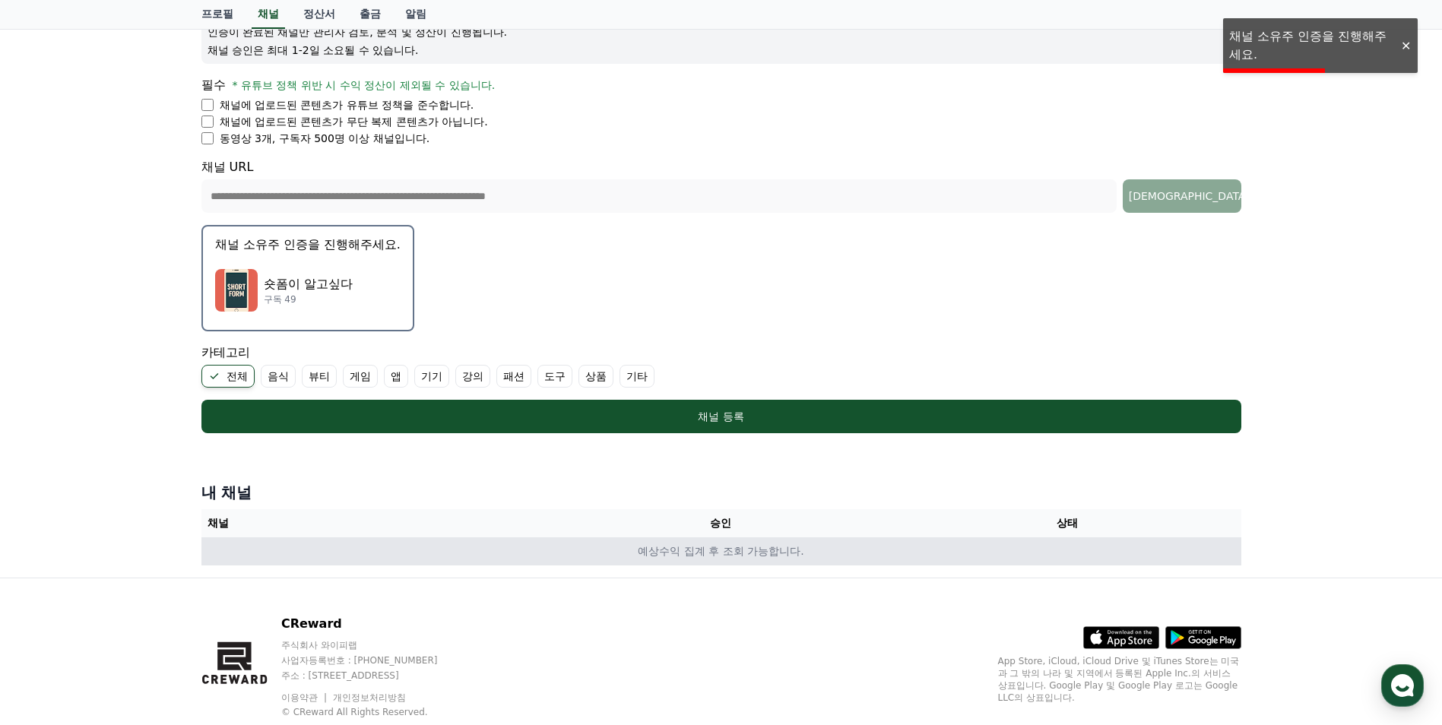
click at [283, 544] on td "예상수익 집계 후 조회 가능합니다." at bounding box center [721, 551] width 1040 height 28
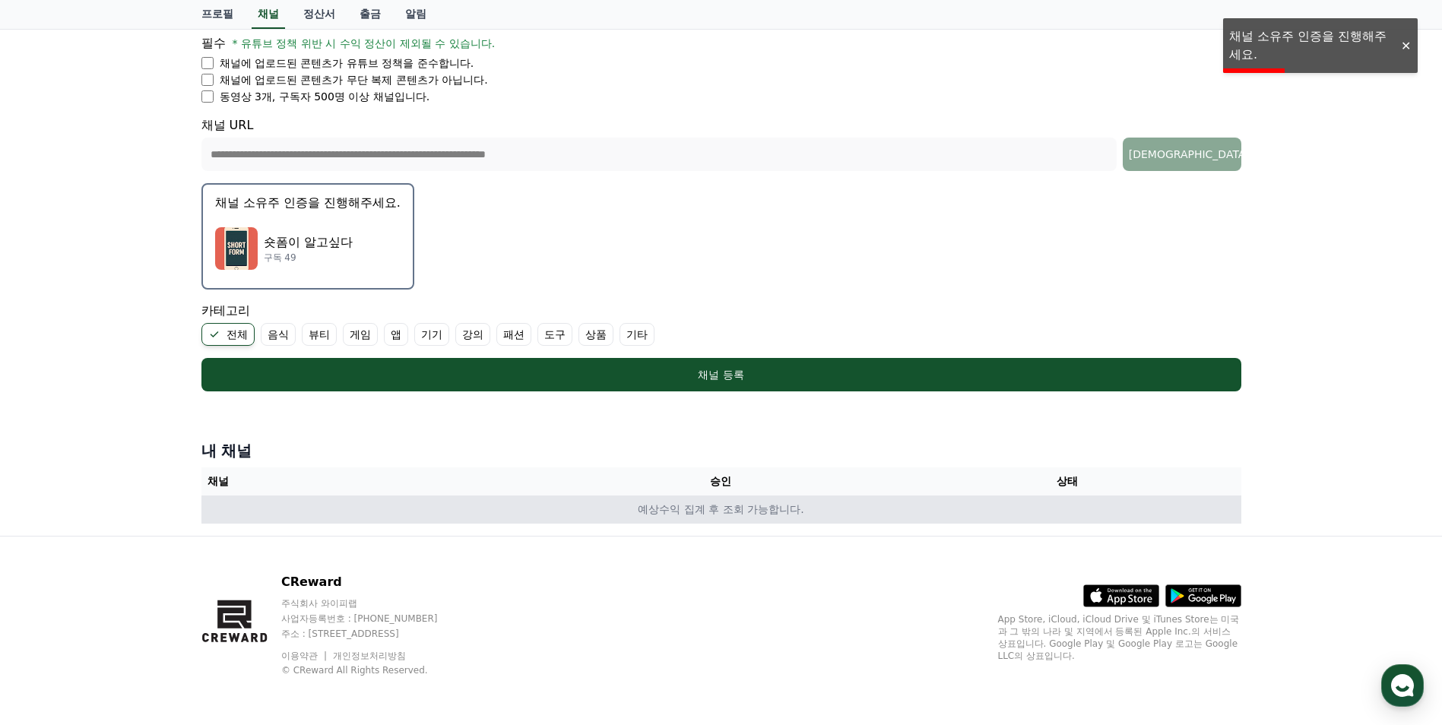
scroll to position [0, 0]
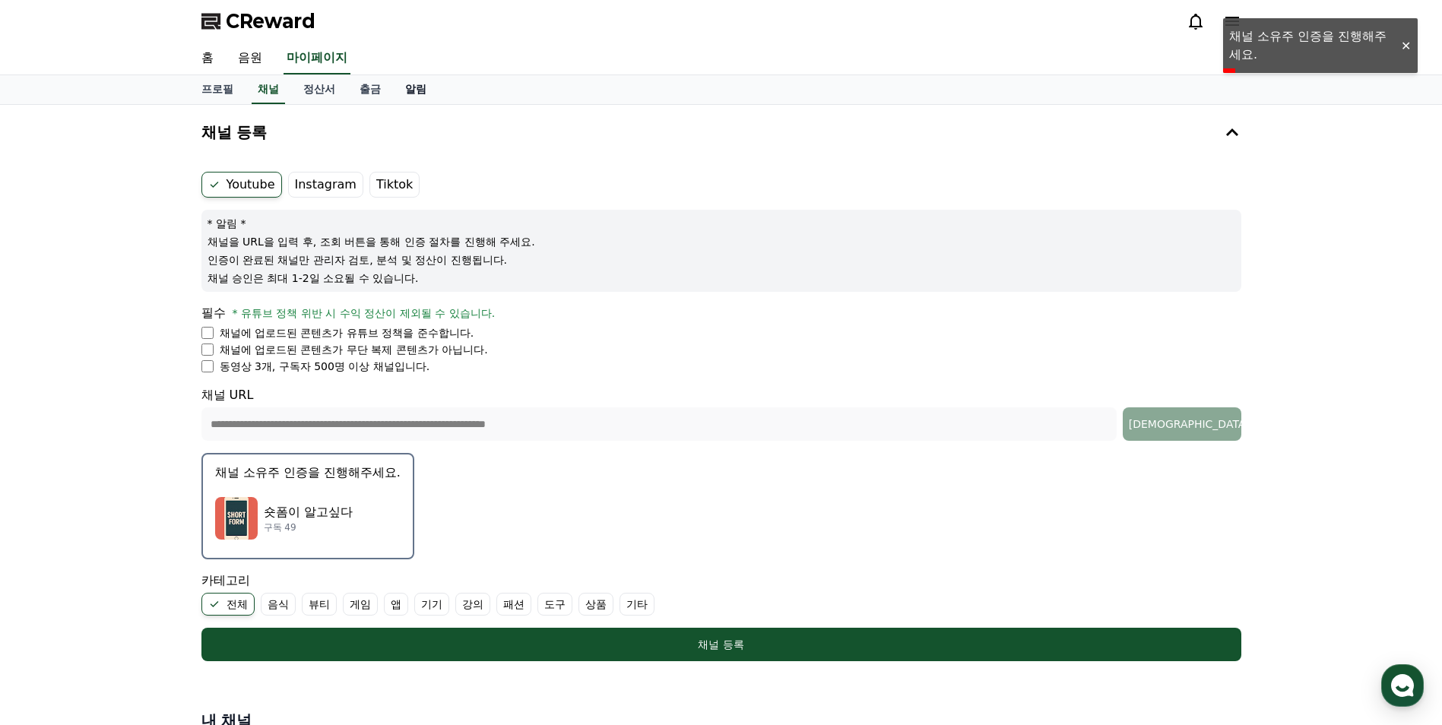
click at [422, 82] on link "알림" at bounding box center [416, 89] width 46 height 29
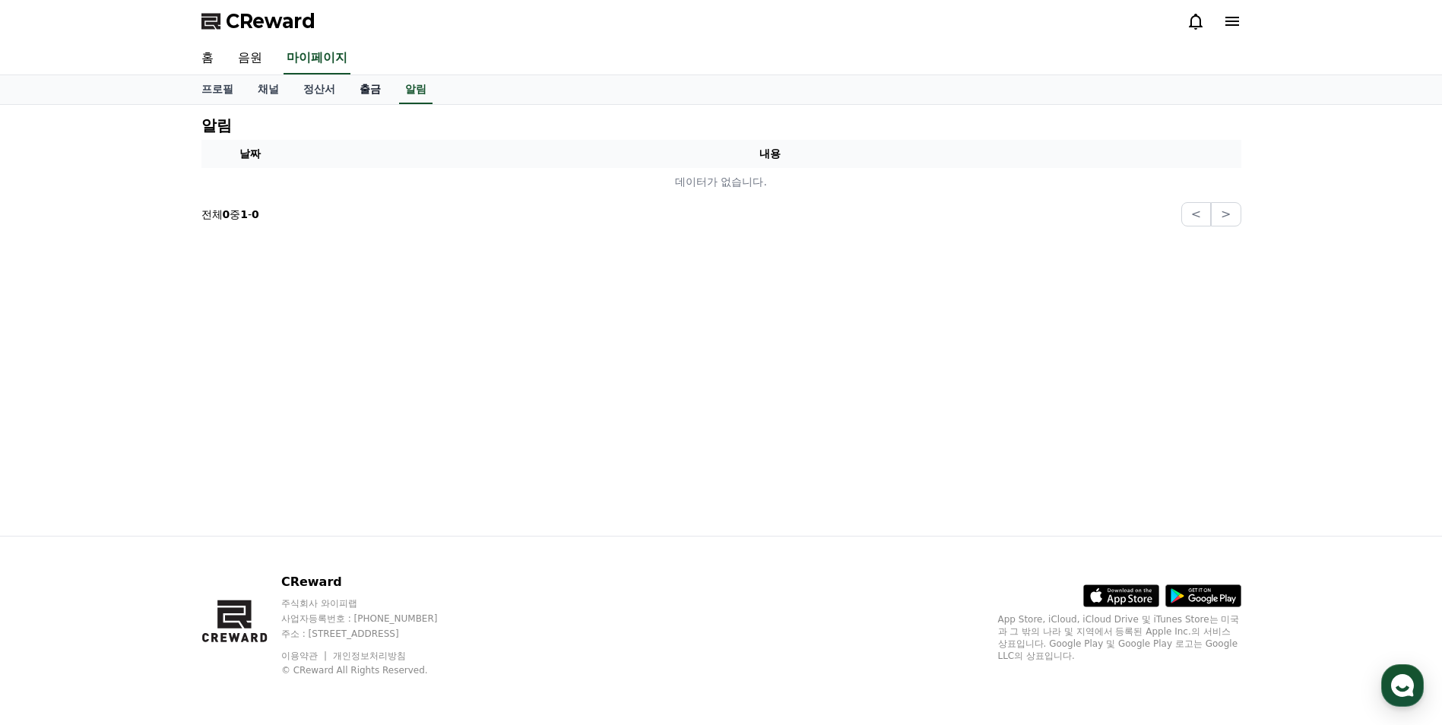
click at [366, 93] on link "출금" at bounding box center [370, 89] width 46 height 29
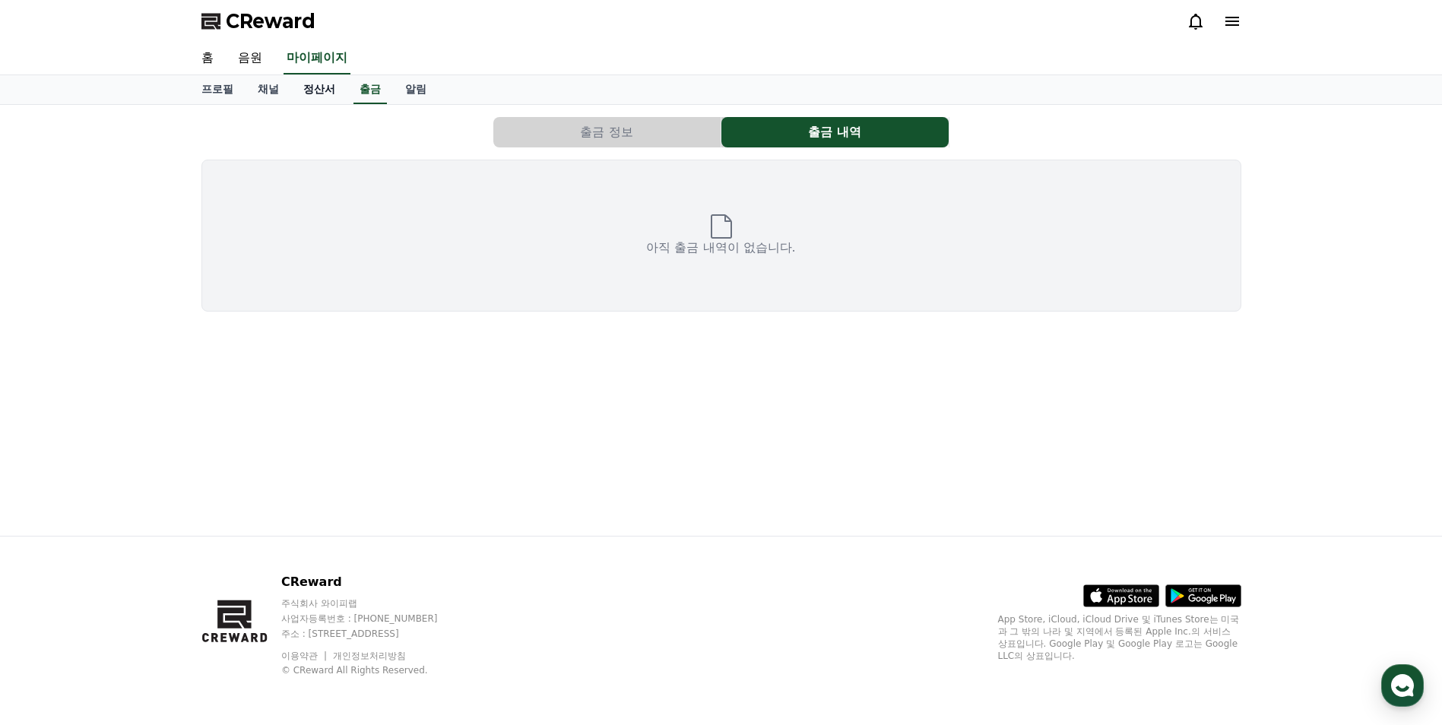
click at [311, 92] on link "정산서" at bounding box center [319, 89] width 56 height 29
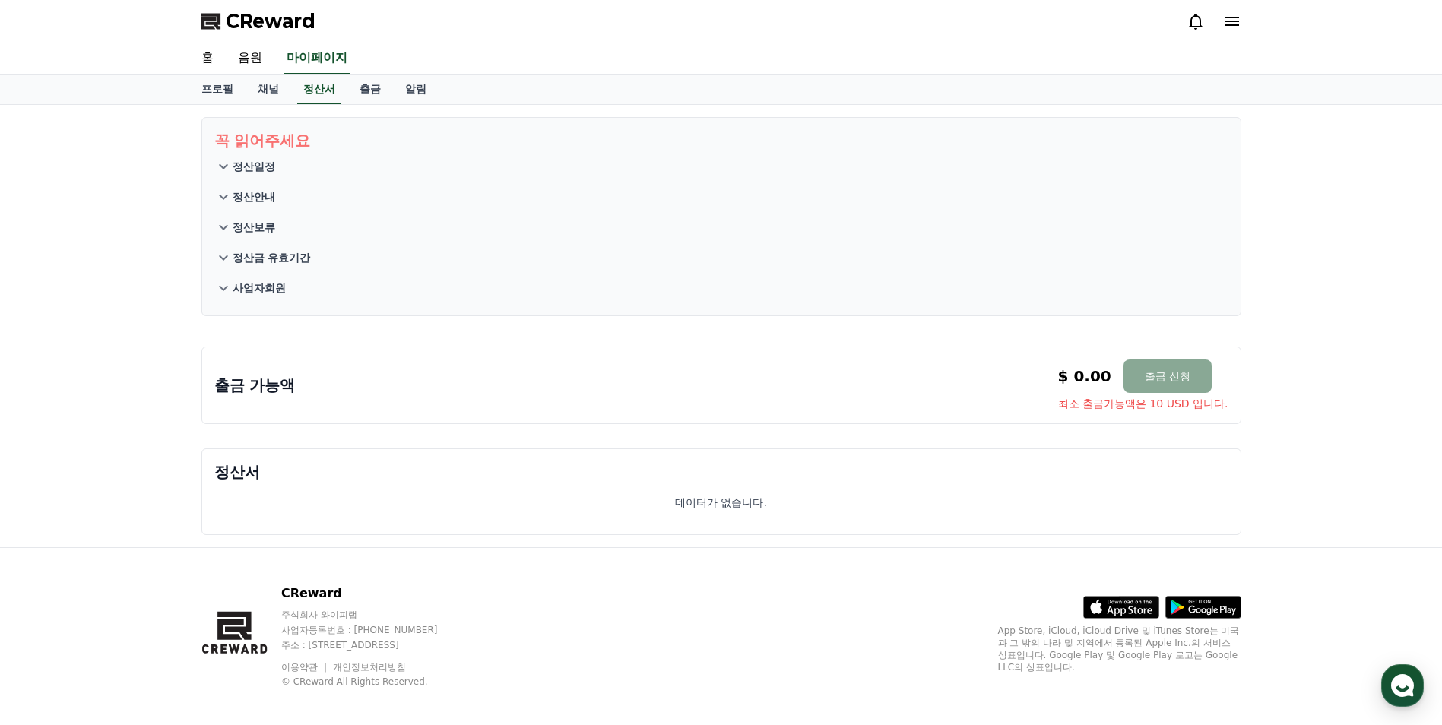
click at [239, 169] on p "정산일정" at bounding box center [254, 166] width 43 height 15
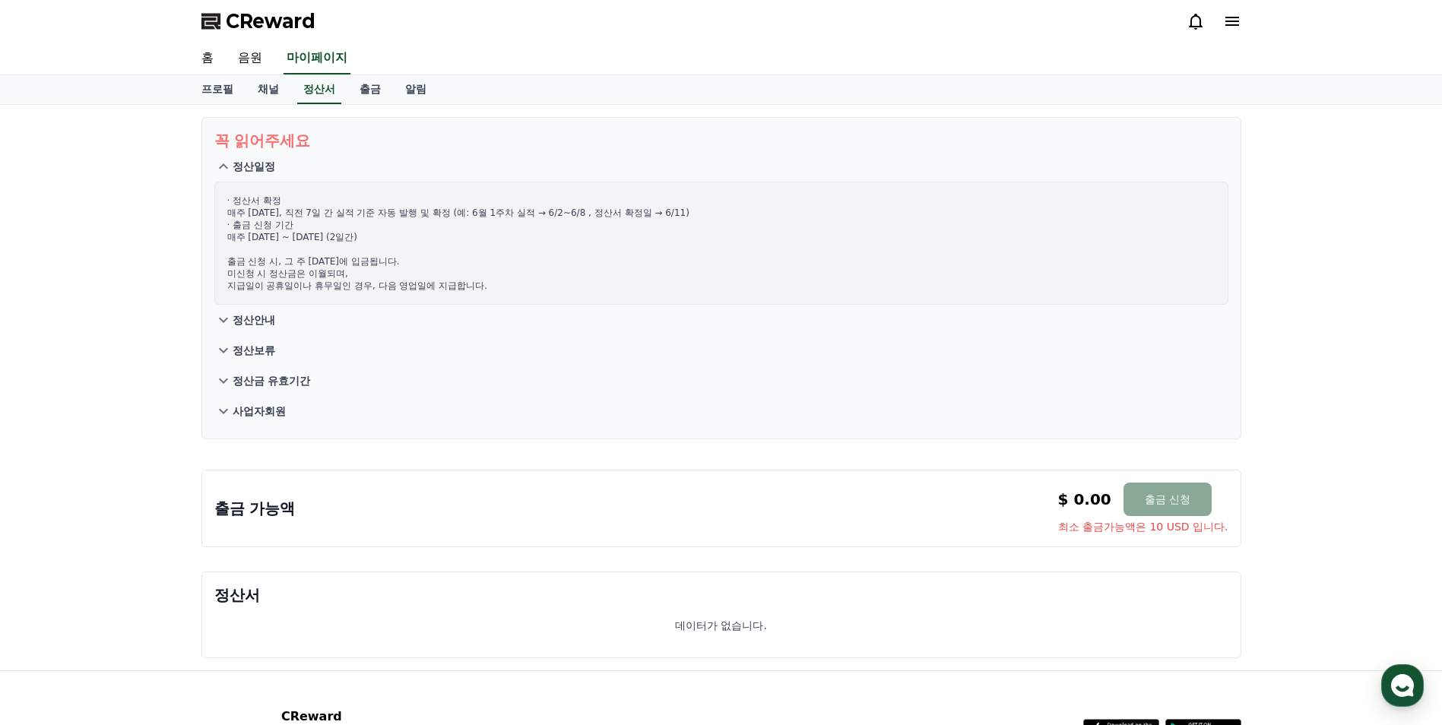
click at [262, 324] on p "정산안내" at bounding box center [254, 319] width 43 height 15
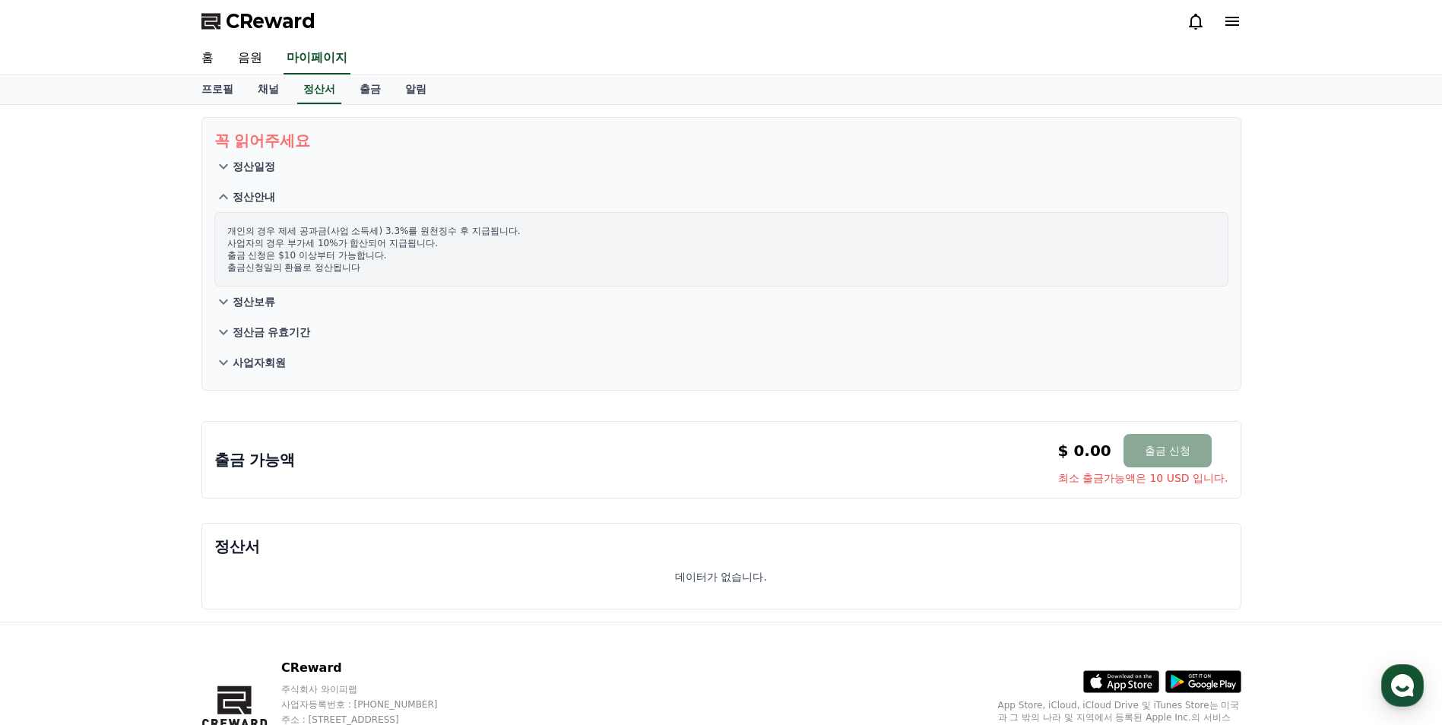
click at [267, 309] on p "정산보류" at bounding box center [254, 301] width 43 height 15
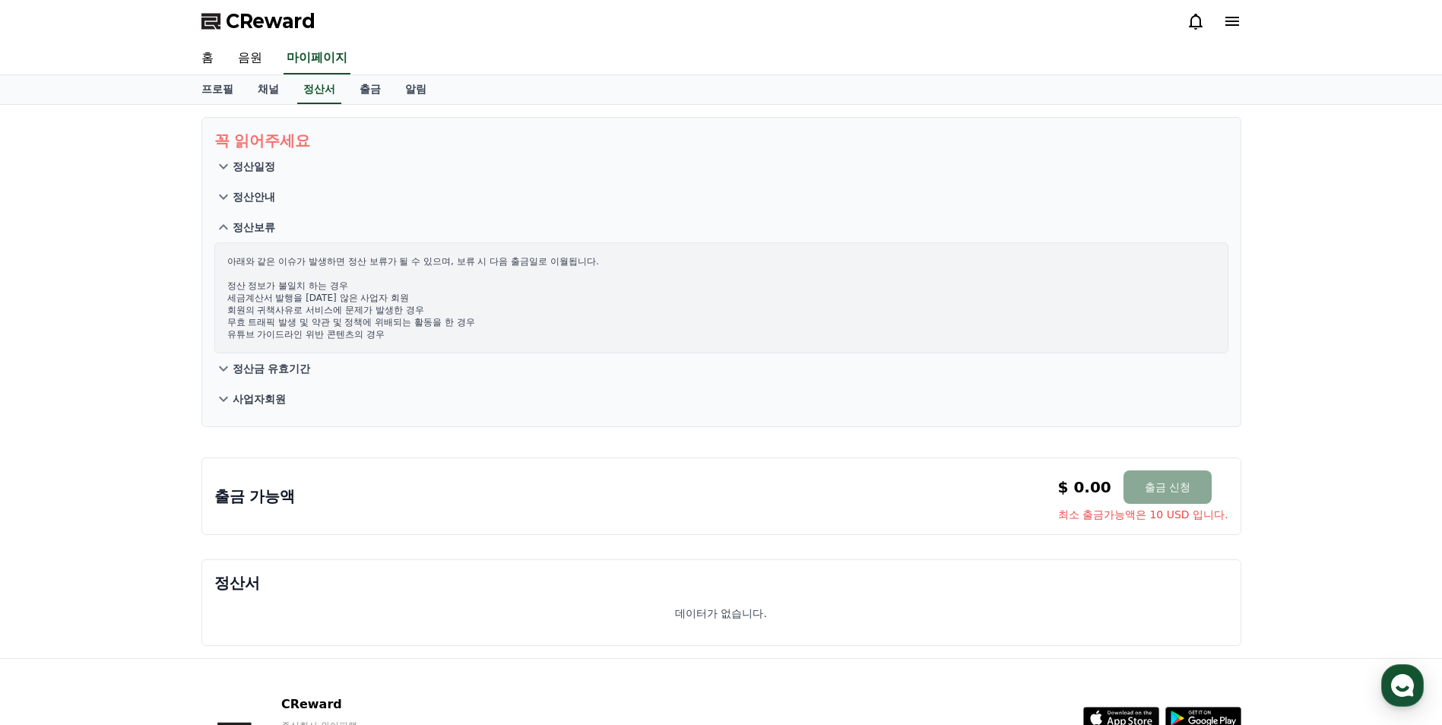
drag, startPoint x: 280, startPoint y: 369, endPoint x: 277, endPoint y: 391, distance: 22.4
click at [281, 371] on p "정산금 유효기간" at bounding box center [272, 368] width 78 height 15
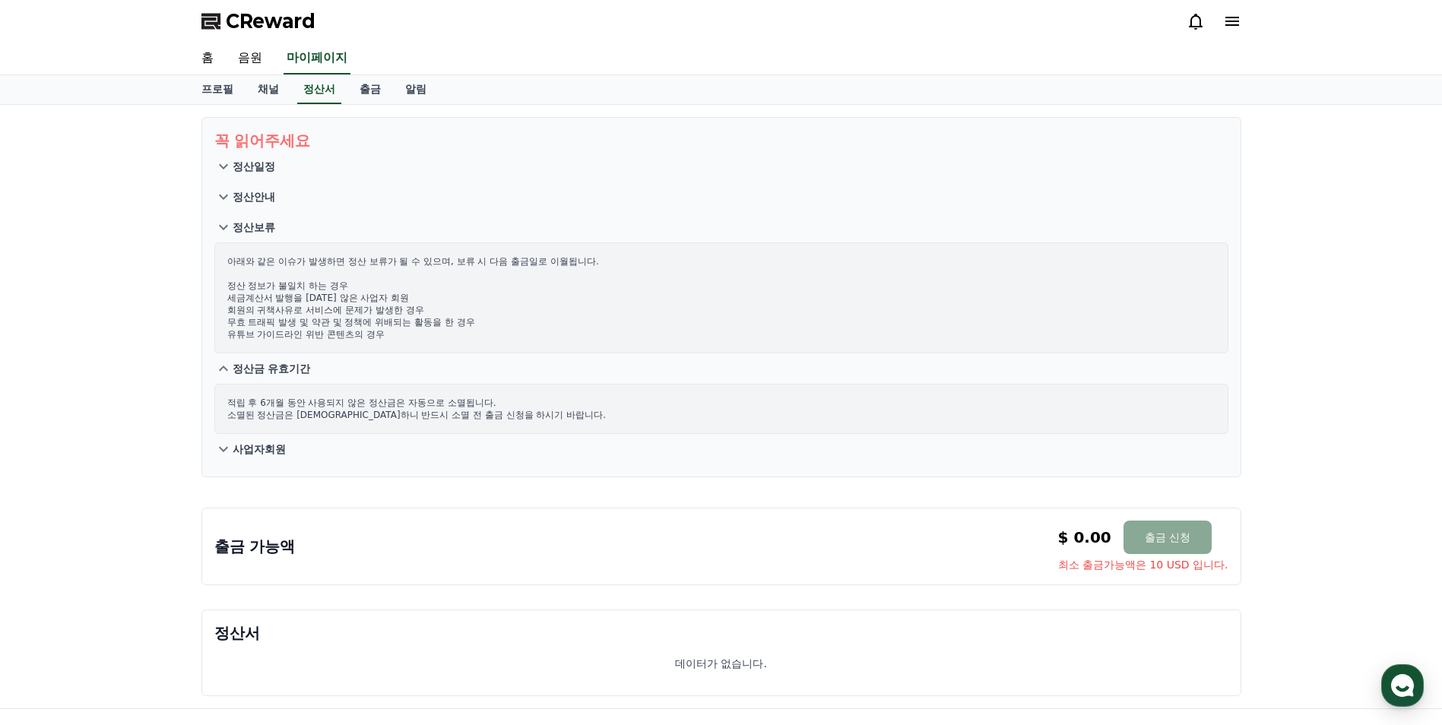
click at [277, 391] on div "꼭 읽어주세요 정산일정 정산안내 정산보류 아래와 같은 이슈가 발생하면 정산 보류가 될 수 있으며, 보류 시 다음 출금일로 이월됩니다. 정산 정…" at bounding box center [721, 406] width 1064 height 603
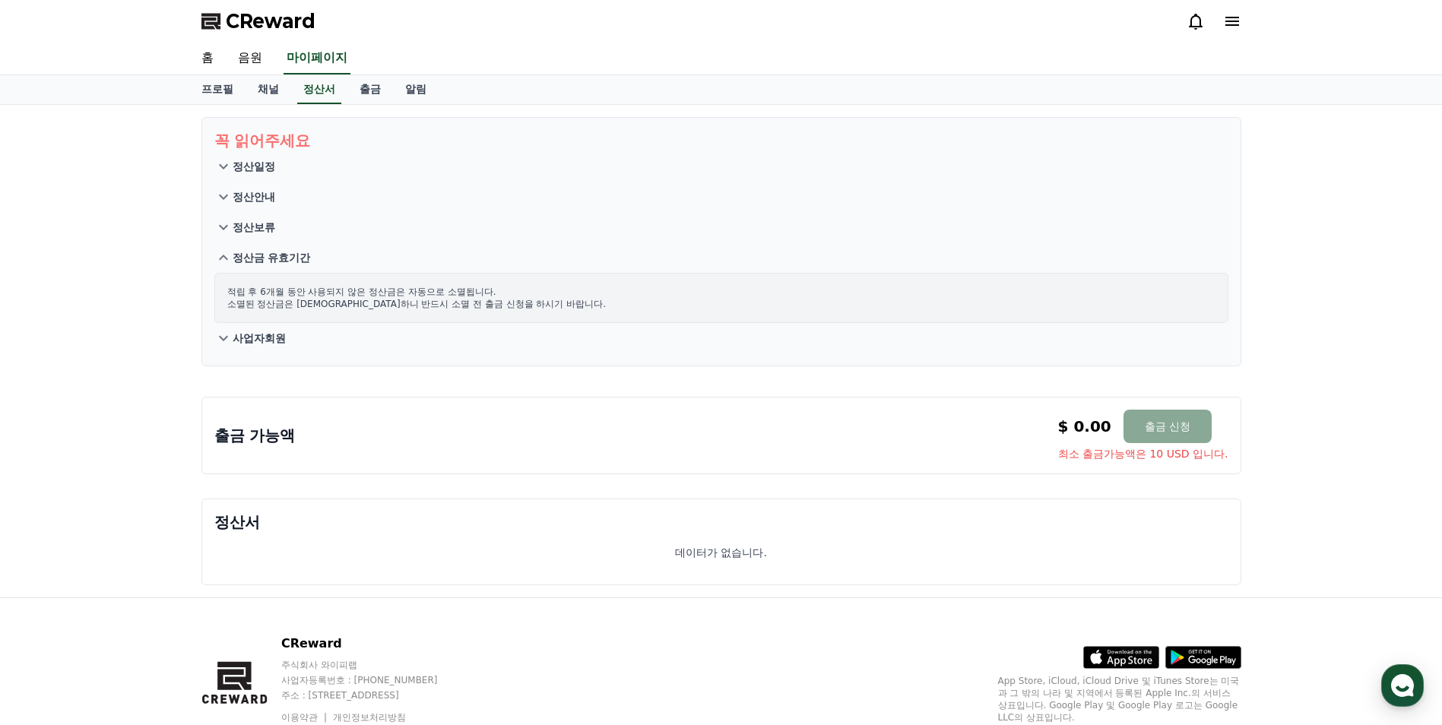
click at [271, 345] on p "사업자회원" at bounding box center [259, 338] width 53 height 15
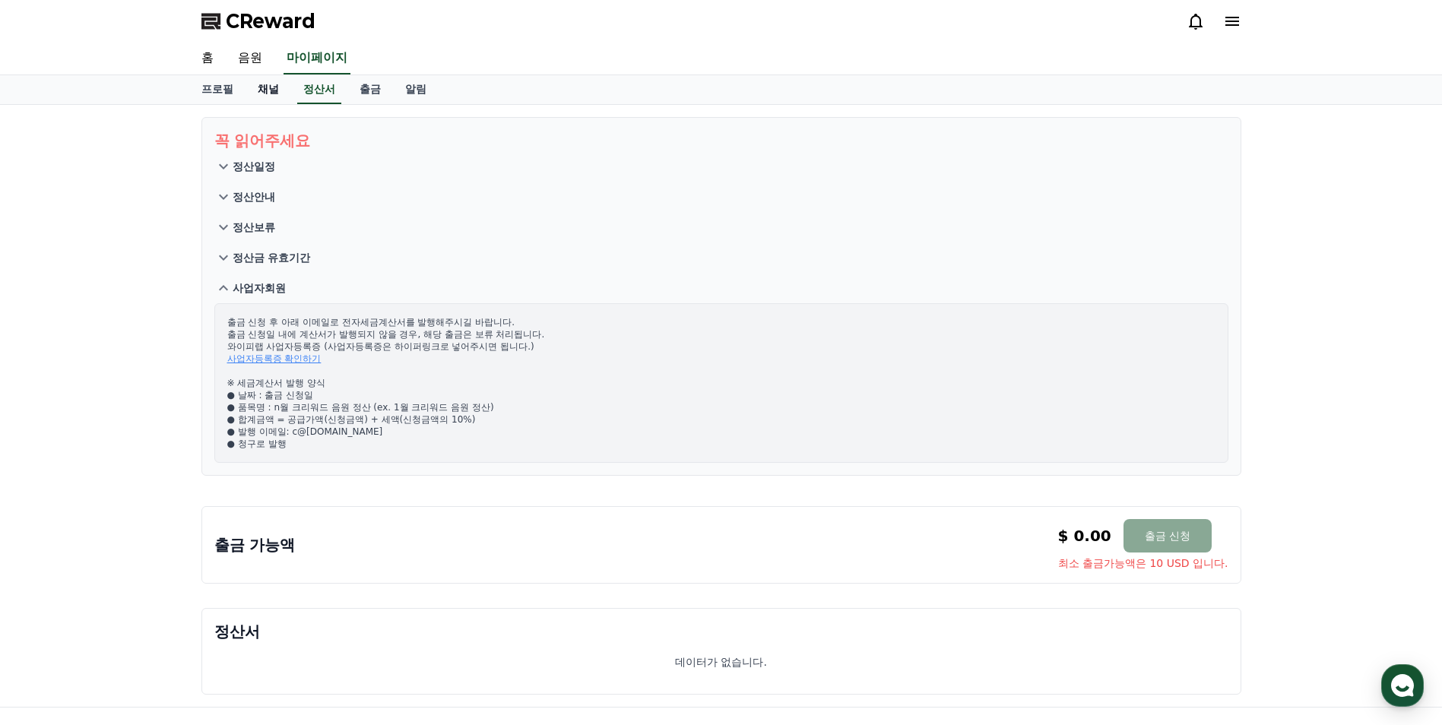
click at [271, 92] on link "채널" at bounding box center [268, 89] width 46 height 29
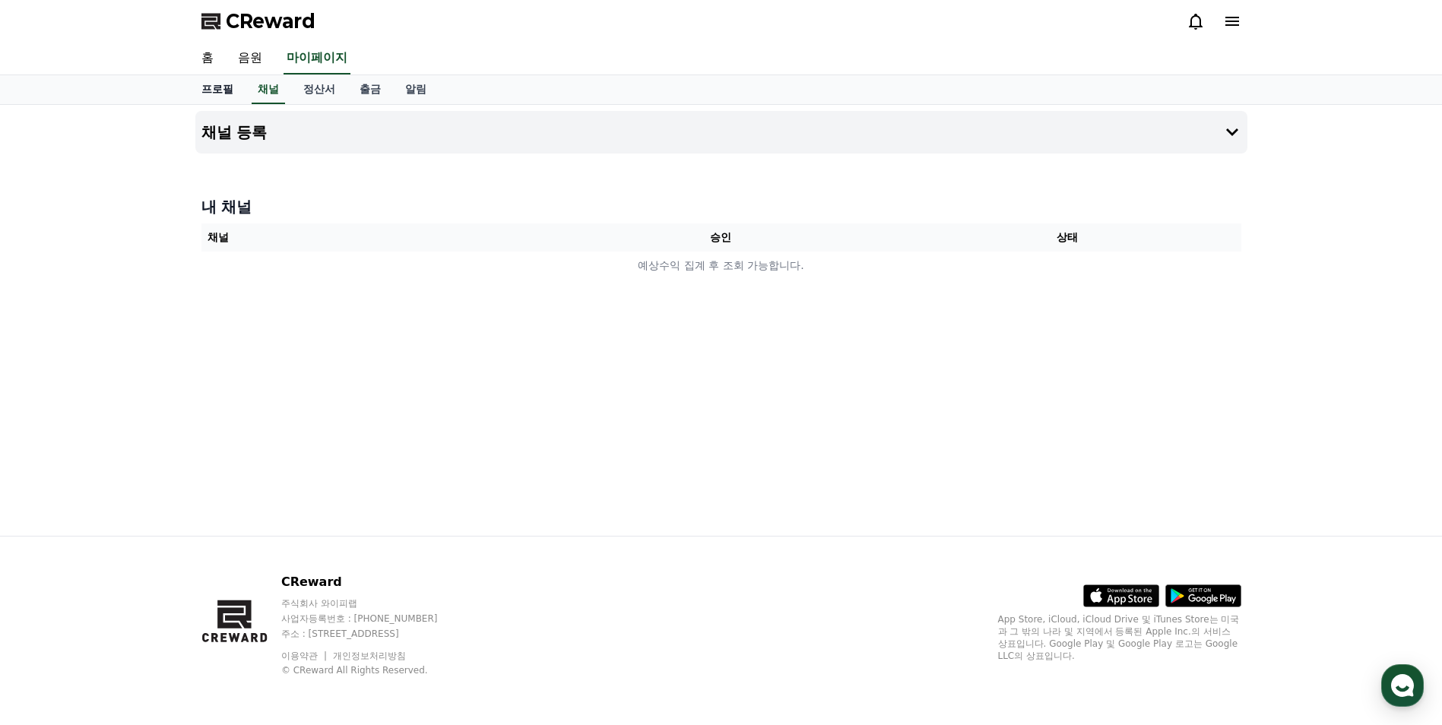
click at [220, 86] on link "프로필" at bounding box center [217, 89] width 56 height 29
select select "**********"
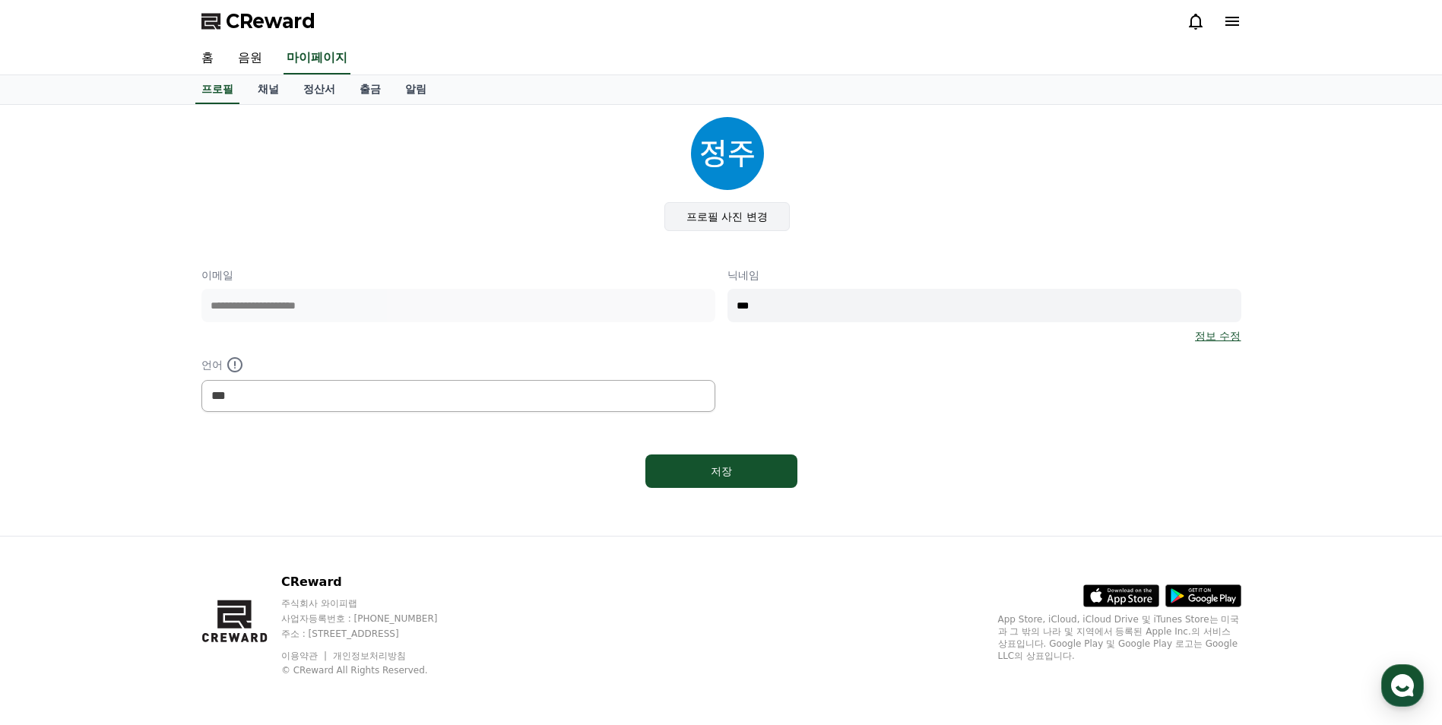
click at [718, 221] on label "프로필 사진 변경" at bounding box center [726, 216] width 125 height 29
click at [0, 0] on input "프로필 사진 변경" at bounding box center [0, 0] width 0 height 0
click at [1206, 334] on link "정보 수정" at bounding box center [1218, 335] width 46 height 15
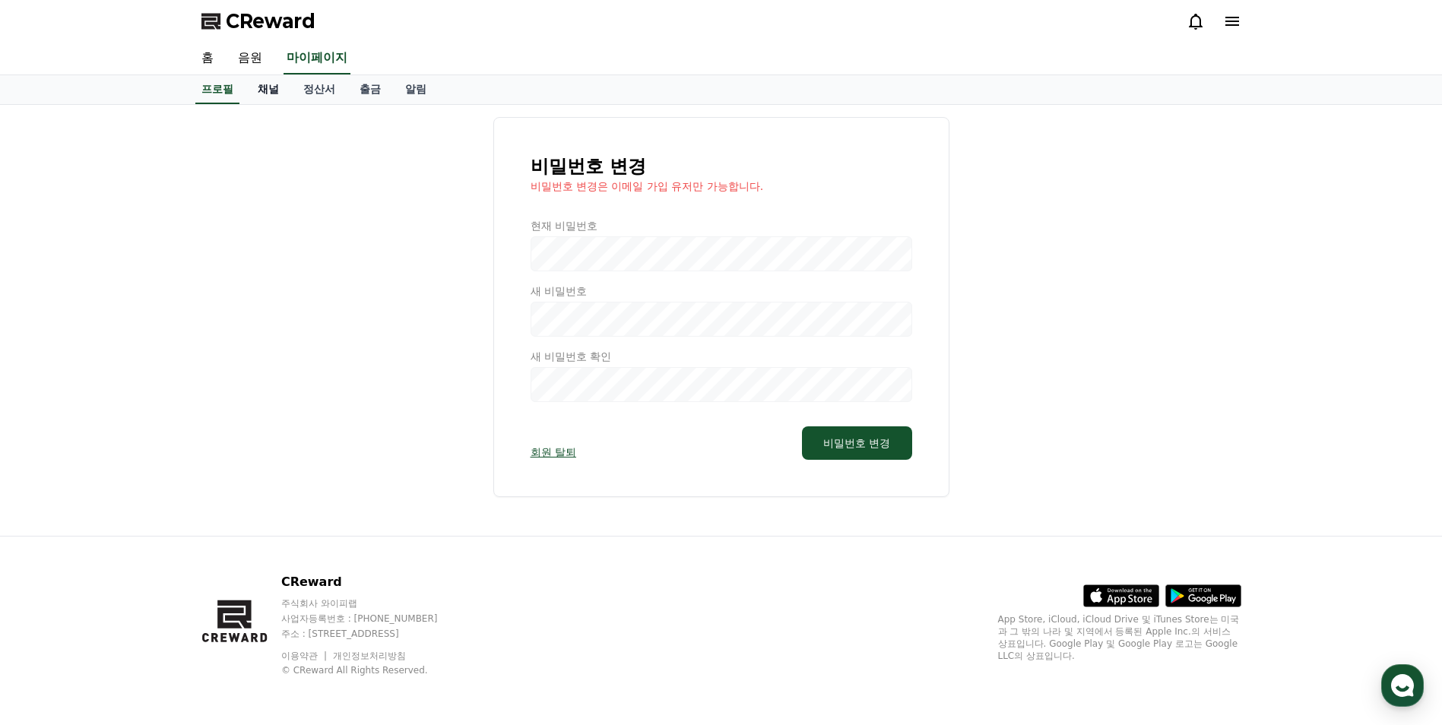
click at [264, 90] on link "채널" at bounding box center [268, 89] width 46 height 29
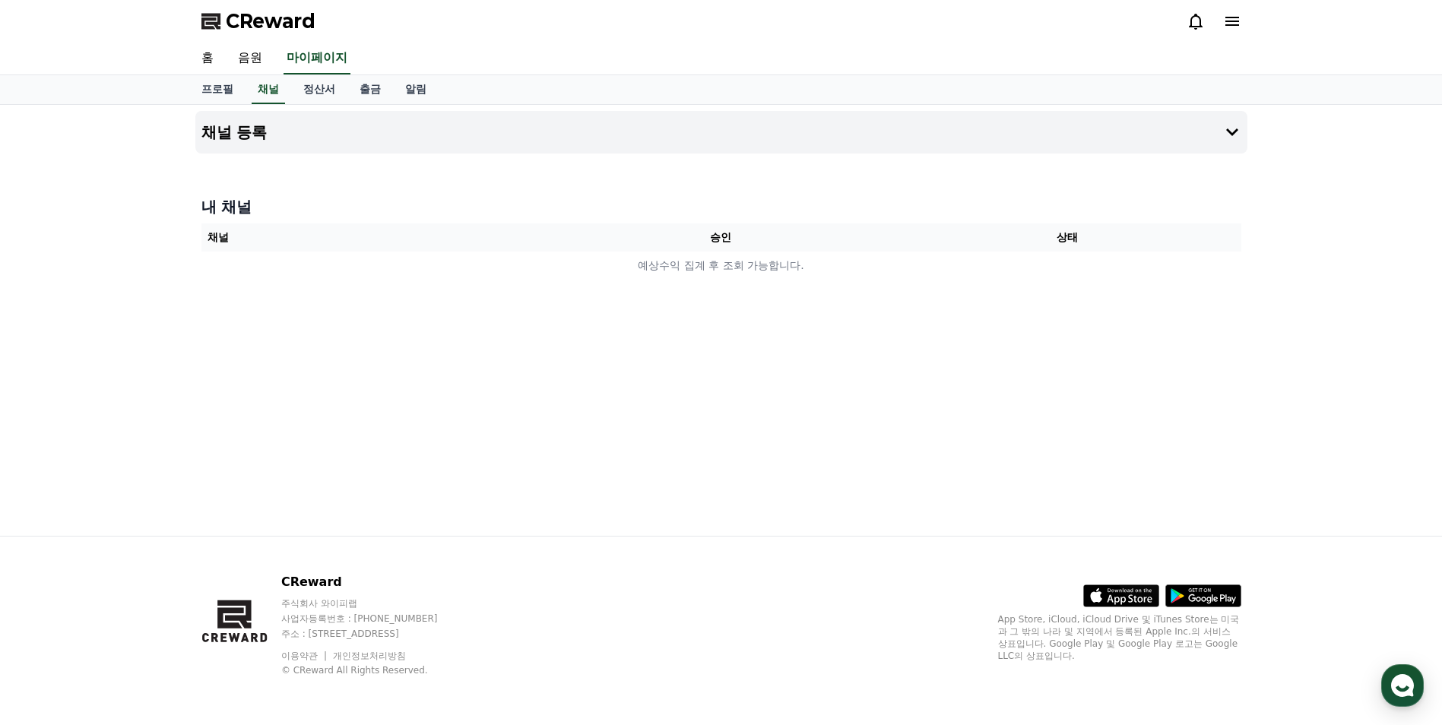
click at [1224, 21] on icon at bounding box center [1232, 21] width 18 height 18
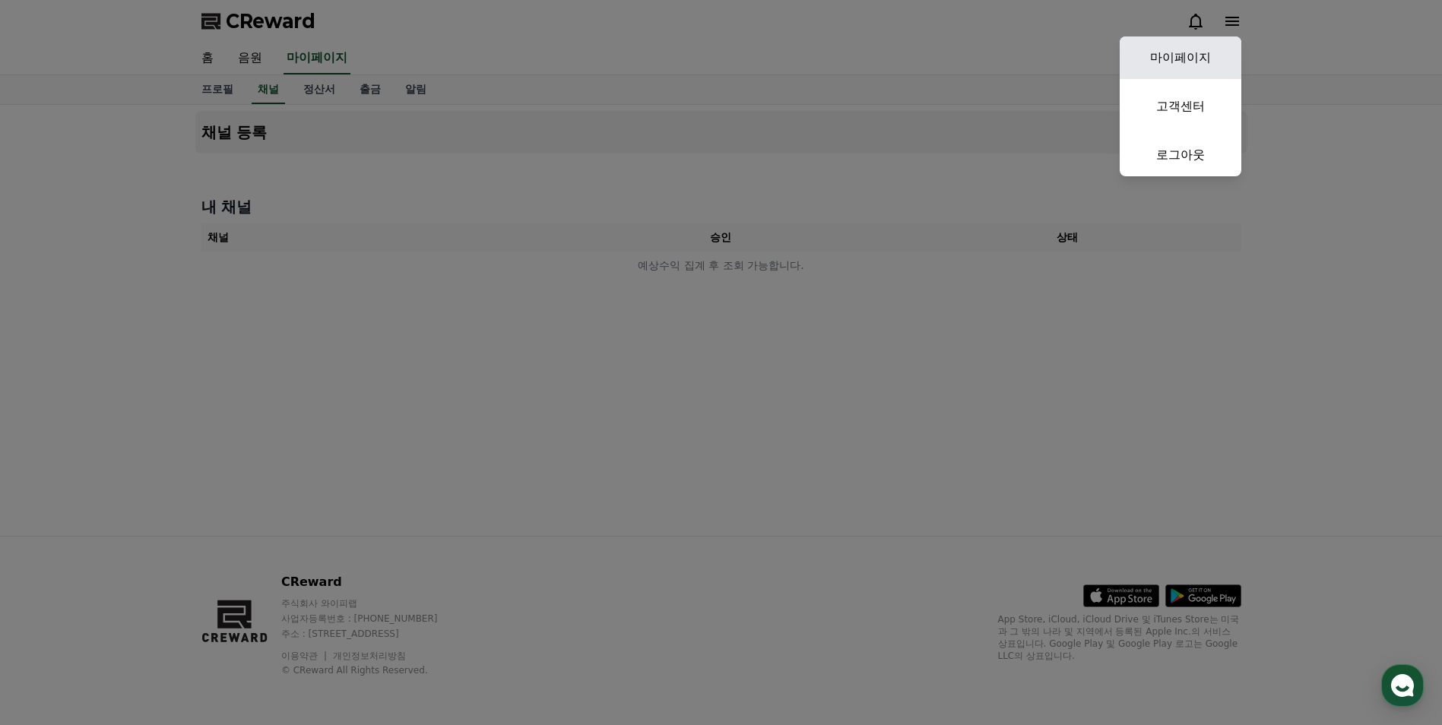
click at [1200, 60] on link "마이페이지" at bounding box center [1180, 57] width 122 height 43
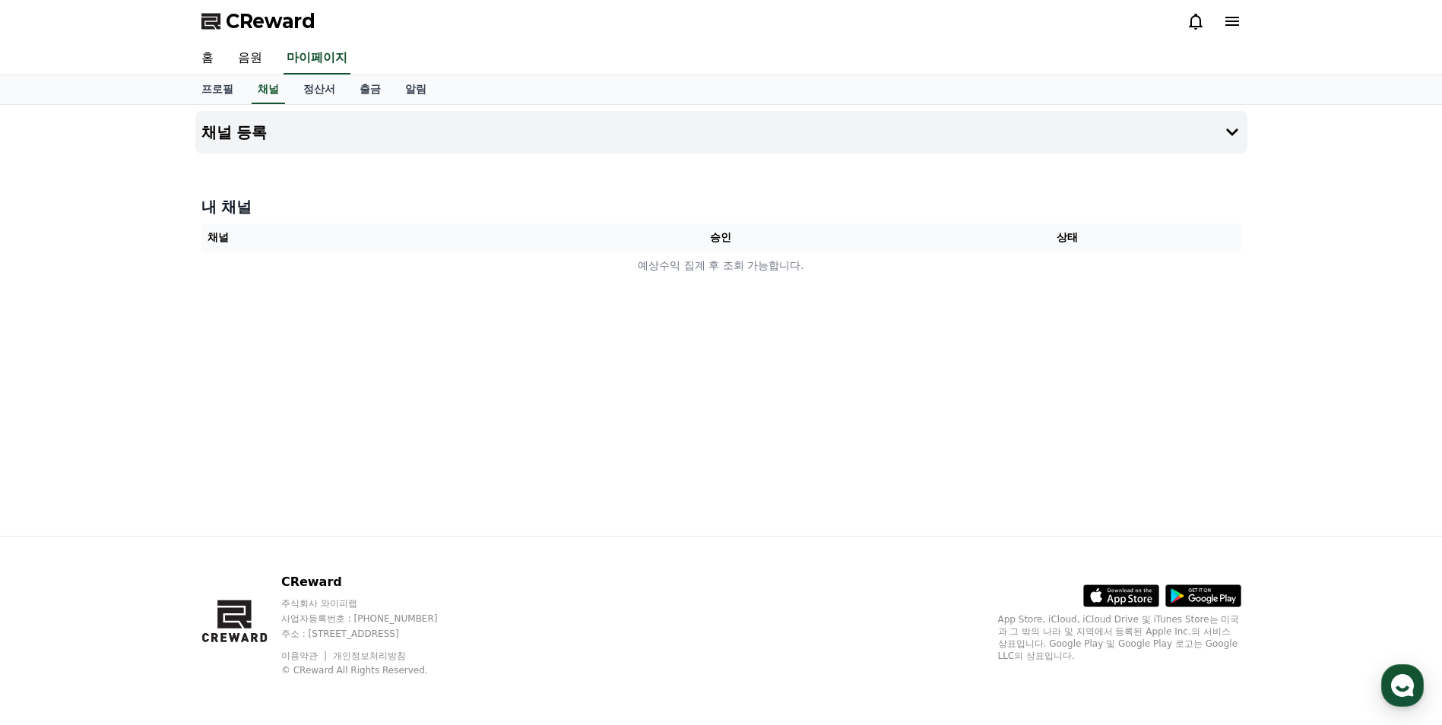
select select "**********"
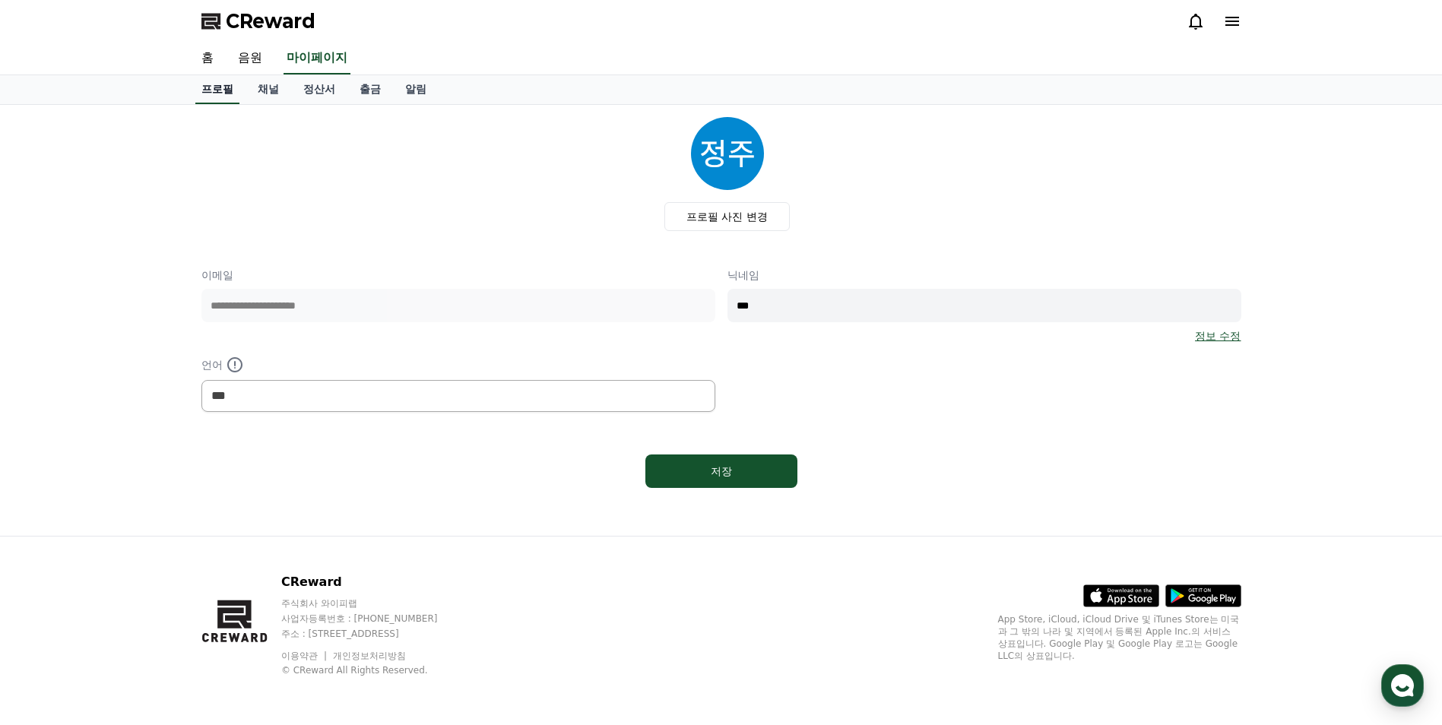
click at [219, 93] on link "프로필" at bounding box center [217, 89] width 44 height 29
drag, startPoint x: 293, startPoint y: 93, endPoint x: 264, endPoint y: 91, distance: 28.2
click at [293, 93] on link "정산서" at bounding box center [319, 89] width 56 height 29
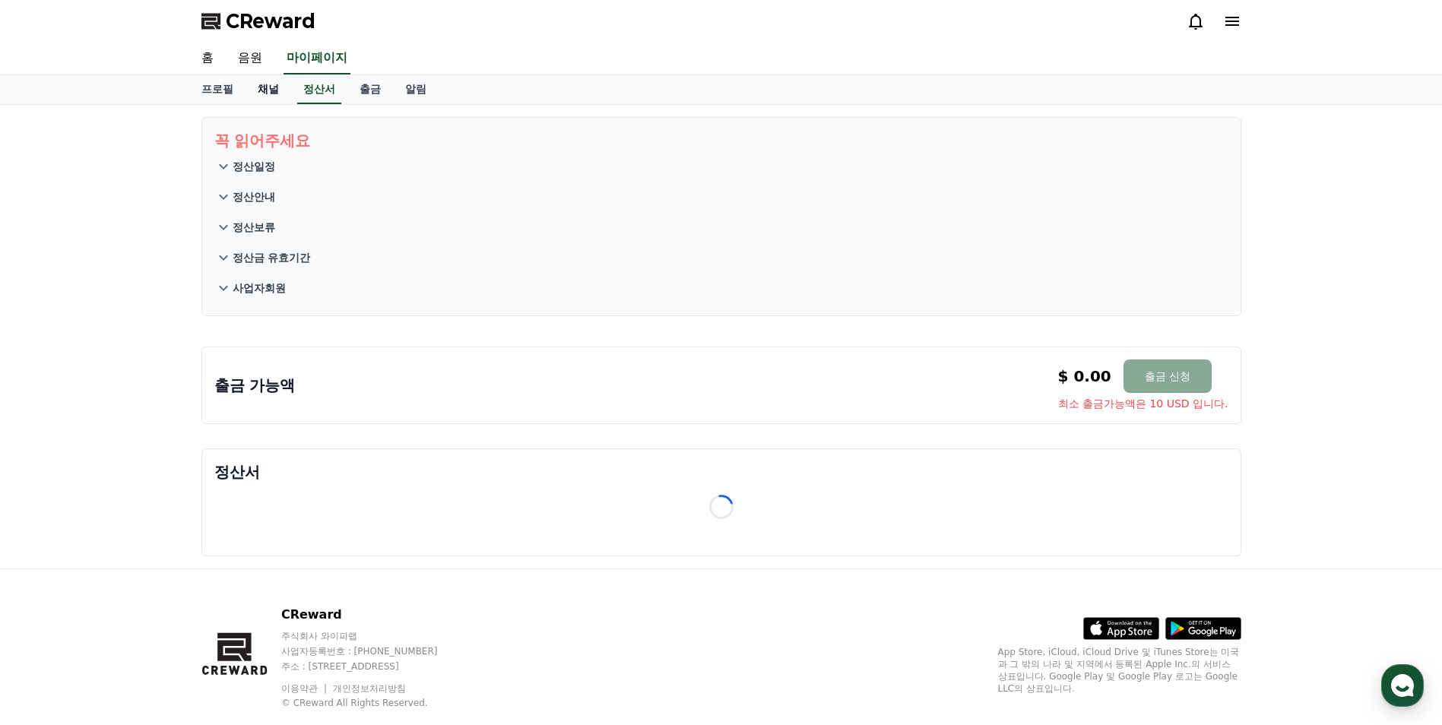
click at [264, 91] on link "채널" at bounding box center [268, 89] width 46 height 29
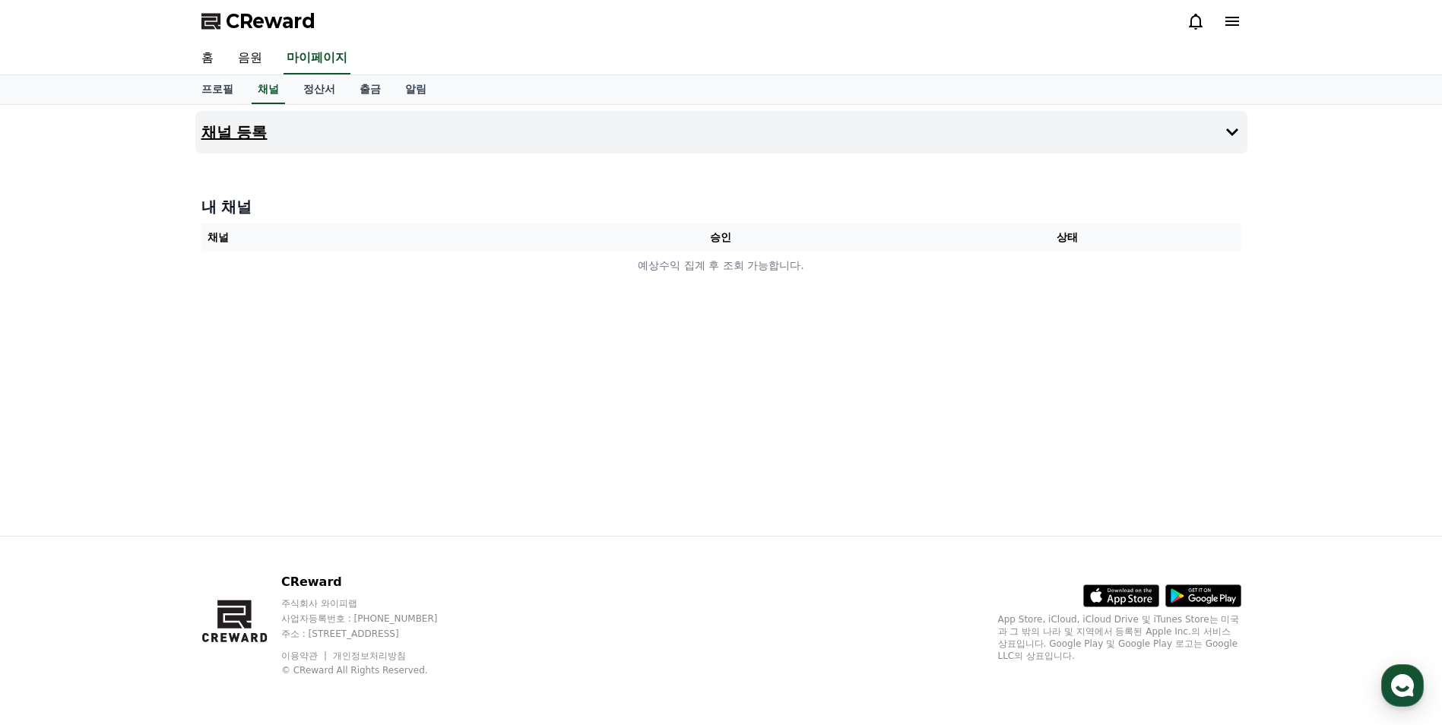
click at [255, 132] on h4 "채널 등록" at bounding box center [234, 132] width 66 height 17
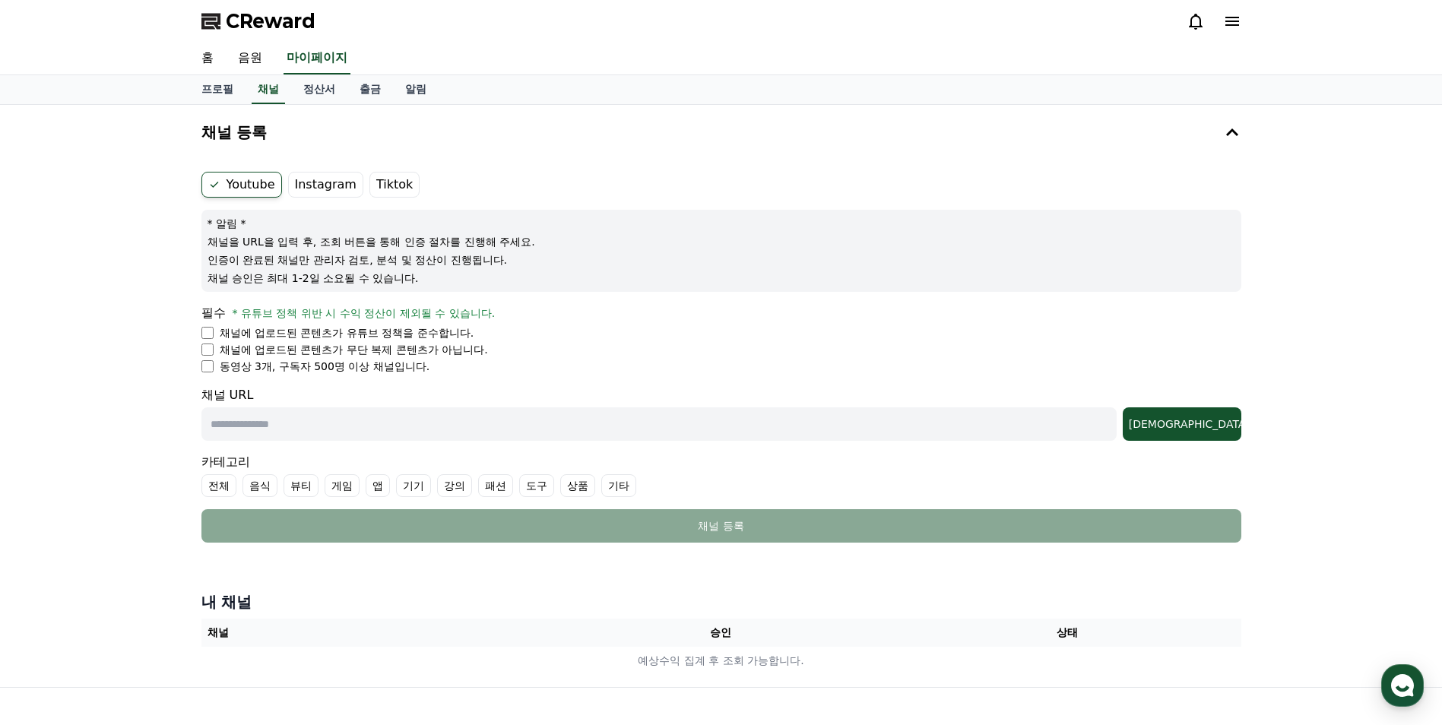
click at [211, 373] on li "동영상 3개, 구독자 500명 이상 채널입니다." at bounding box center [721, 366] width 1040 height 15
click at [292, 426] on input "text" at bounding box center [658, 423] width 915 height 33
paste input "**********"
type input "**********"
click at [1236, 429] on button "[DEMOGRAPHIC_DATA]" at bounding box center [1181, 423] width 119 height 33
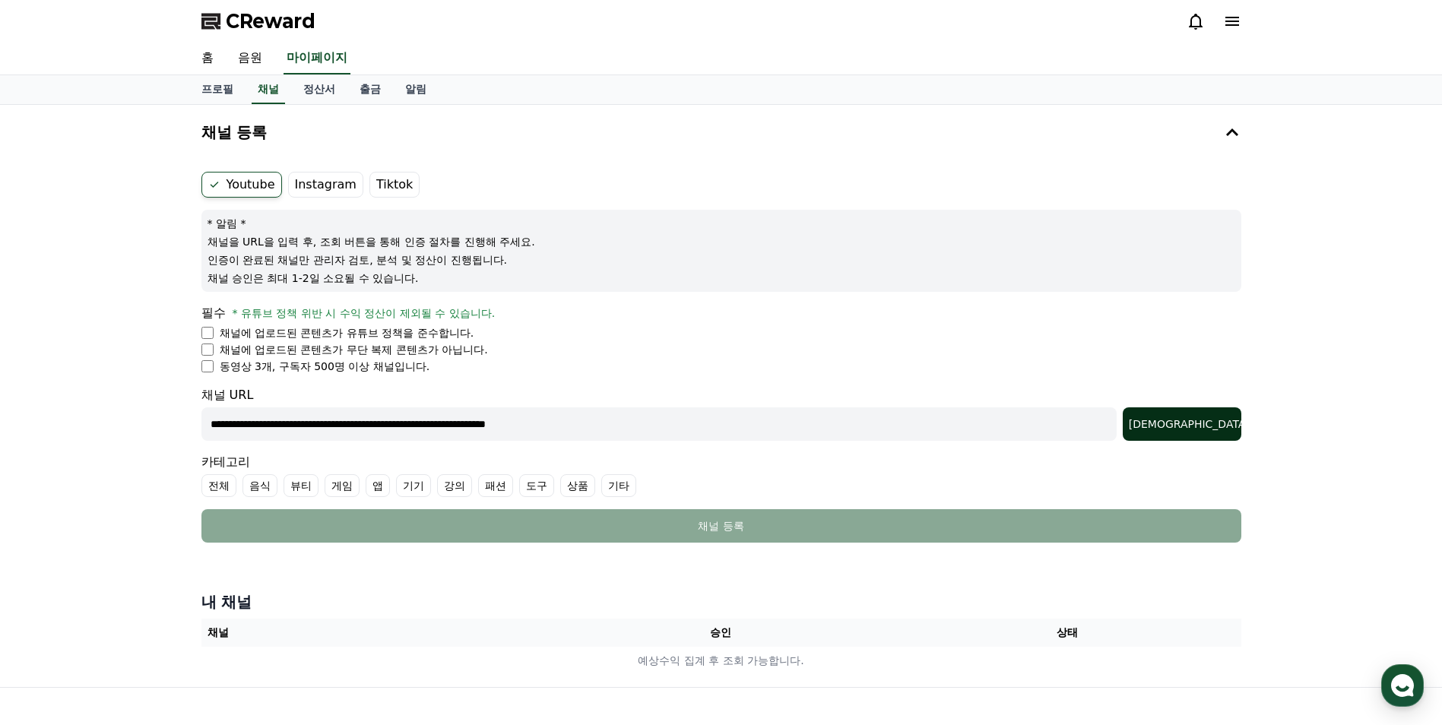
click at [1216, 429] on div "[DEMOGRAPHIC_DATA]" at bounding box center [1182, 423] width 106 height 15
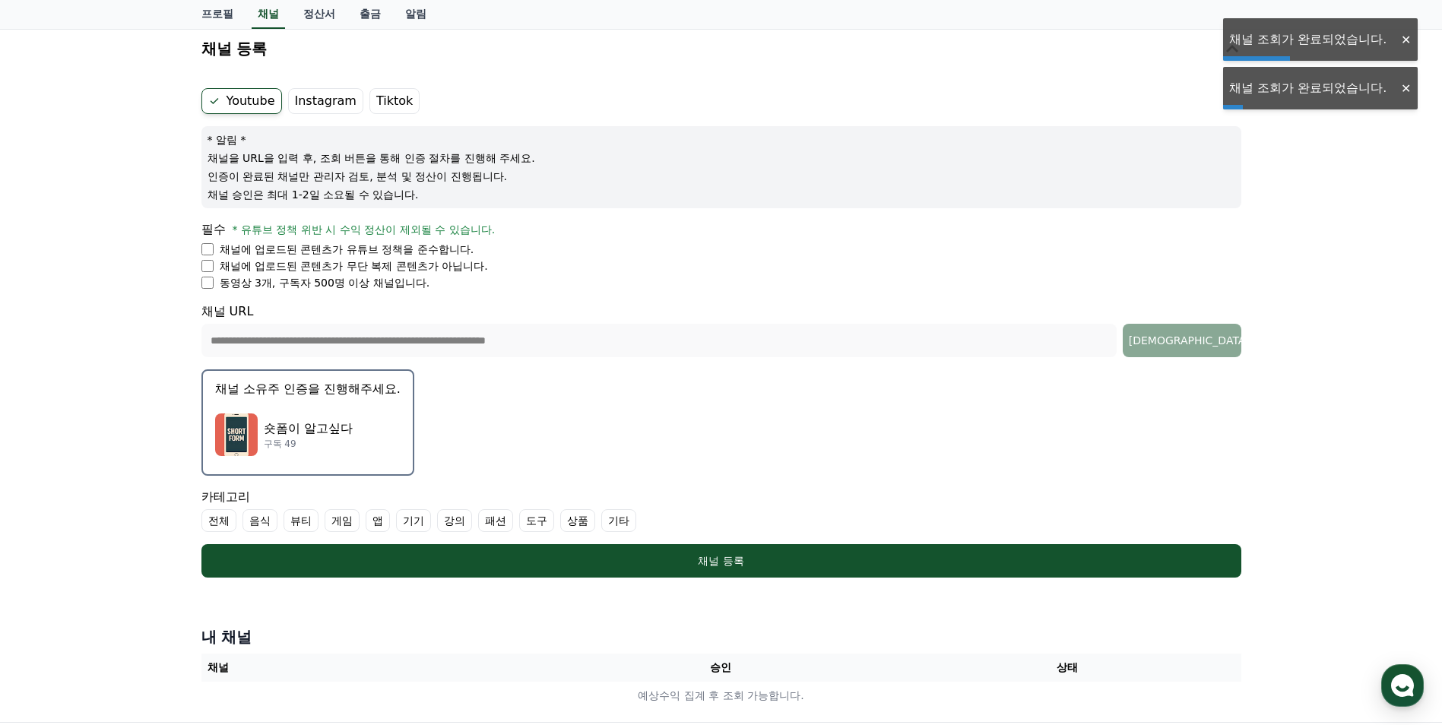
scroll to position [152, 0]
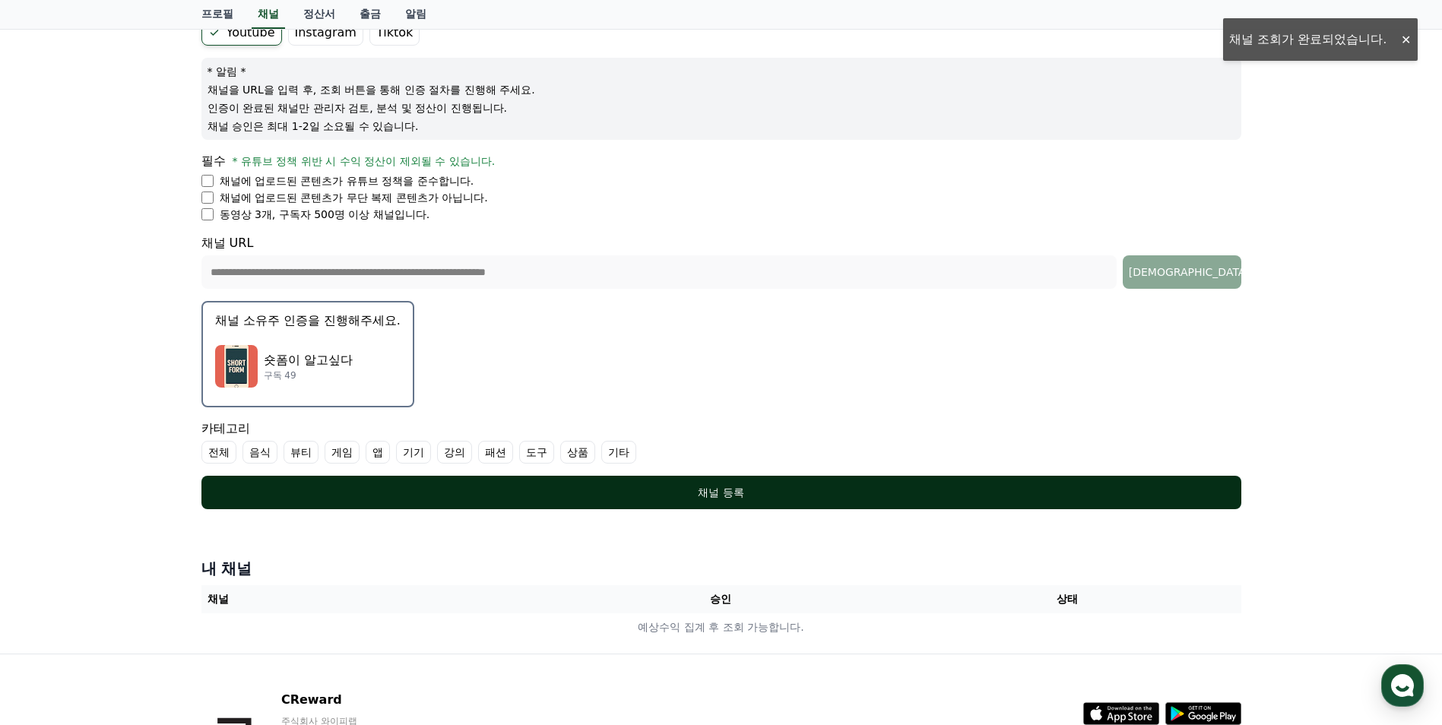
click at [650, 500] on button "채널 등록" at bounding box center [721, 492] width 1040 height 33
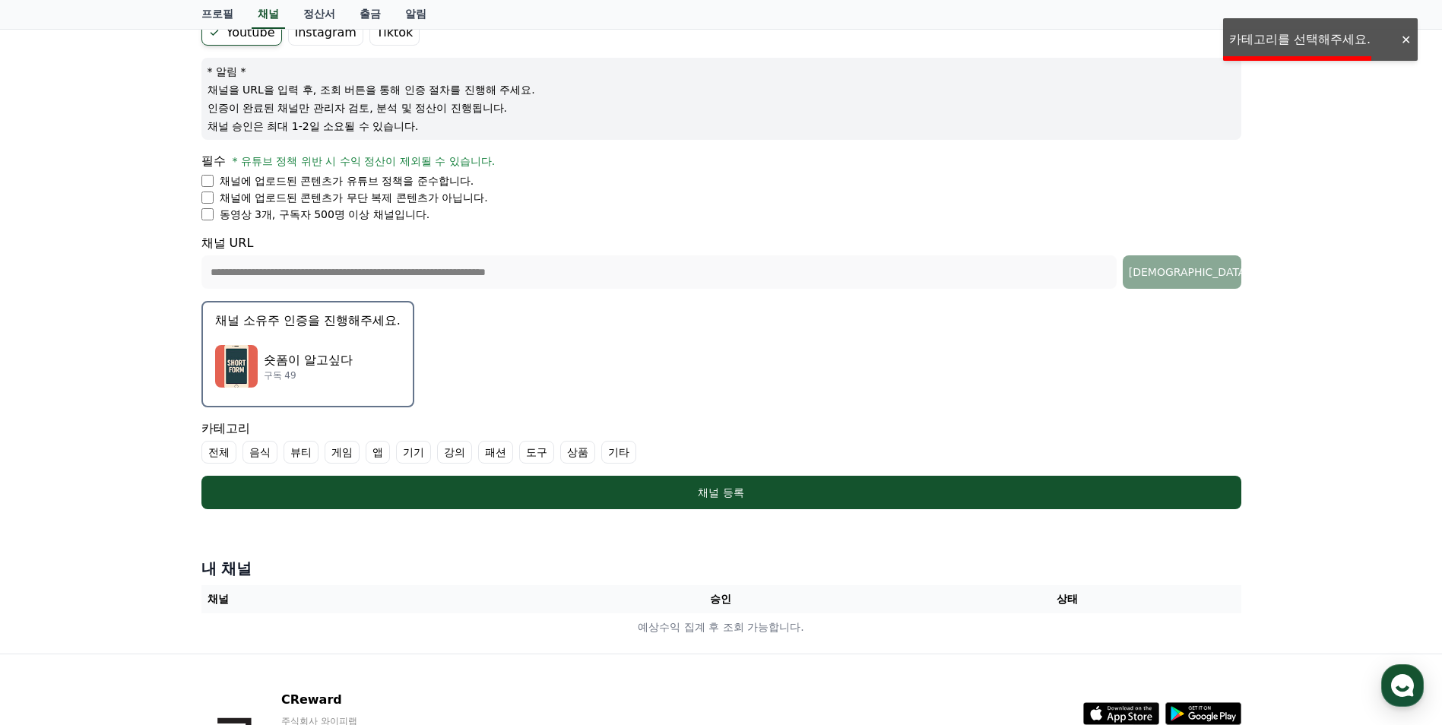
click at [222, 451] on label "전체" at bounding box center [218, 452] width 35 height 23
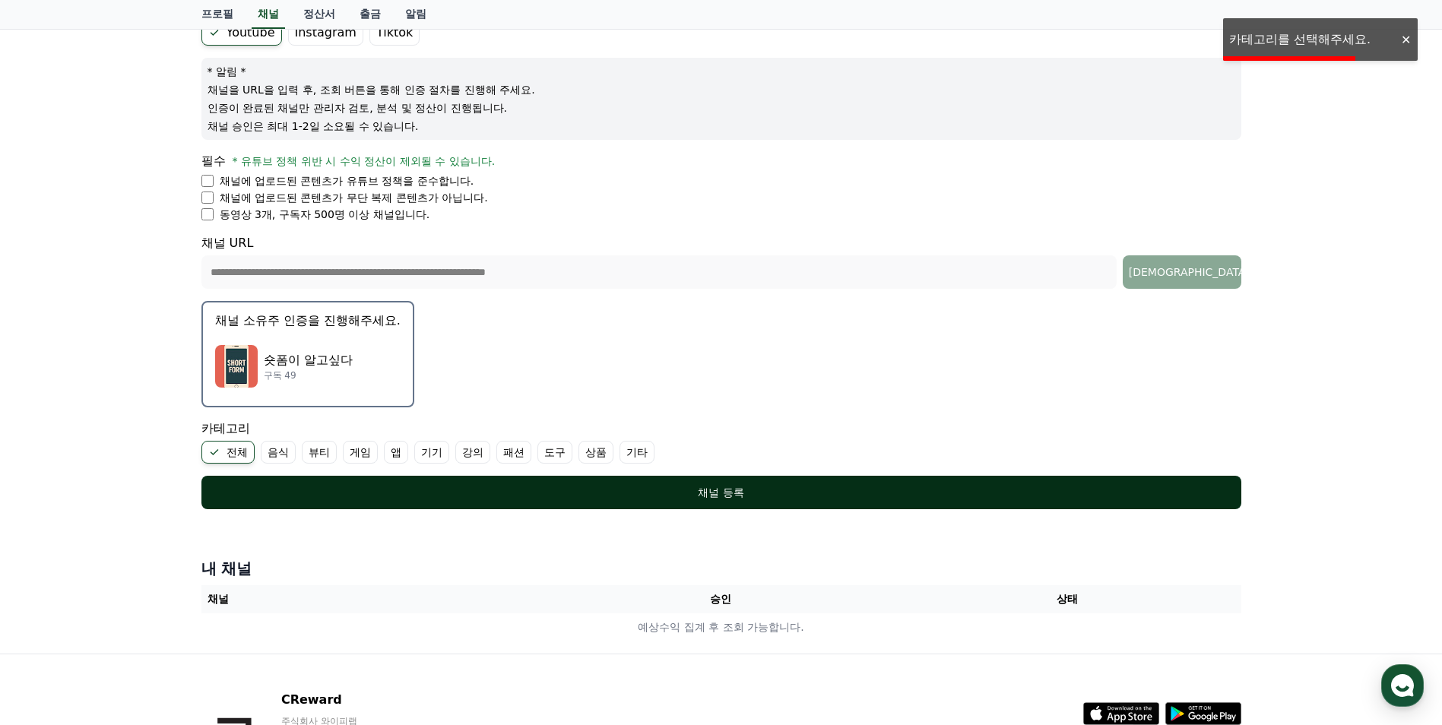
click at [328, 485] on div "채널 등록" at bounding box center [721, 492] width 979 height 15
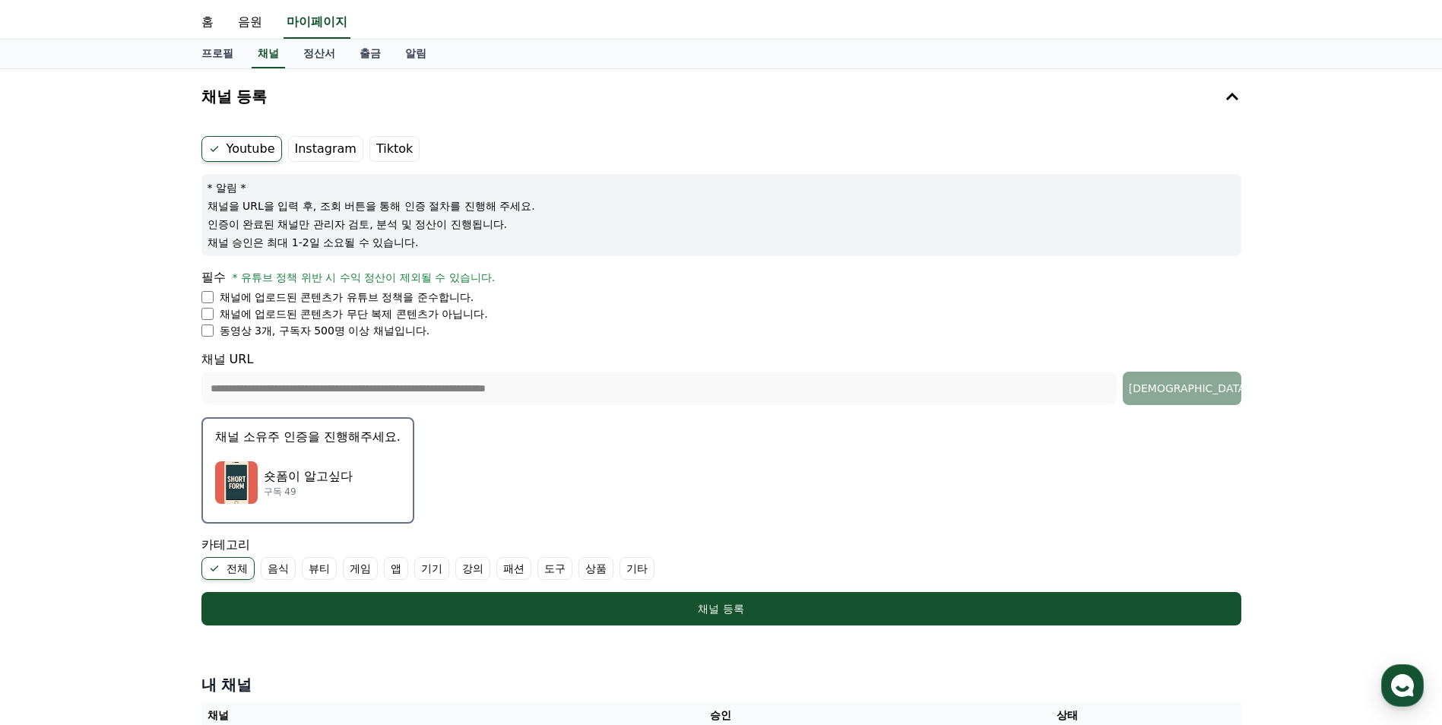
scroll to position [0, 0]
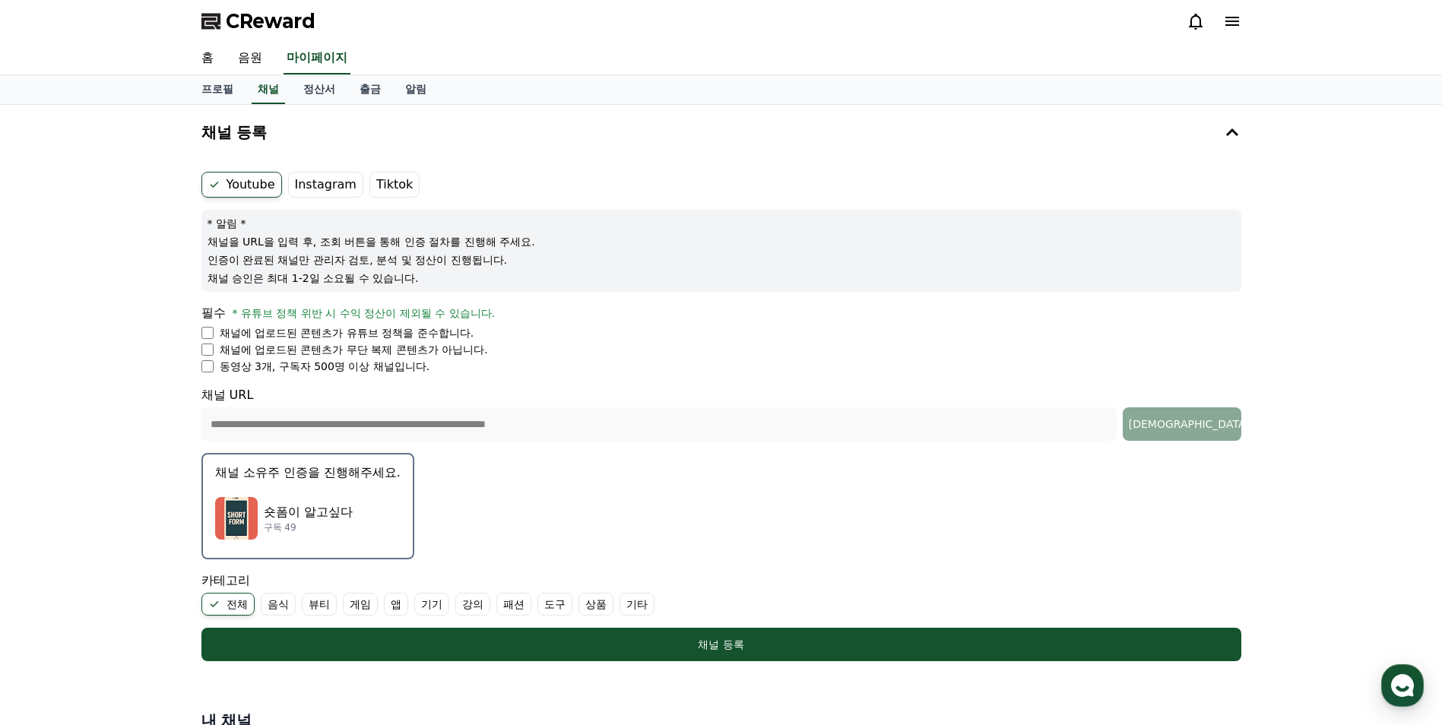
click at [327, 317] on span "* 유튜브 정책 위반 시 수익 정산이 제외될 수 있습니다." at bounding box center [364, 313] width 263 height 12
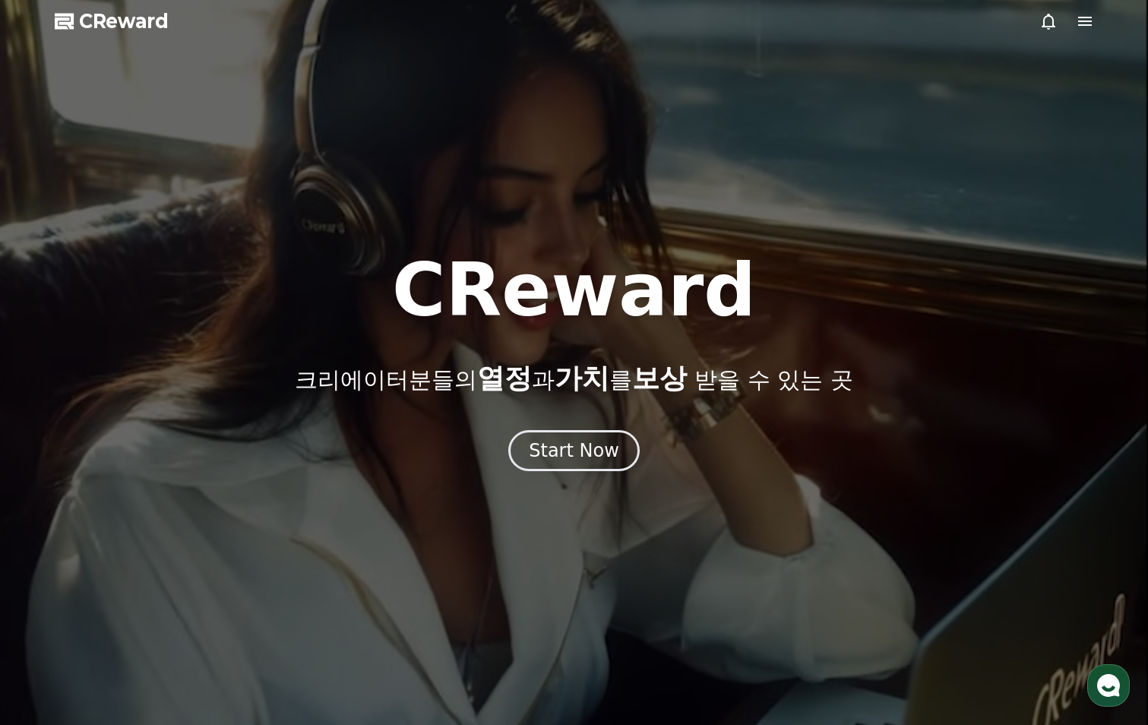
click at [1085, 19] on icon at bounding box center [1085, 21] width 18 height 18
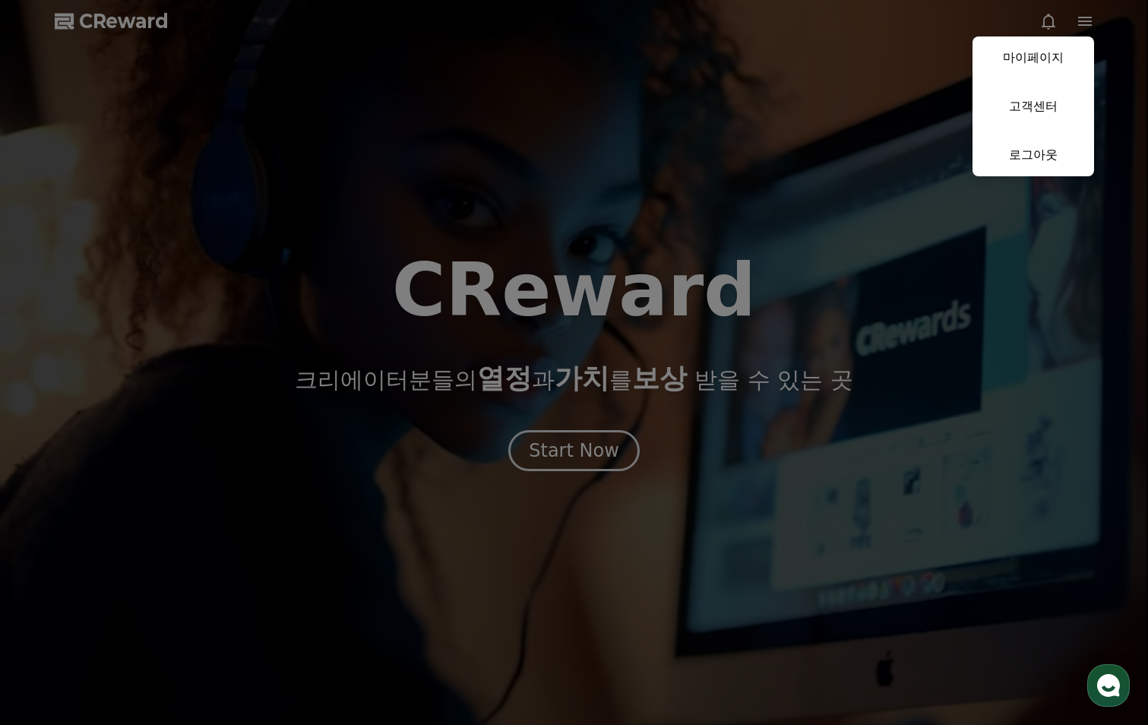
click at [1037, 54] on link "마이페이지" at bounding box center [1034, 57] width 122 height 43
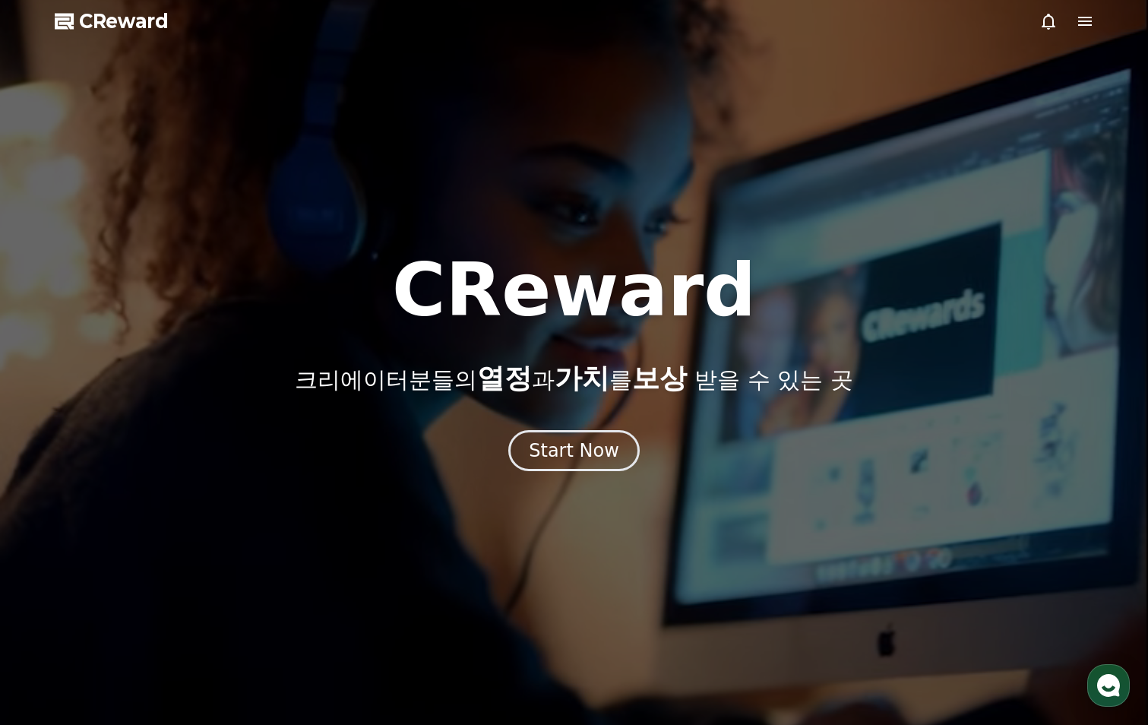
select select "**********"
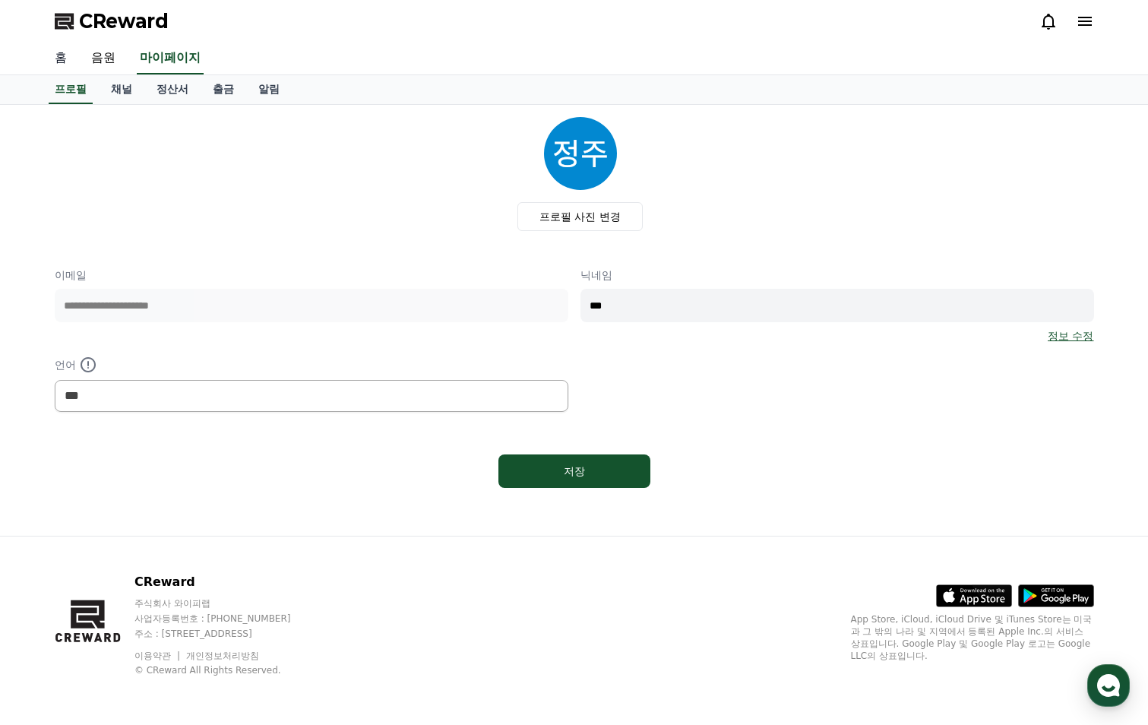
click at [65, 55] on link "홈" at bounding box center [61, 59] width 36 height 32
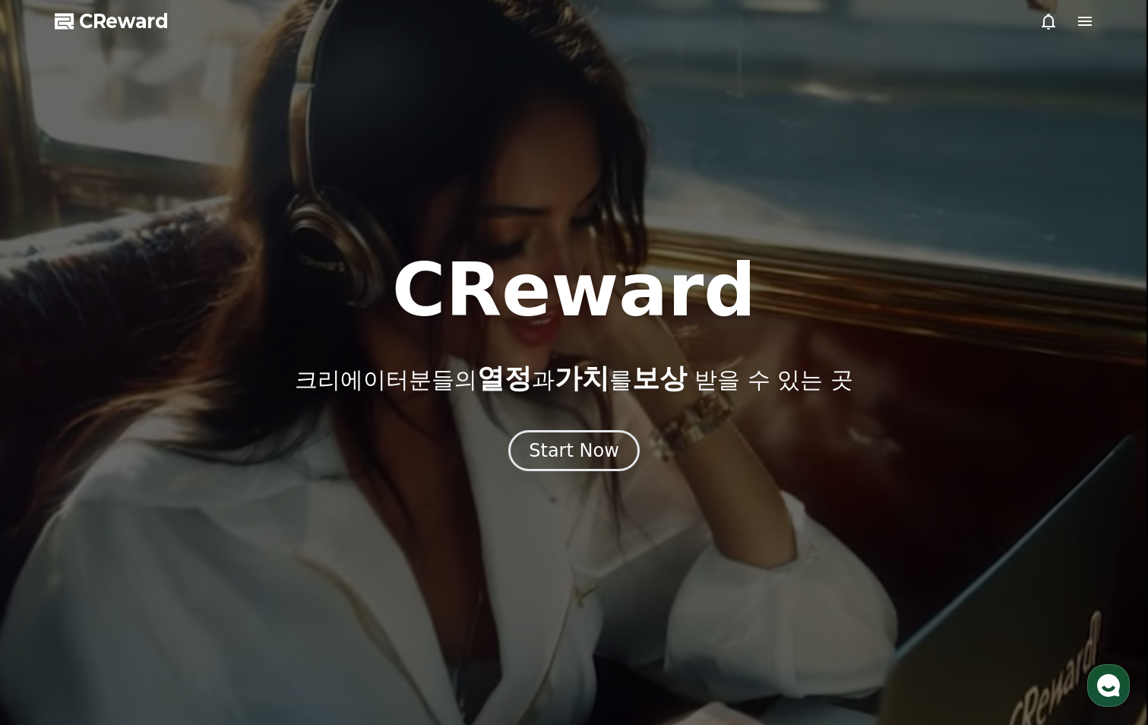
click at [1088, 24] on icon at bounding box center [1085, 21] width 14 height 9
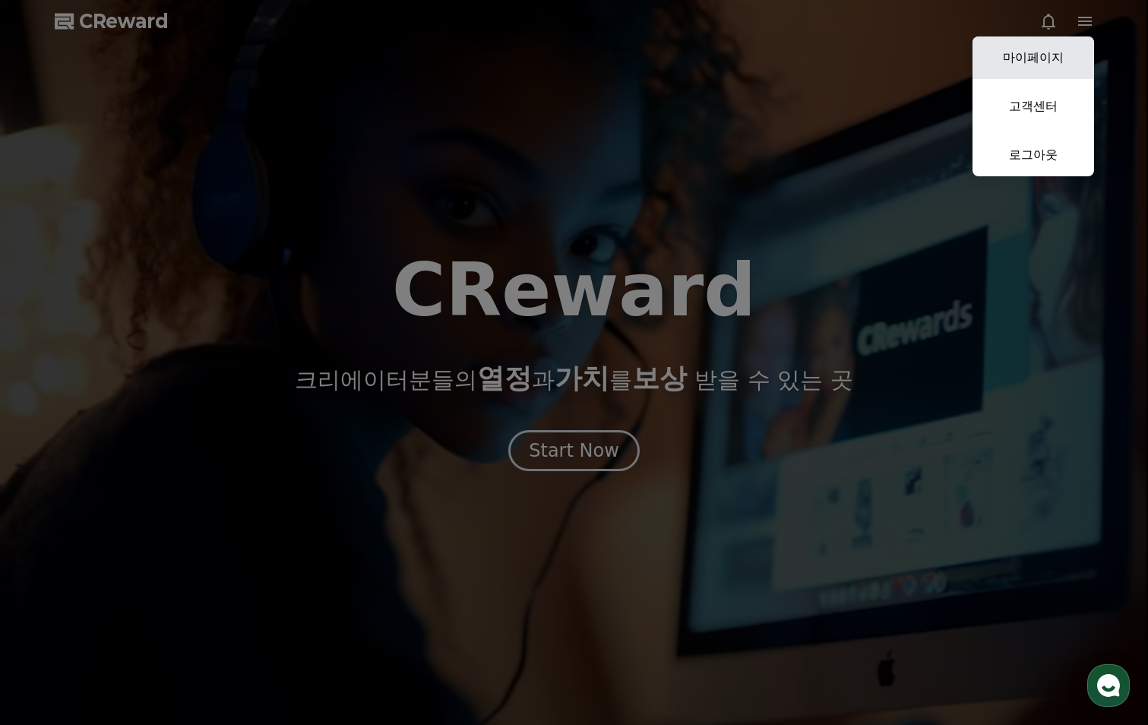
click at [1026, 55] on link "마이페이지" at bounding box center [1034, 57] width 122 height 43
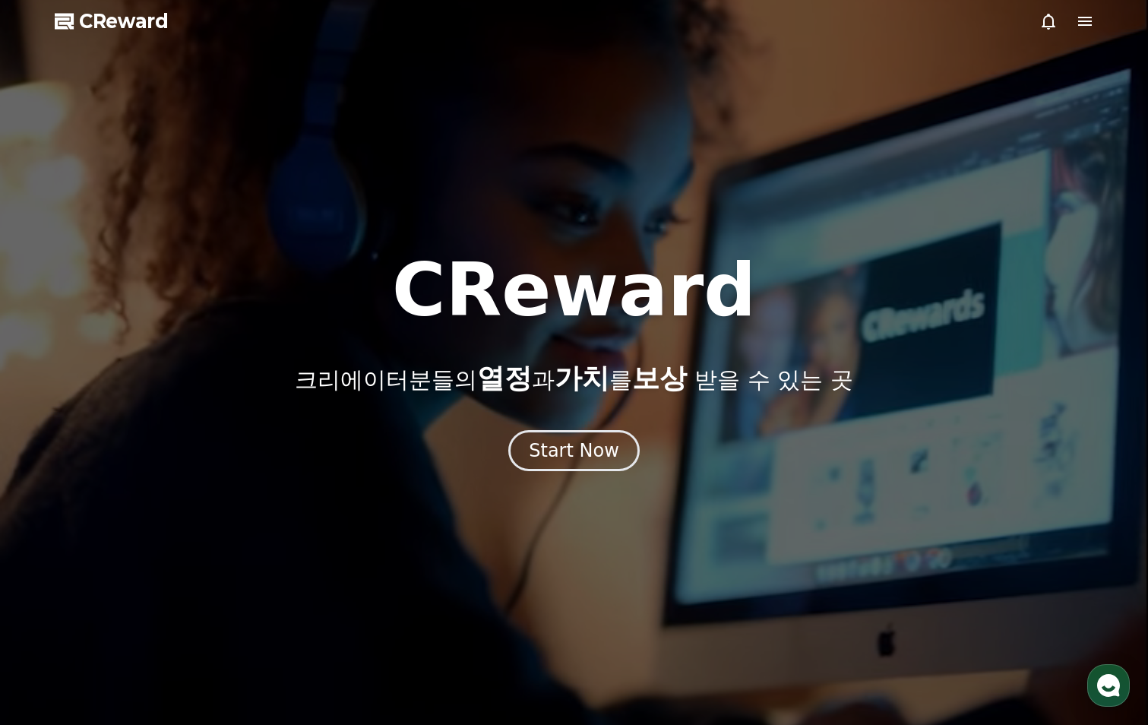
select select "**********"
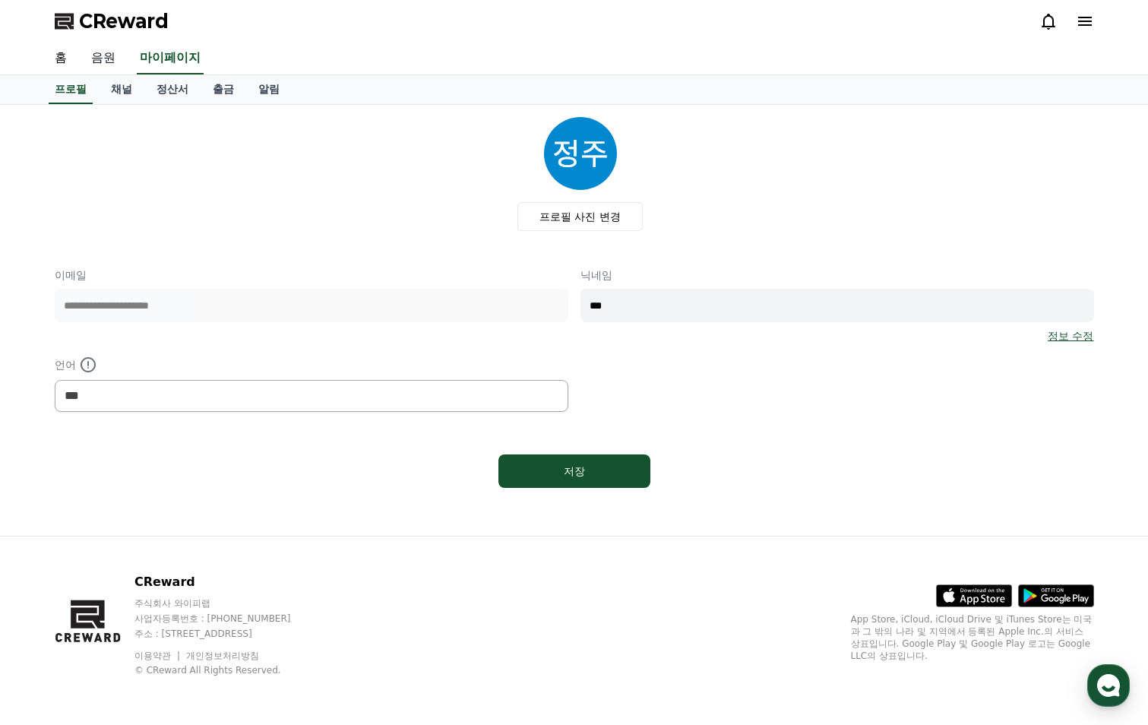
click at [111, 62] on link "음원" at bounding box center [103, 59] width 49 height 32
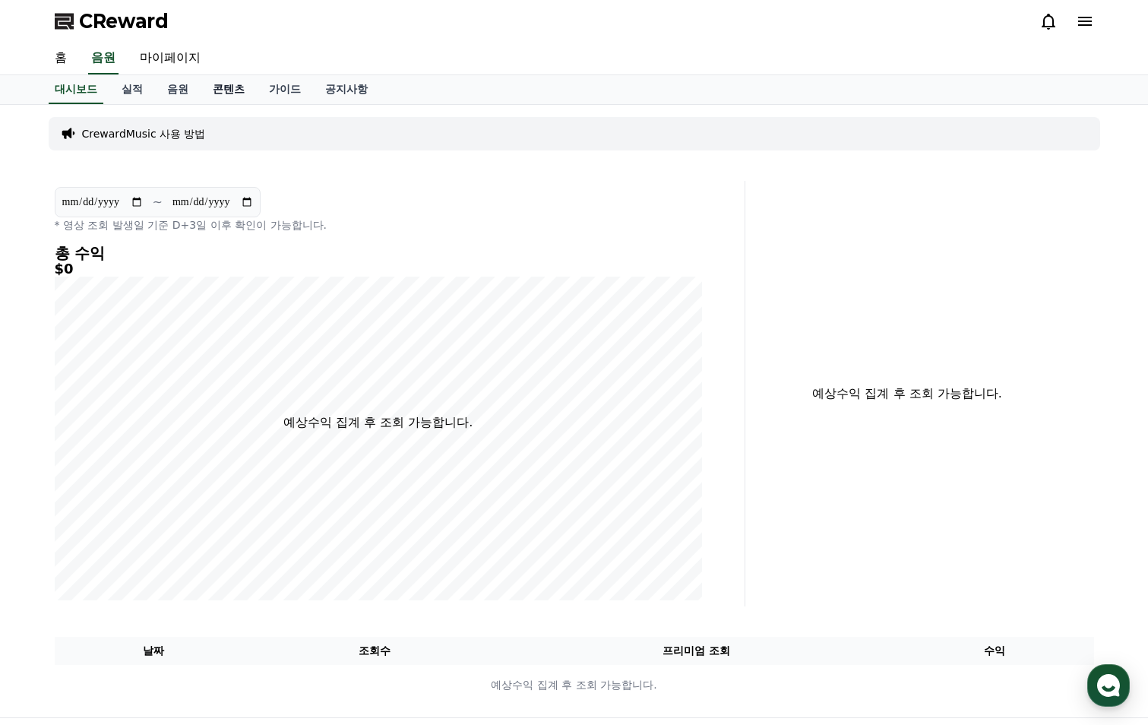
click at [214, 97] on link "콘텐츠" at bounding box center [229, 89] width 56 height 29
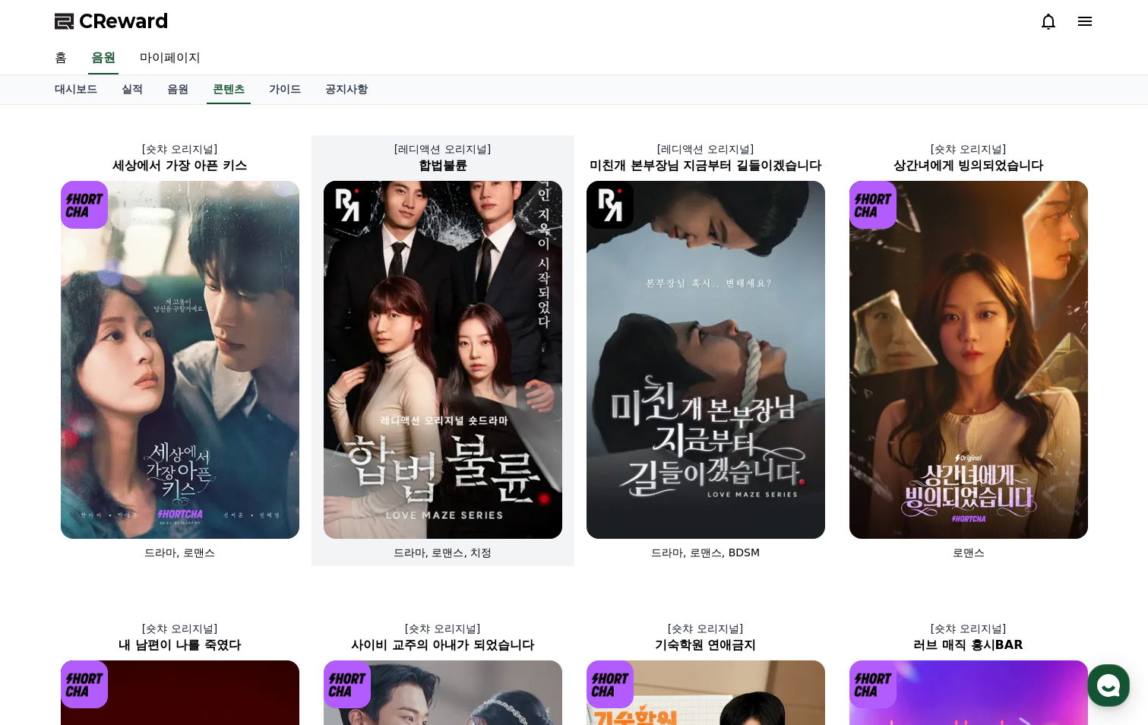
click at [425, 273] on img at bounding box center [443, 360] width 239 height 358
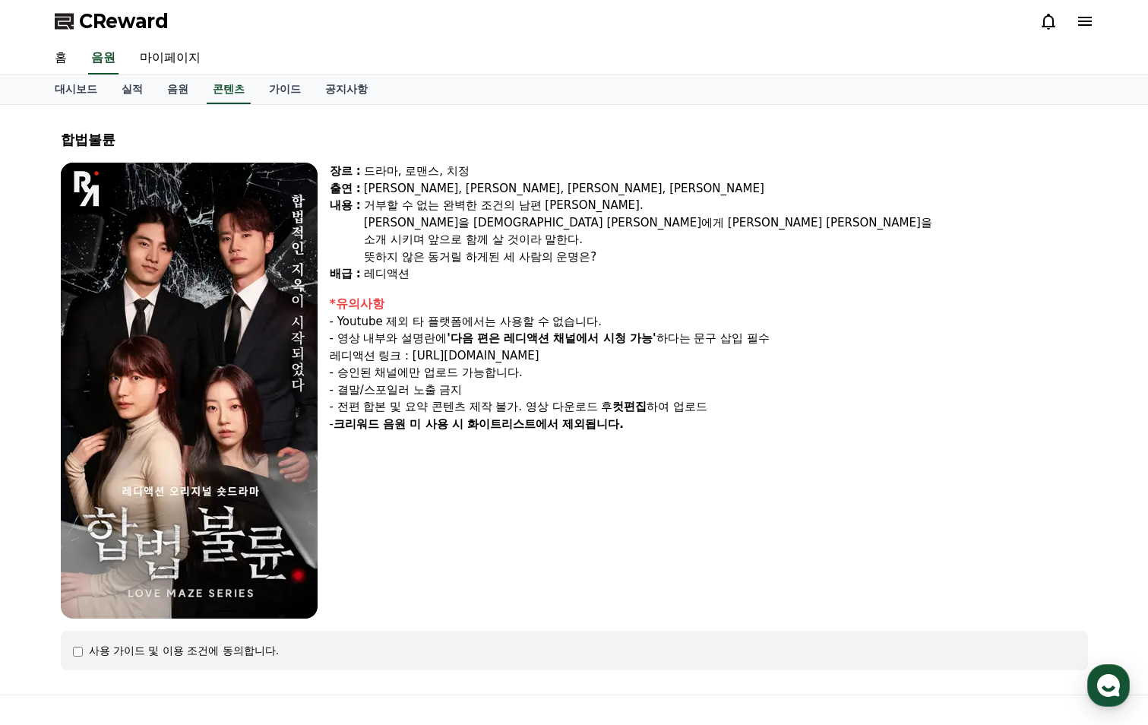
scroll to position [159, 0]
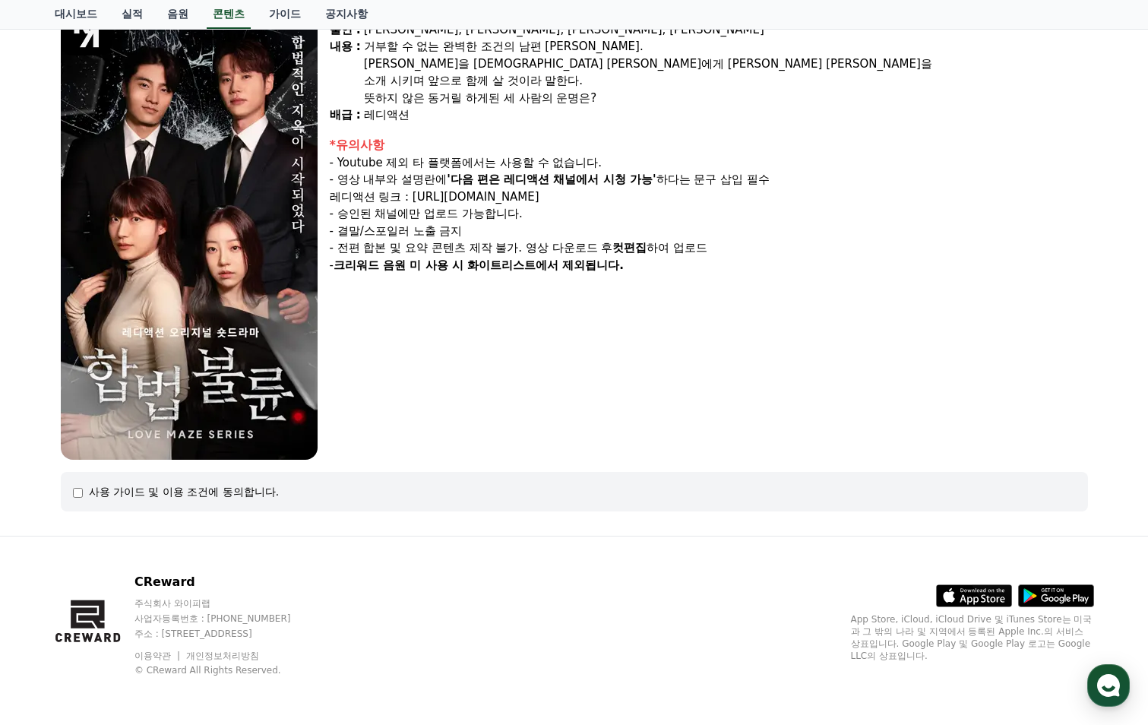
click at [245, 483] on div "사용 가이드 및 이용 조건에 동의합니다." at bounding box center [574, 492] width 1027 height 40
click at [185, 496] on div "사용 가이드 및 이용 조건에 동의합니다." at bounding box center [184, 491] width 191 height 15
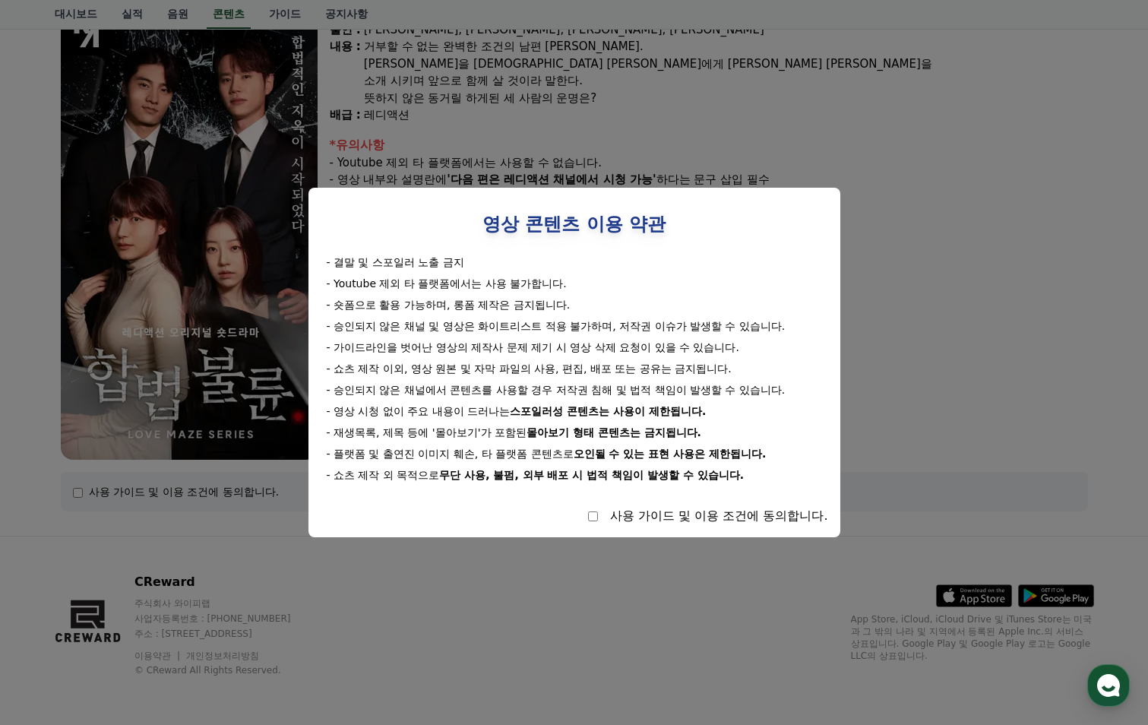
select select
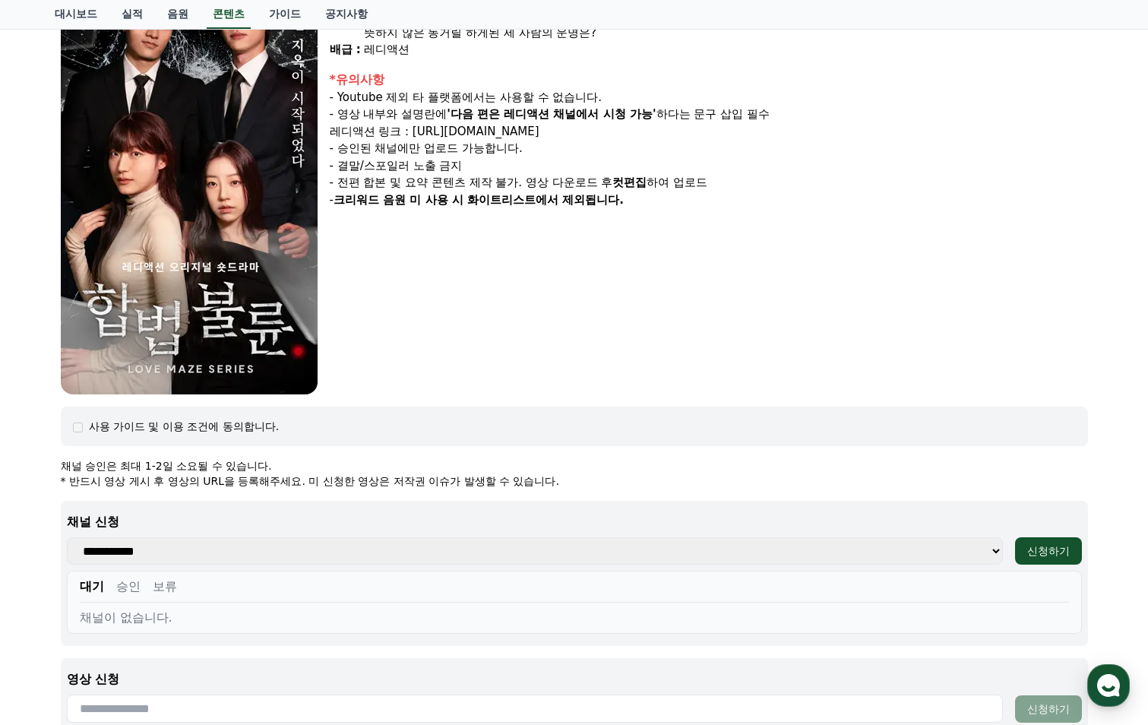
scroll to position [311, 0]
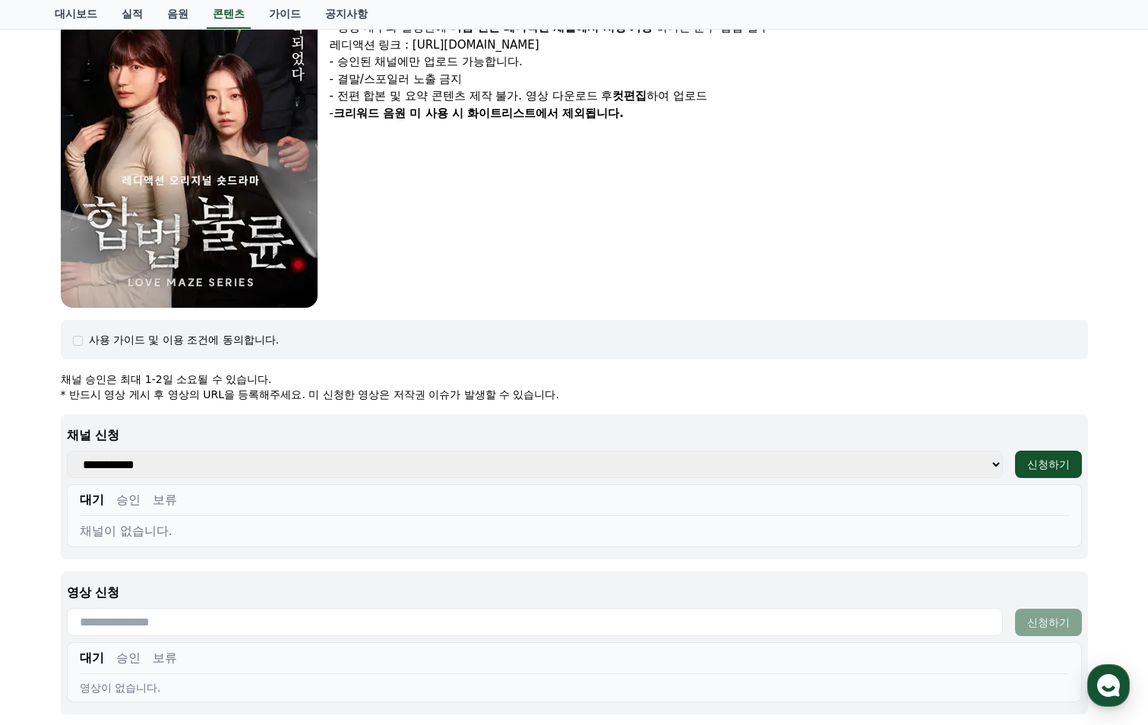
click at [508, 461] on select "**********" at bounding box center [535, 464] width 936 height 27
click at [475, 465] on select "**********" at bounding box center [535, 464] width 936 height 27
click at [463, 499] on div "대기 승인 보류" at bounding box center [574, 503] width 989 height 25
click at [472, 457] on select "**********" at bounding box center [535, 464] width 936 height 27
click at [1069, 463] on div "신청하기" at bounding box center [1048, 464] width 43 height 15
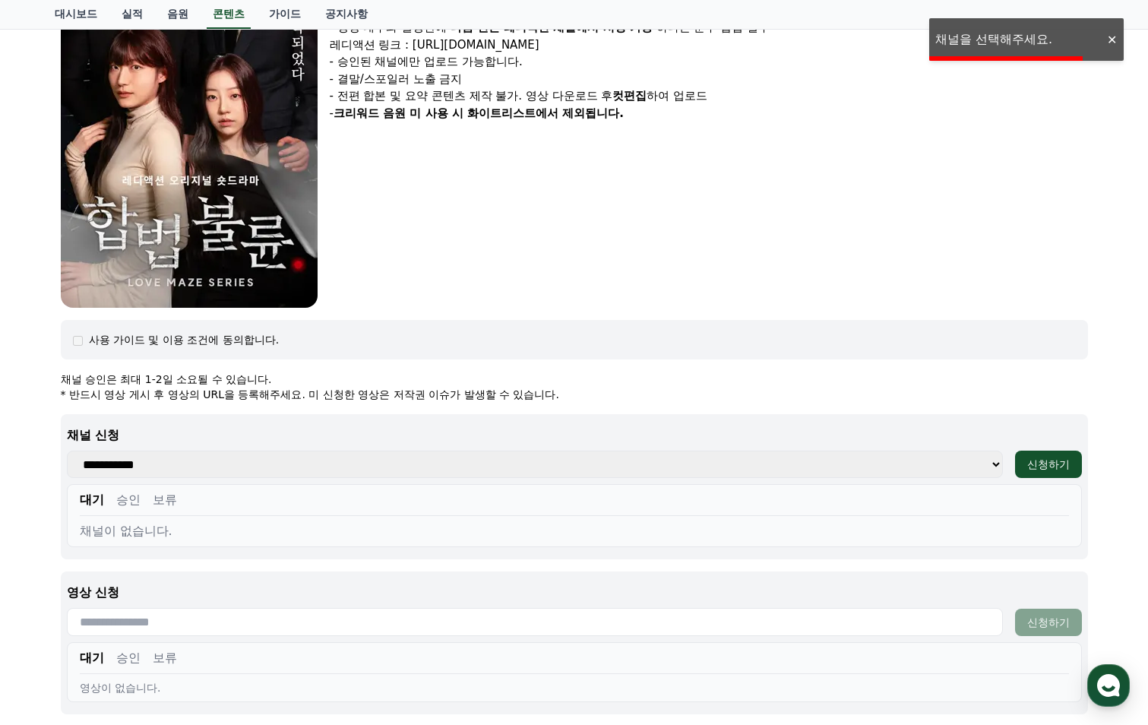
click at [277, 460] on select "**********" at bounding box center [535, 464] width 936 height 27
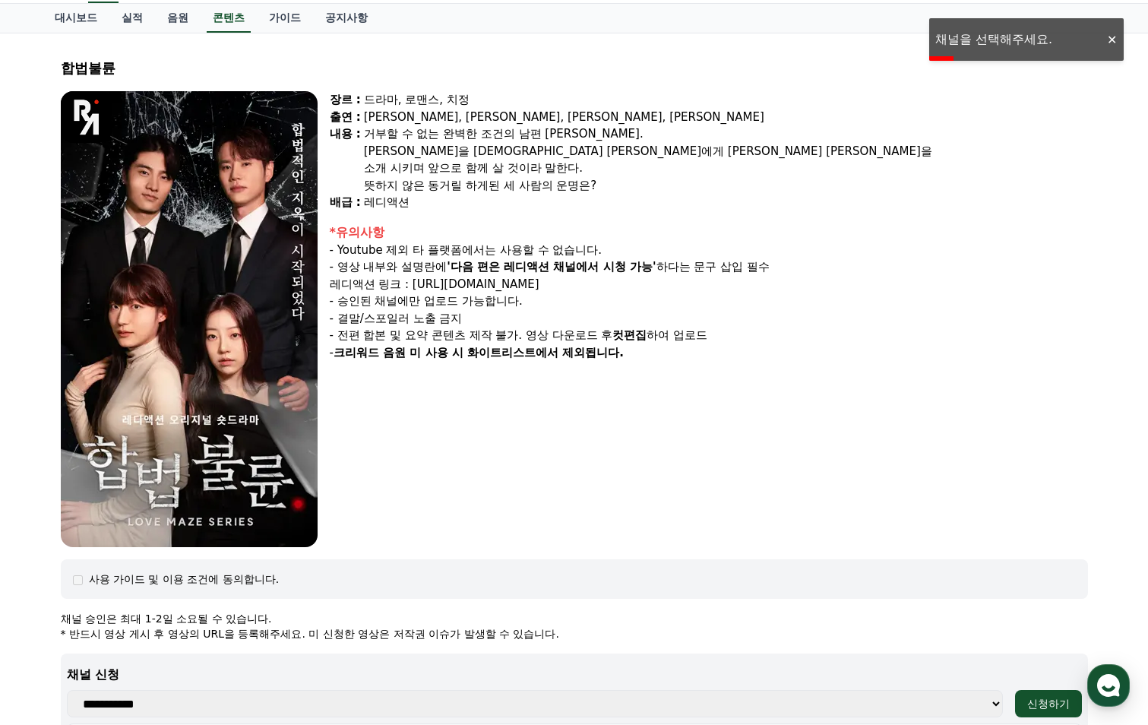
scroll to position [0, 0]
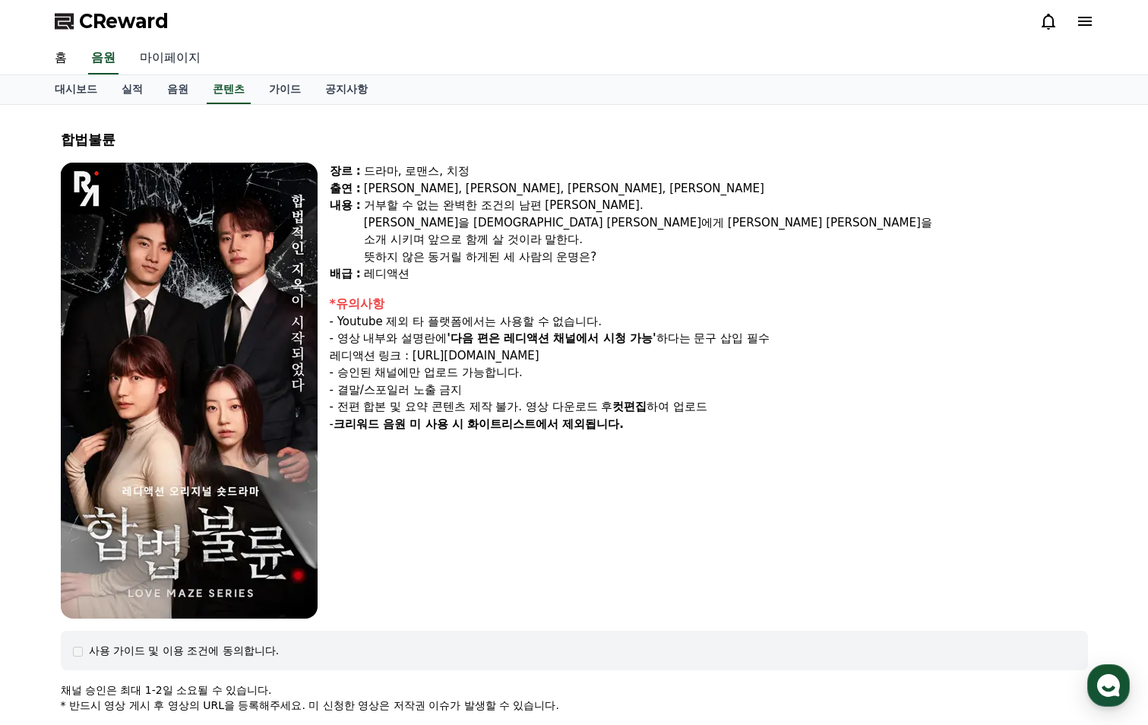
click at [165, 49] on link "마이페이지" at bounding box center [170, 59] width 85 height 32
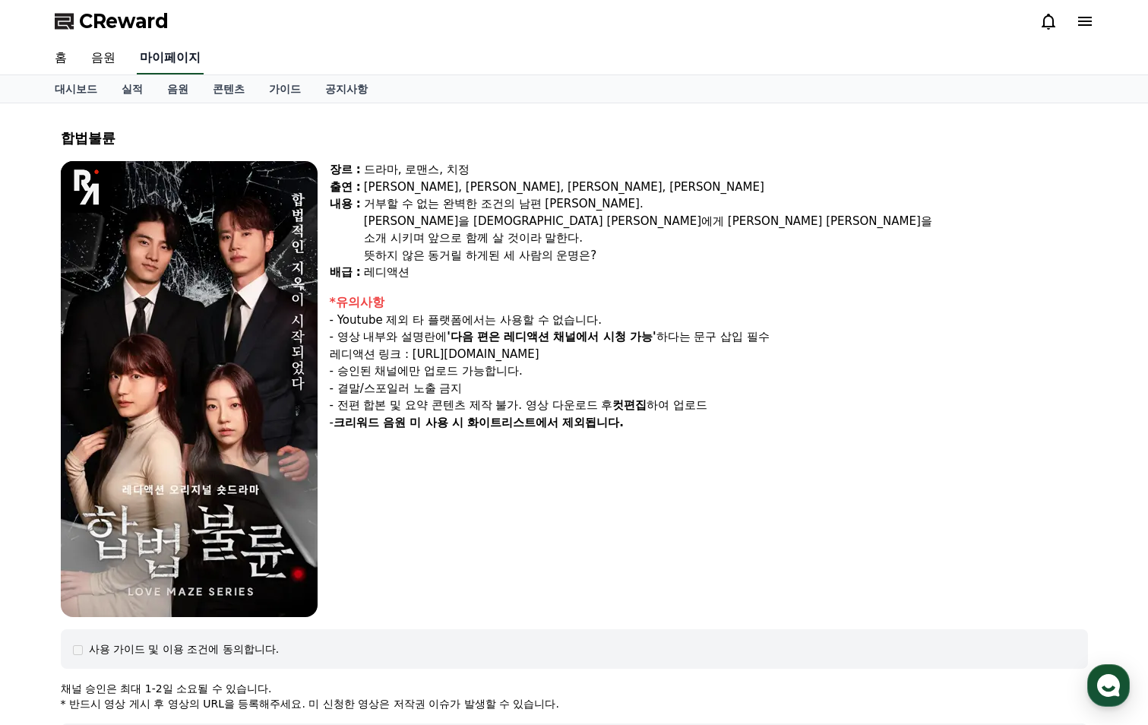
select select "**********"
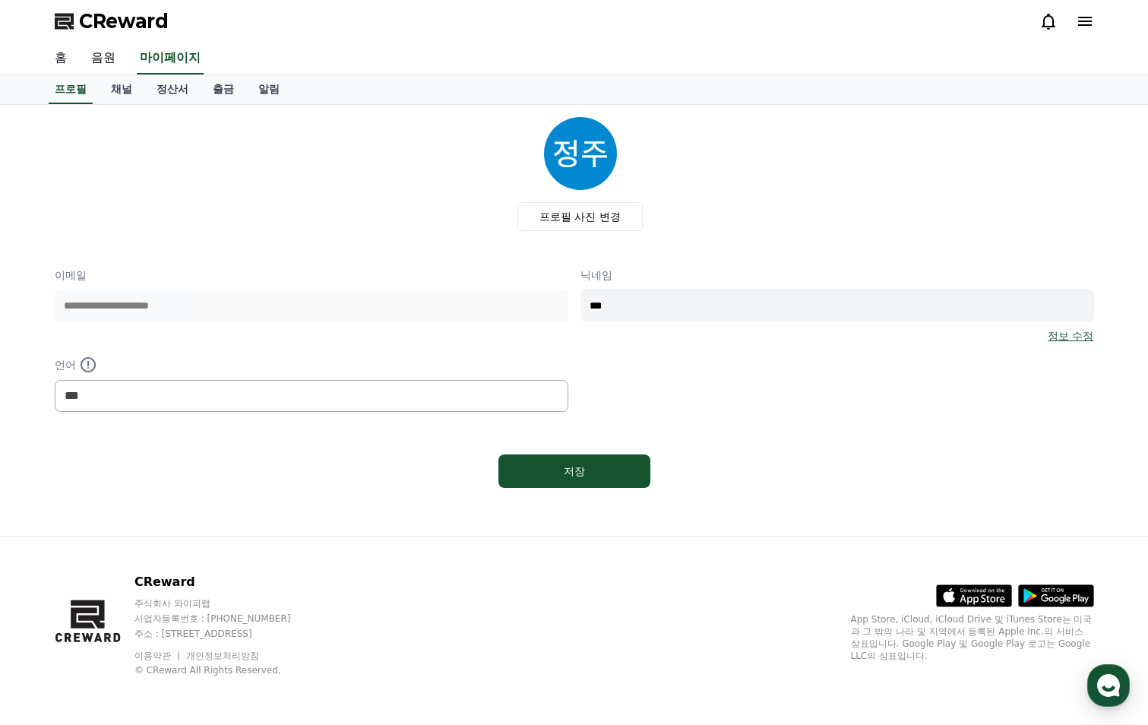
click at [65, 62] on link "홈" at bounding box center [61, 59] width 36 height 32
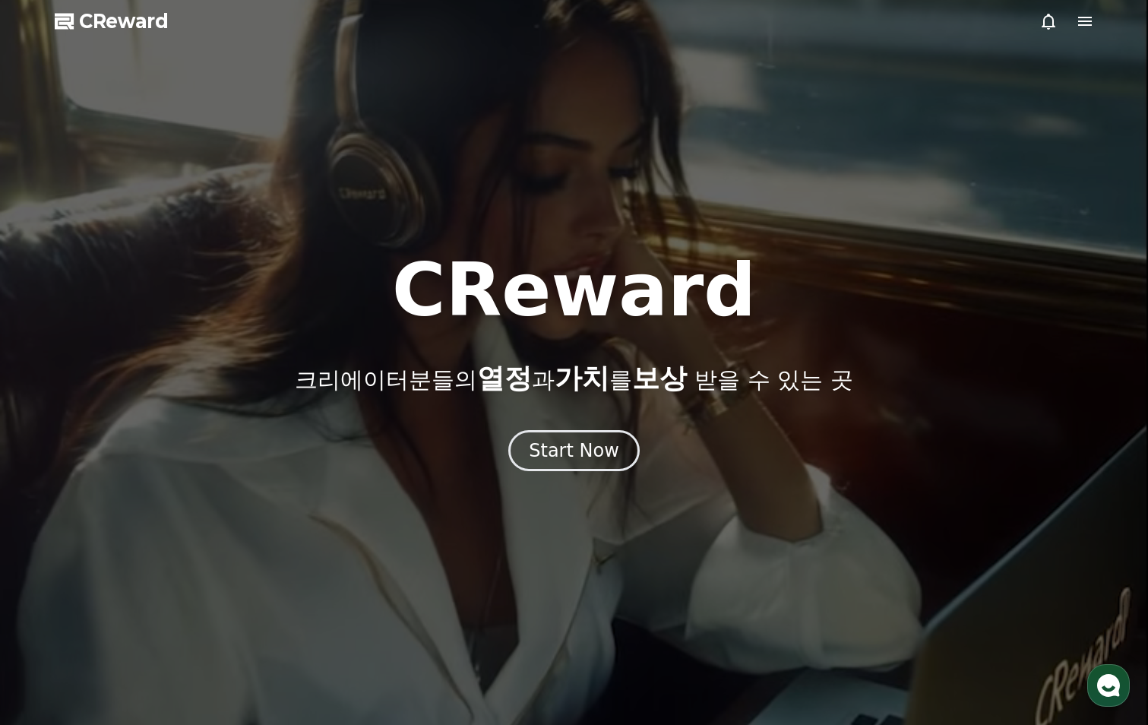
click at [1086, 24] on icon at bounding box center [1085, 21] width 14 height 9
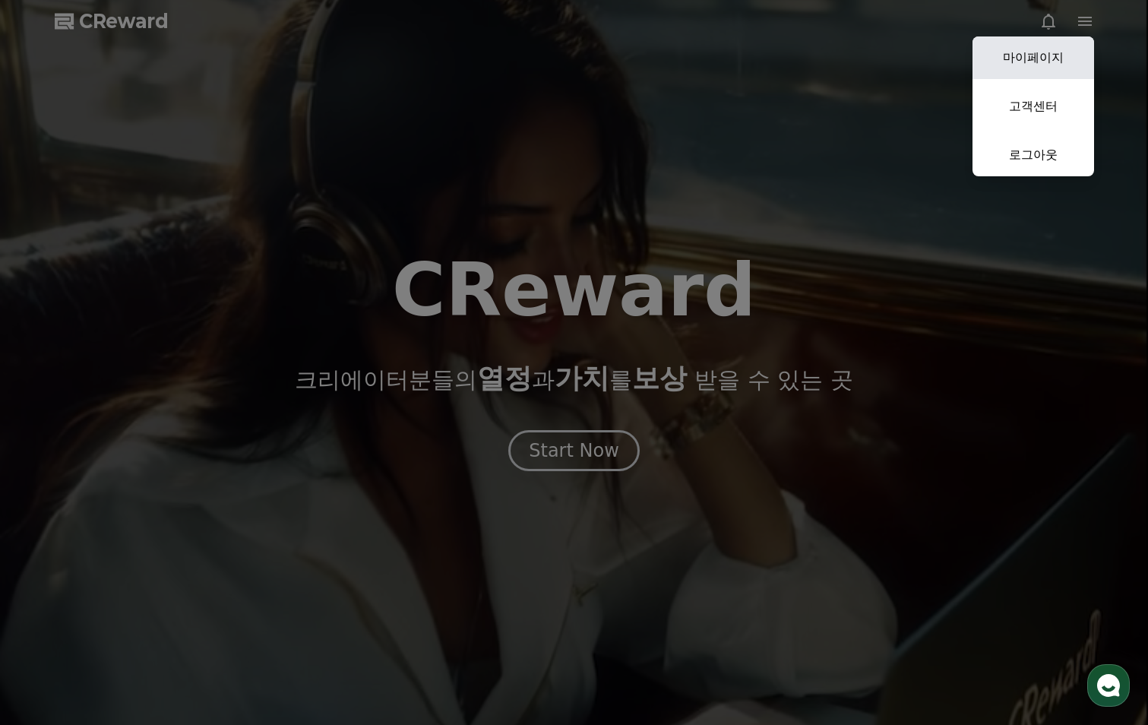
click at [1064, 46] on link "마이페이지" at bounding box center [1034, 57] width 122 height 43
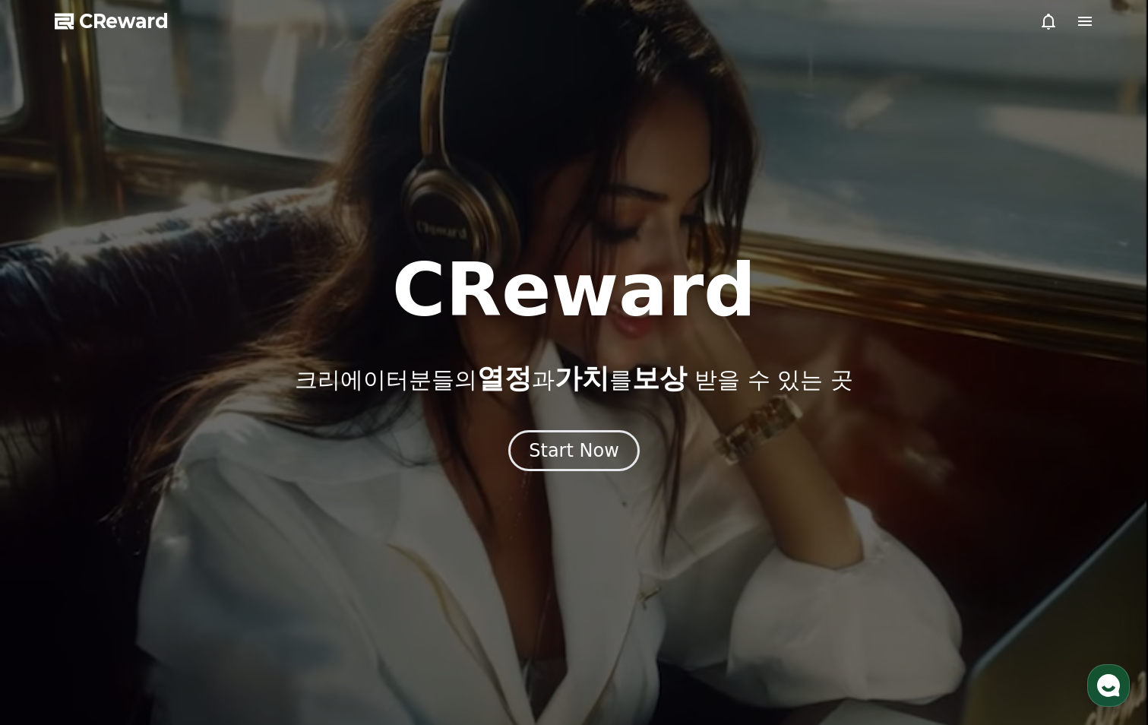
select select "**********"
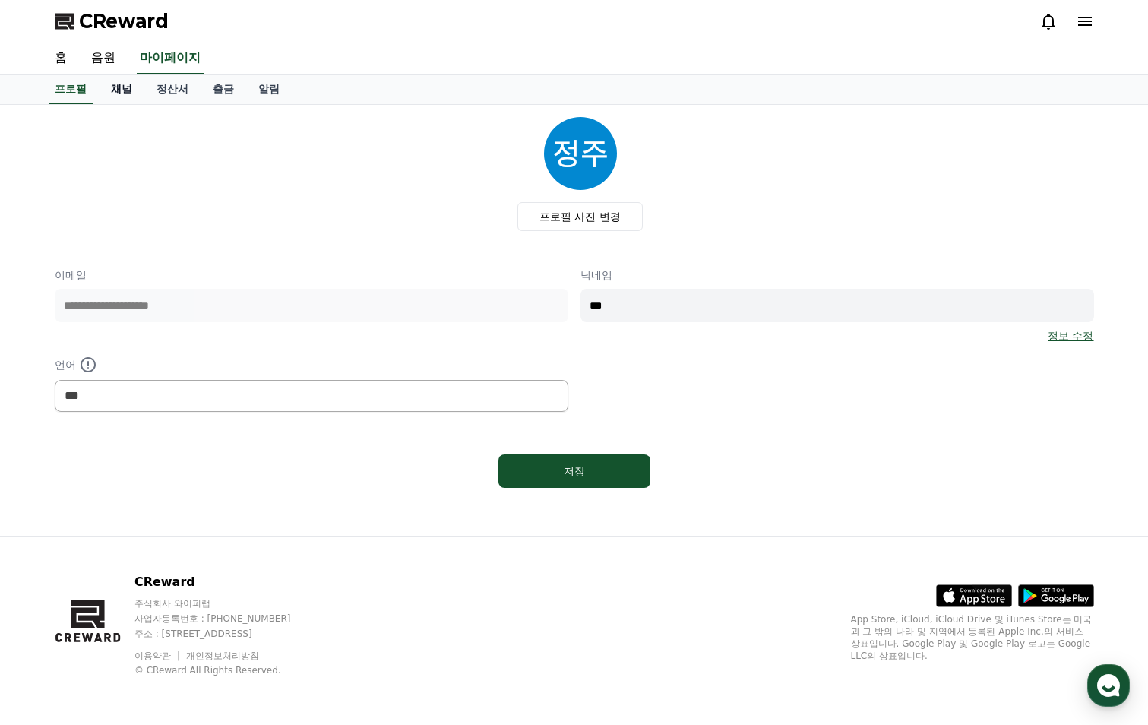
click at [128, 91] on link "채널" at bounding box center [122, 89] width 46 height 29
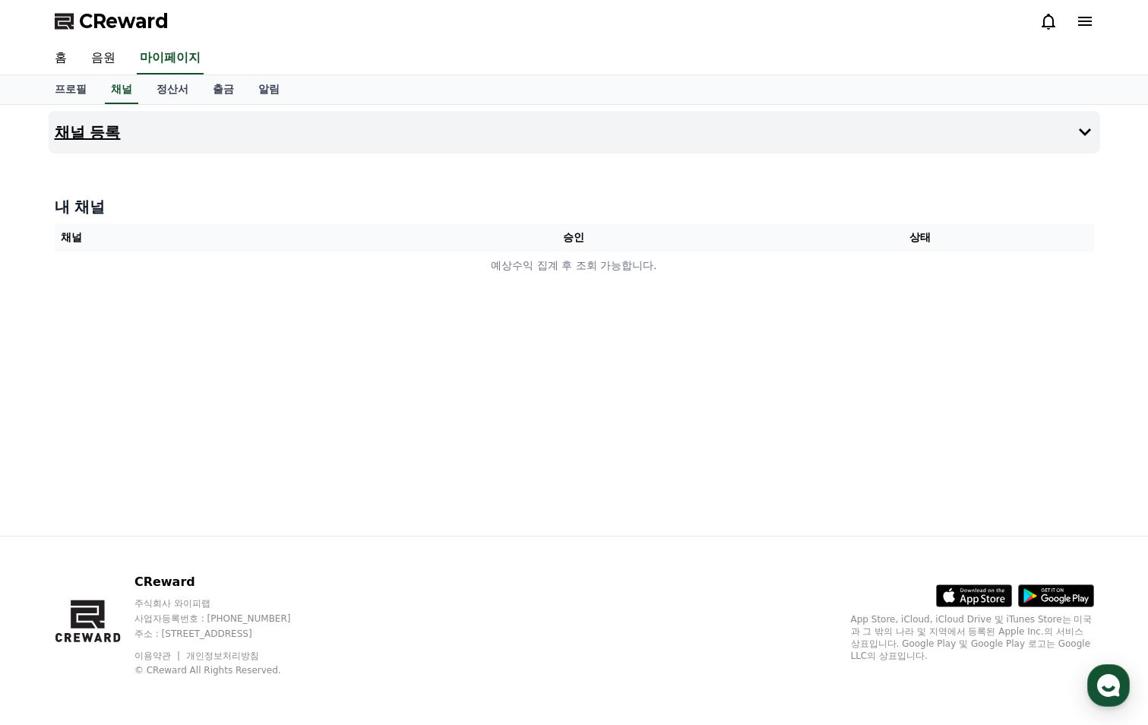
click at [609, 130] on button "채널 등록" at bounding box center [575, 132] width 1052 height 43
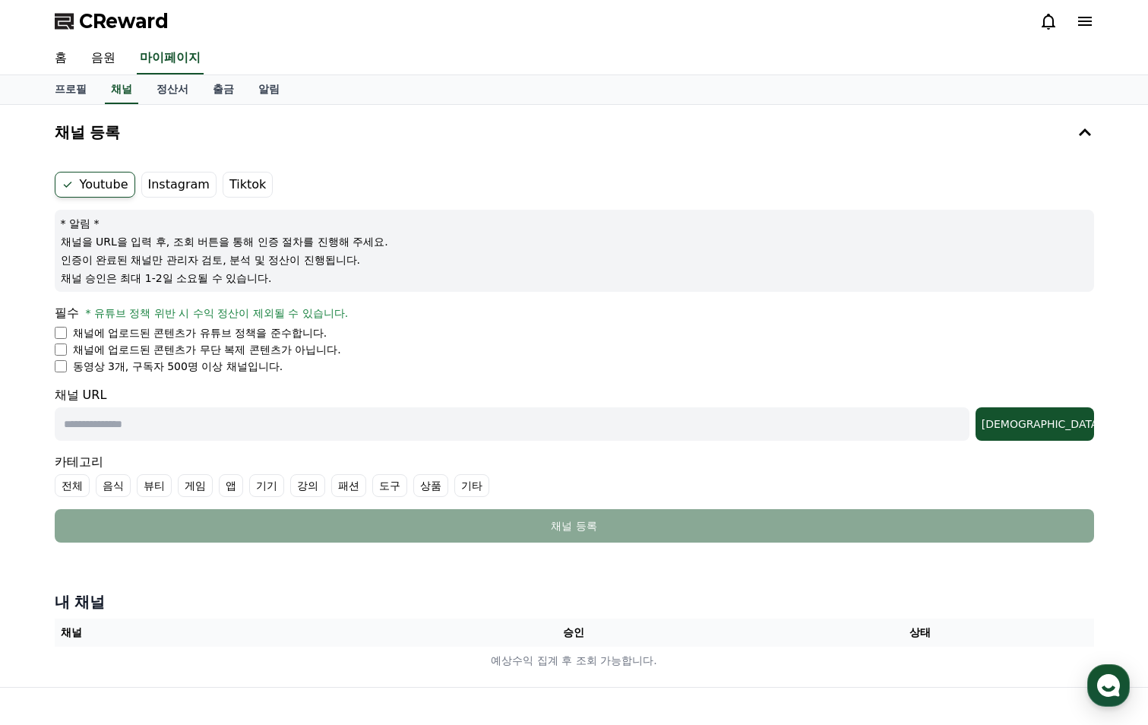
click at [156, 180] on label "Instagram" at bounding box center [178, 185] width 75 height 26
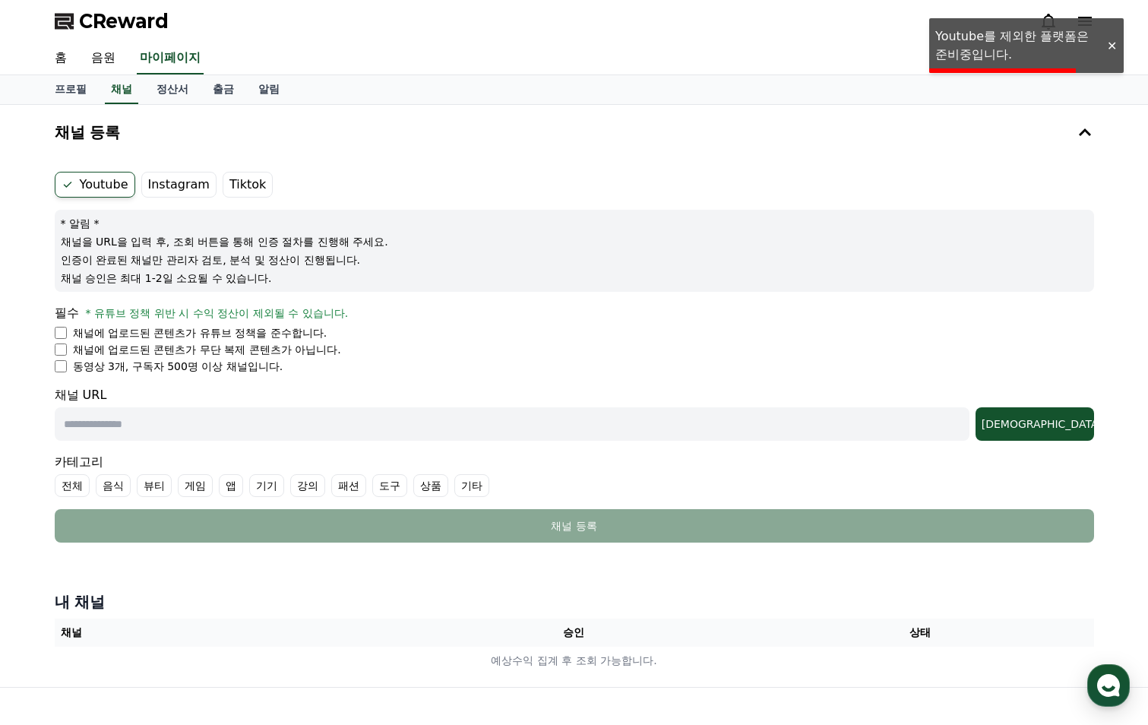
click at [87, 180] on label "Youtube" at bounding box center [95, 185] width 81 height 26
click at [70, 184] on icon at bounding box center [68, 185] width 12 height 12
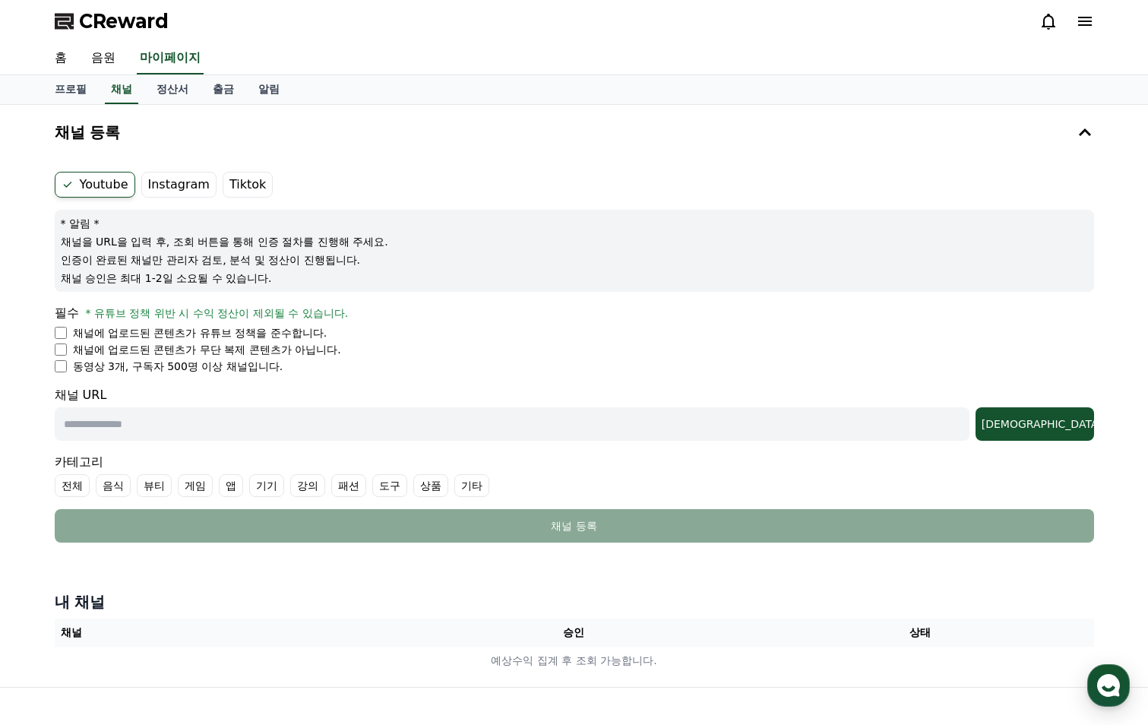
click at [68, 367] on li "동영상 3개, 구독자 500명 이상 채널입니다." at bounding box center [575, 366] width 1040 height 15
click at [155, 433] on input "text" at bounding box center [512, 423] width 915 height 33
paste input "**********"
type input "**********"
click at [1067, 428] on div "[DEMOGRAPHIC_DATA]" at bounding box center [1035, 423] width 106 height 15
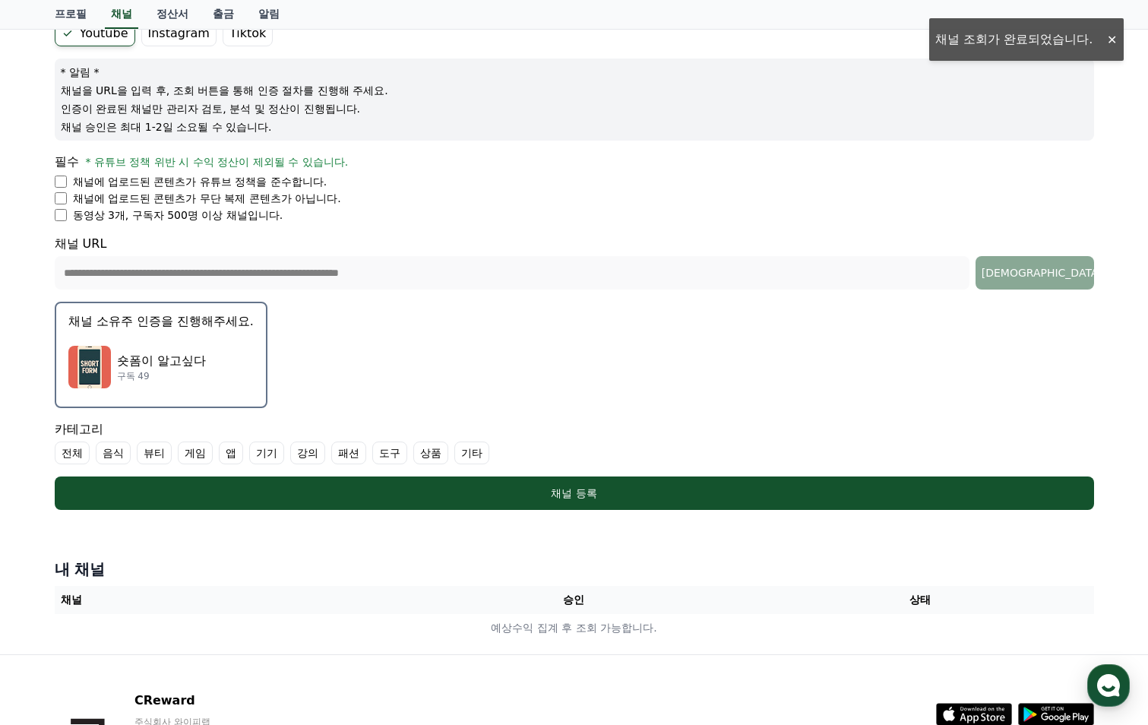
scroll to position [152, 0]
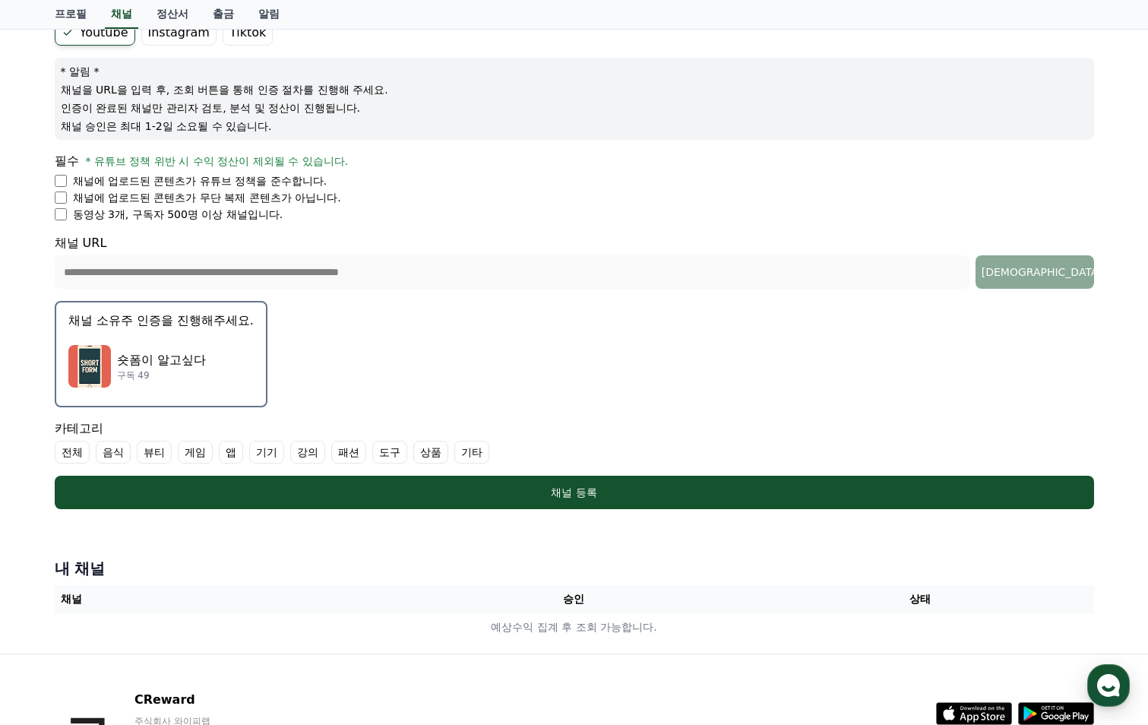
click at [473, 445] on label "기타" at bounding box center [471, 452] width 35 height 23
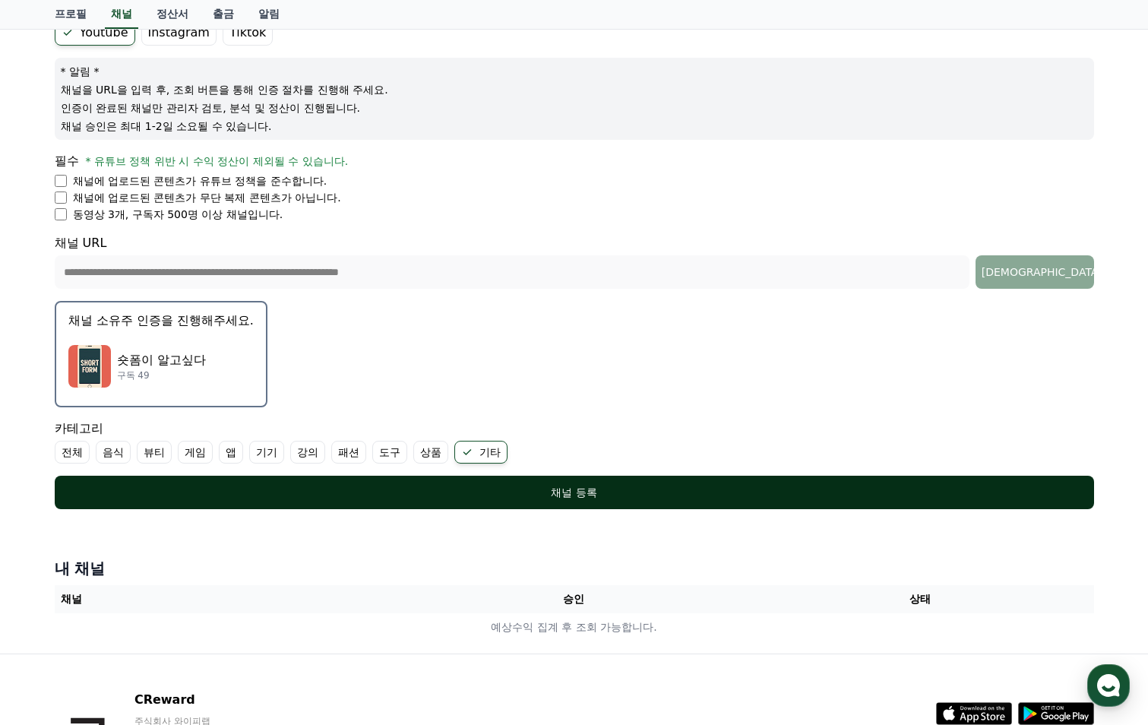
click at [515, 488] on div "채널 등록" at bounding box center [574, 492] width 979 height 15
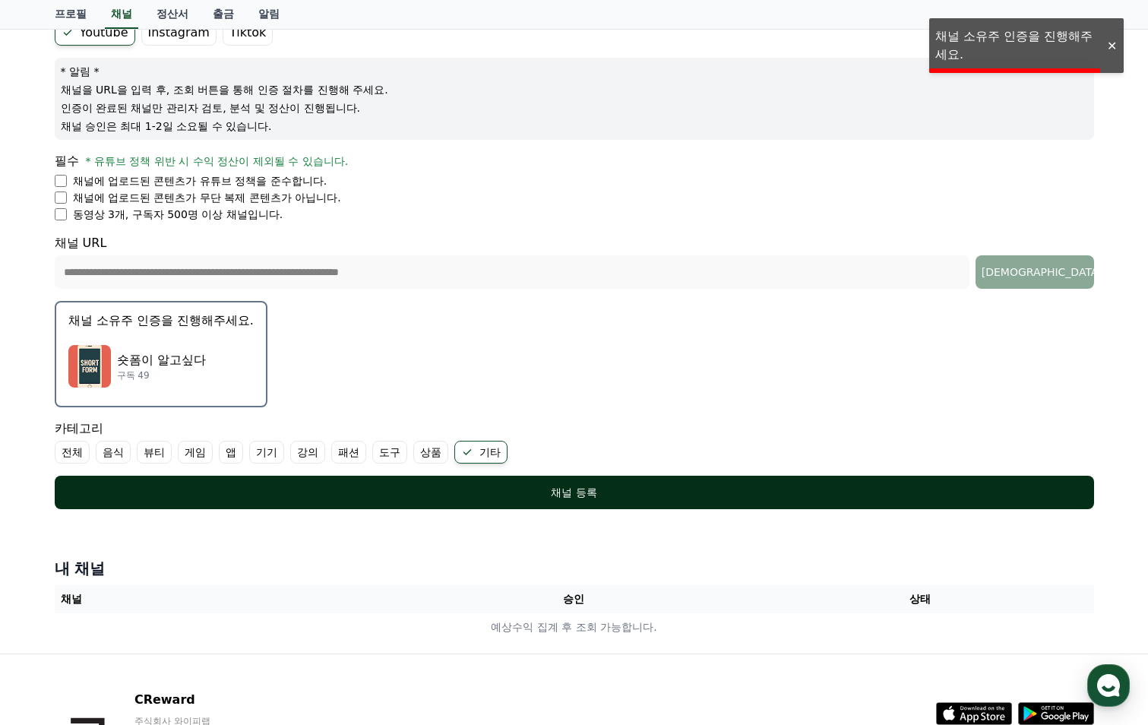
click at [515, 488] on div "채널 등록" at bounding box center [574, 492] width 979 height 15
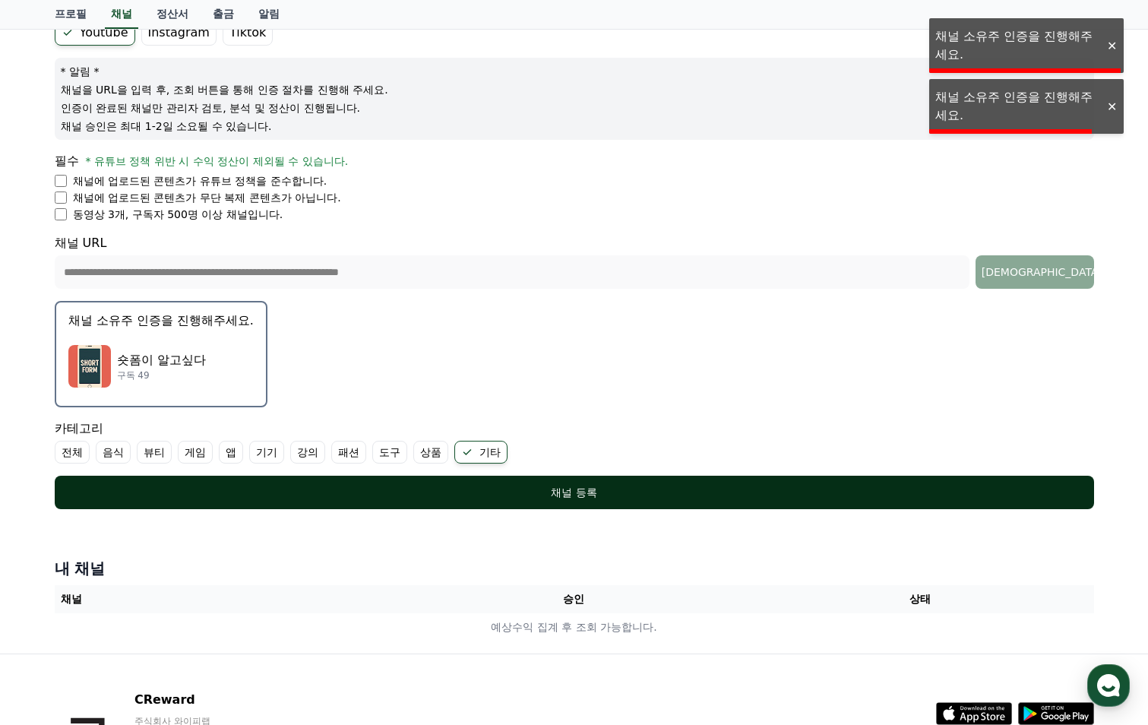
click at [515, 488] on div "채널 등록" at bounding box center [574, 492] width 979 height 15
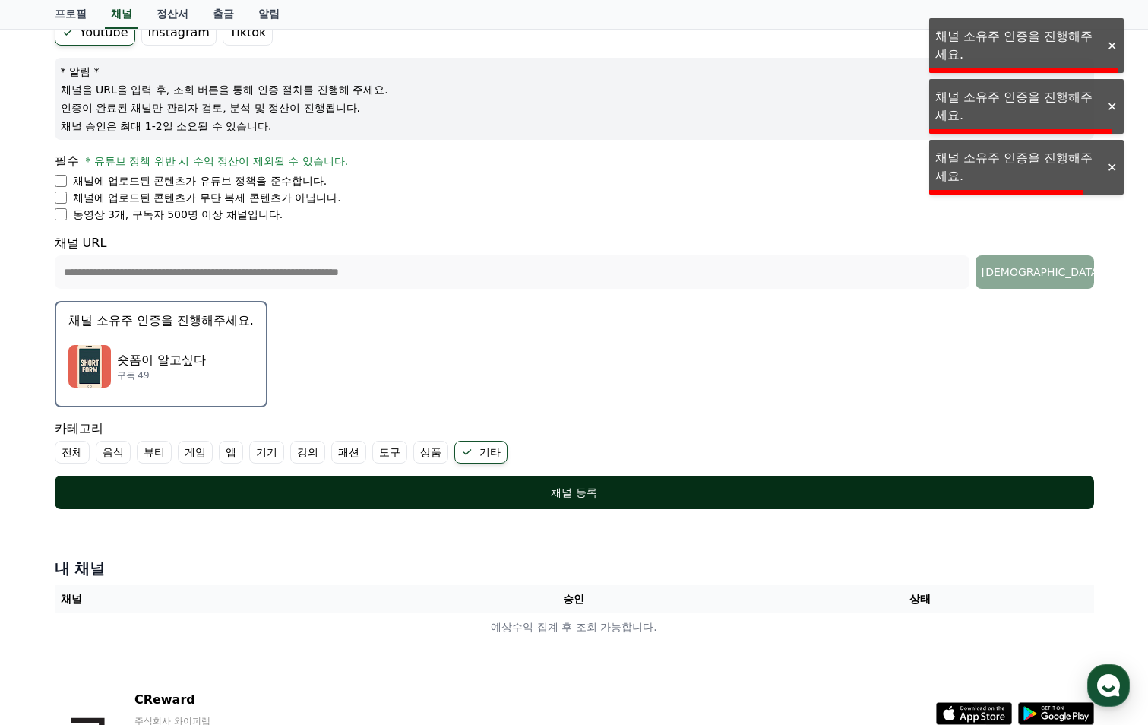
click at [515, 488] on div "채널 등록" at bounding box center [574, 492] width 979 height 15
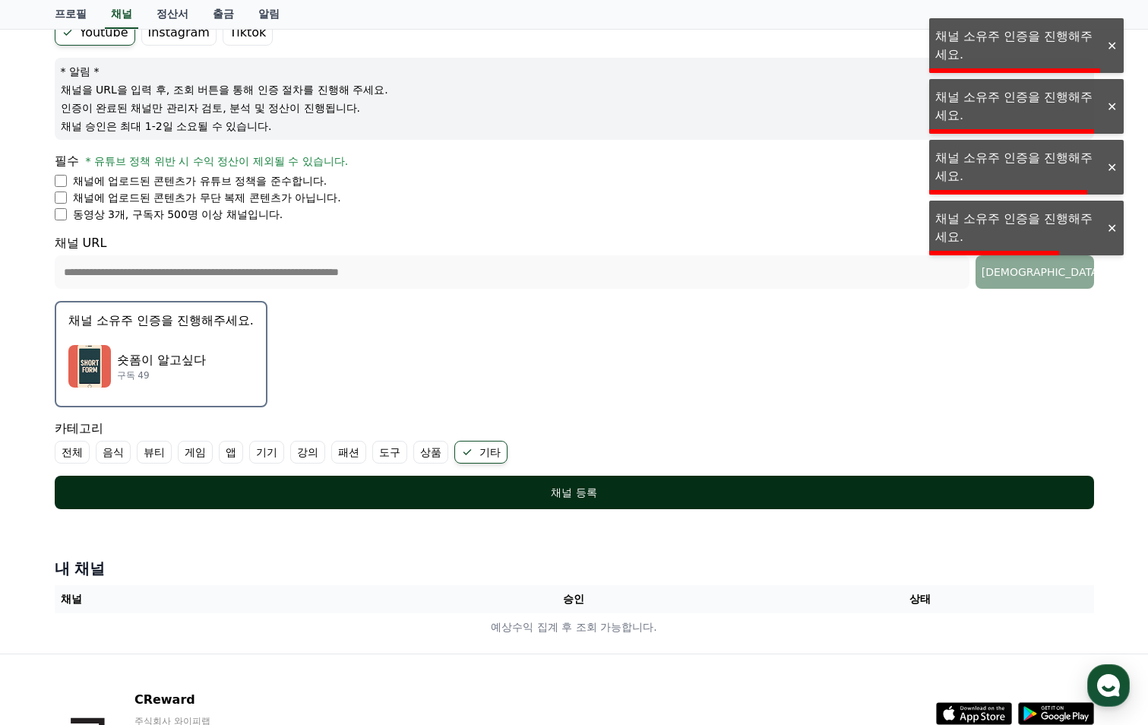
click at [515, 488] on div "채널 등록" at bounding box center [574, 492] width 979 height 15
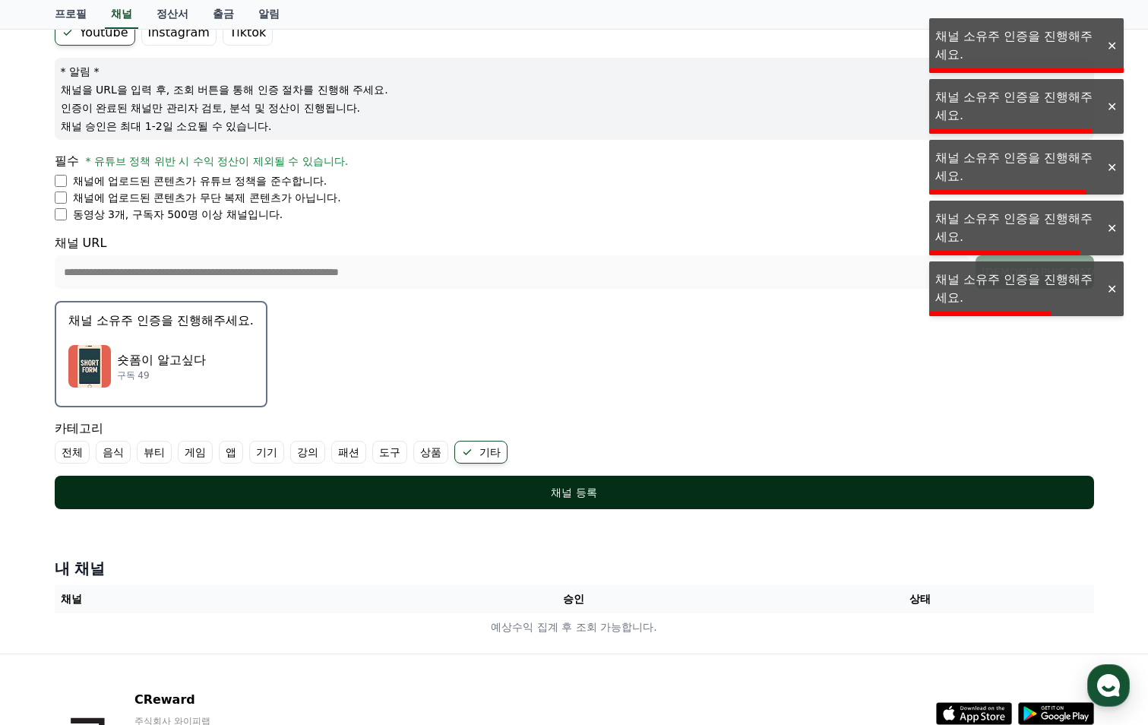
click at [515, 488] on div "채널 등록" at bounding box center [574, 492] width 979 height 15
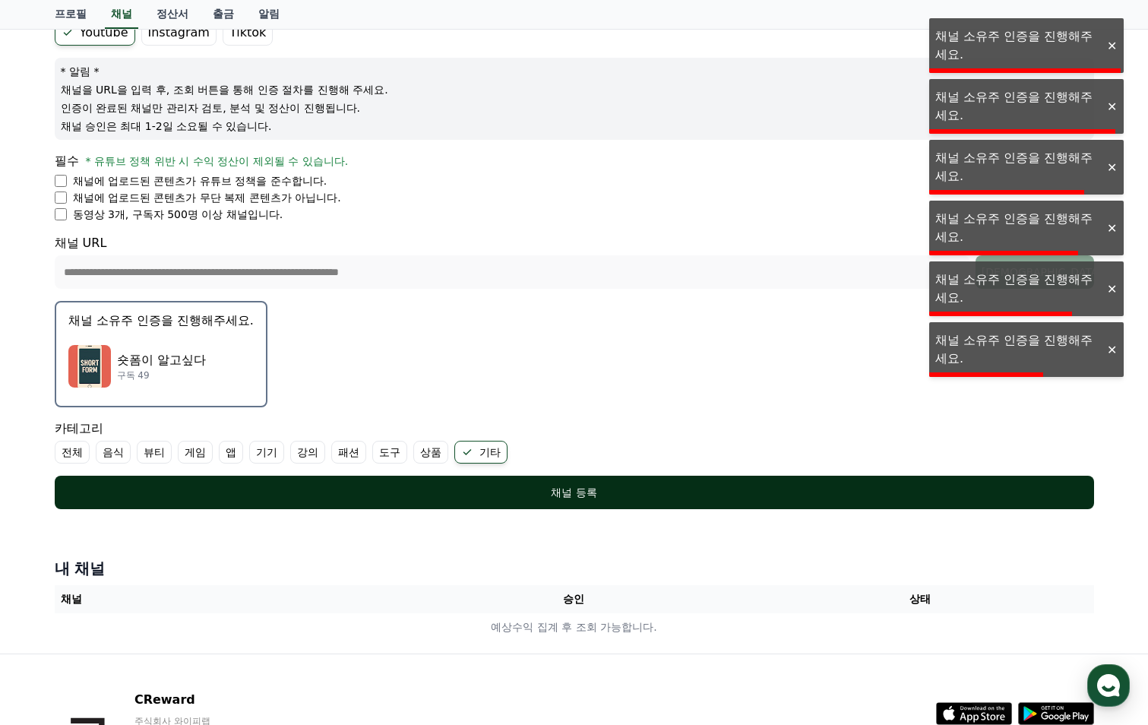
click at [515, 488] on div "채널 등록" at bounding box center [574, 492] width 979 height 15
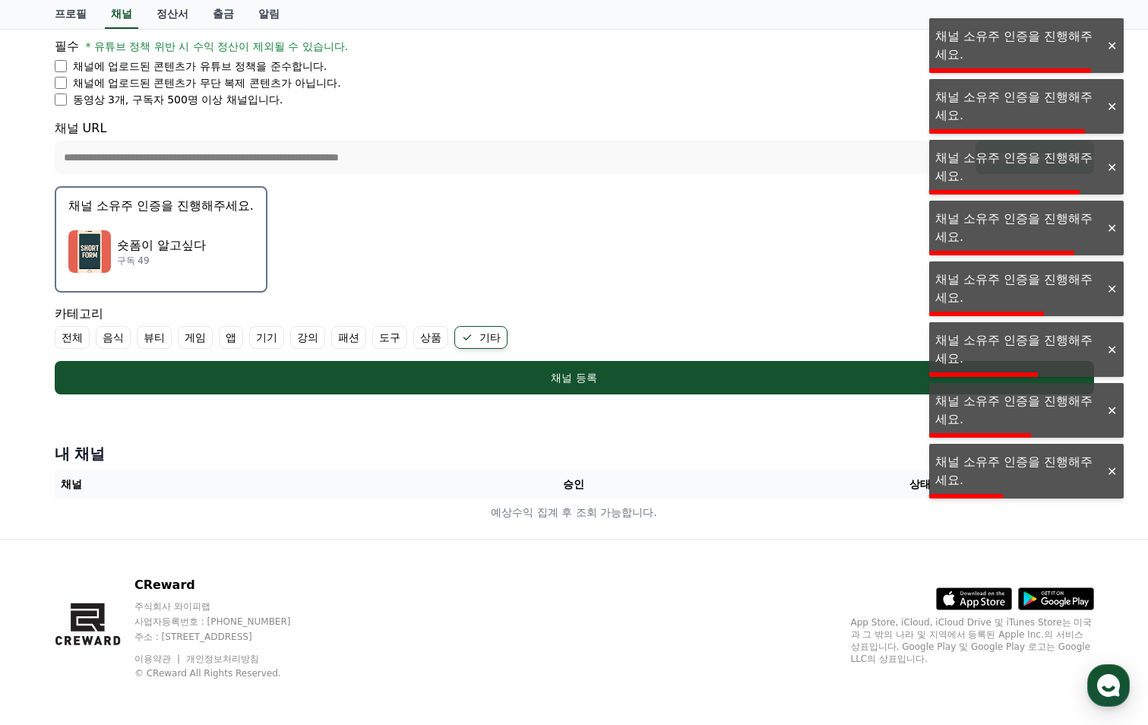
scroll to position [270, 0]
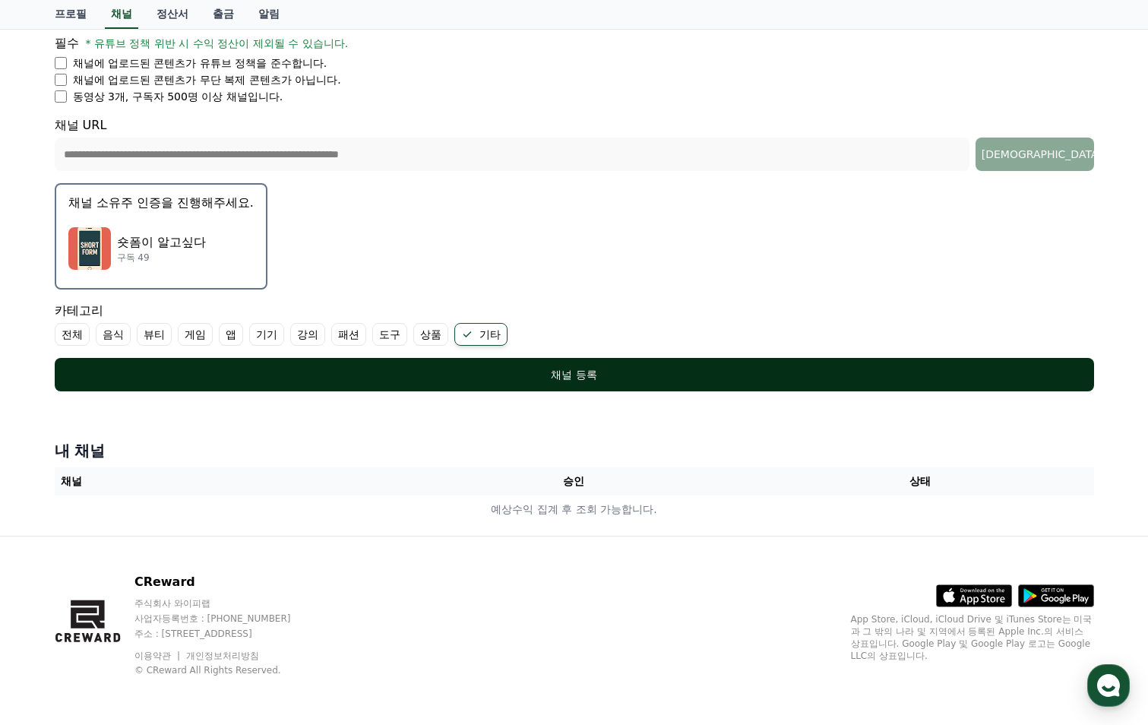
click at [657, 371] on div "채널 등록" at bounding box center [574, 374] width 979 height 15
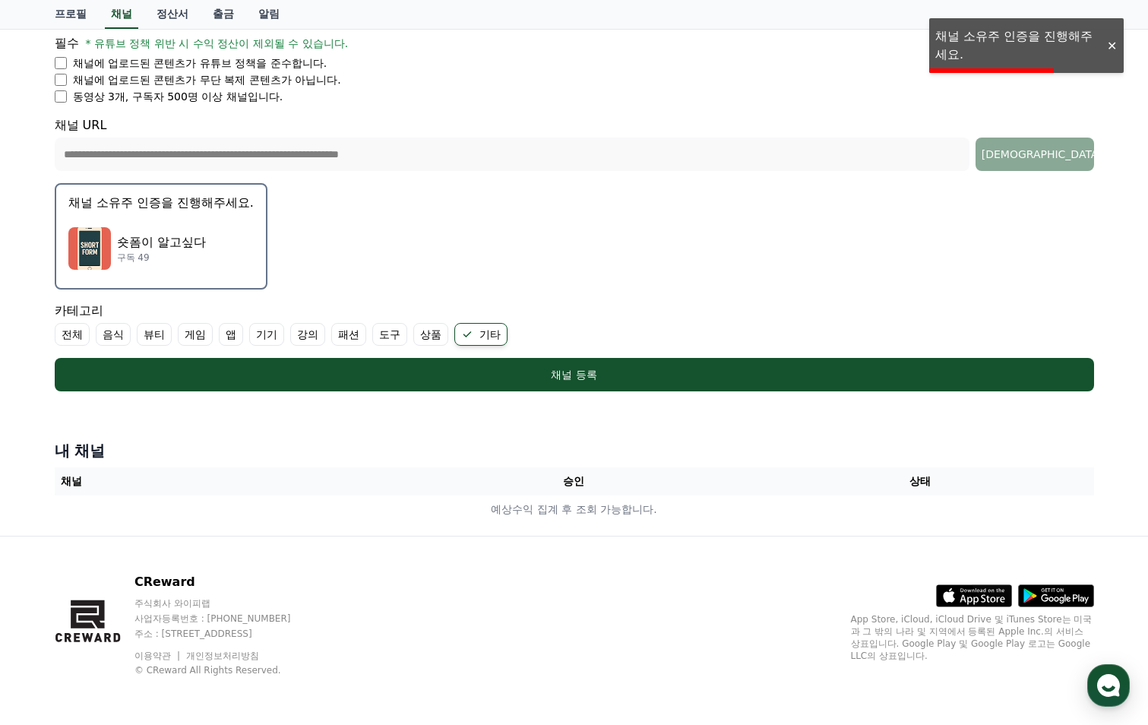
scroll to position [0, 0]
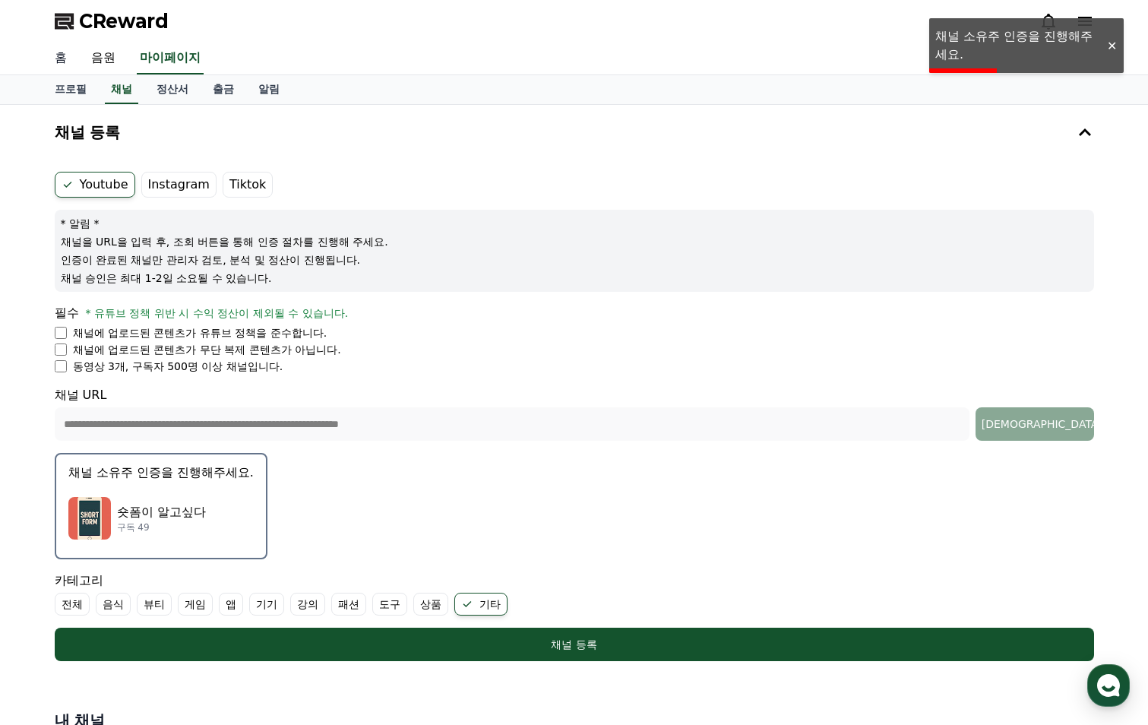
click at [68, 59] on link "홈" at bounding box center [61, 59] width 36 height 32
